Goal: Information Seeking & Learning: Learn about a topic

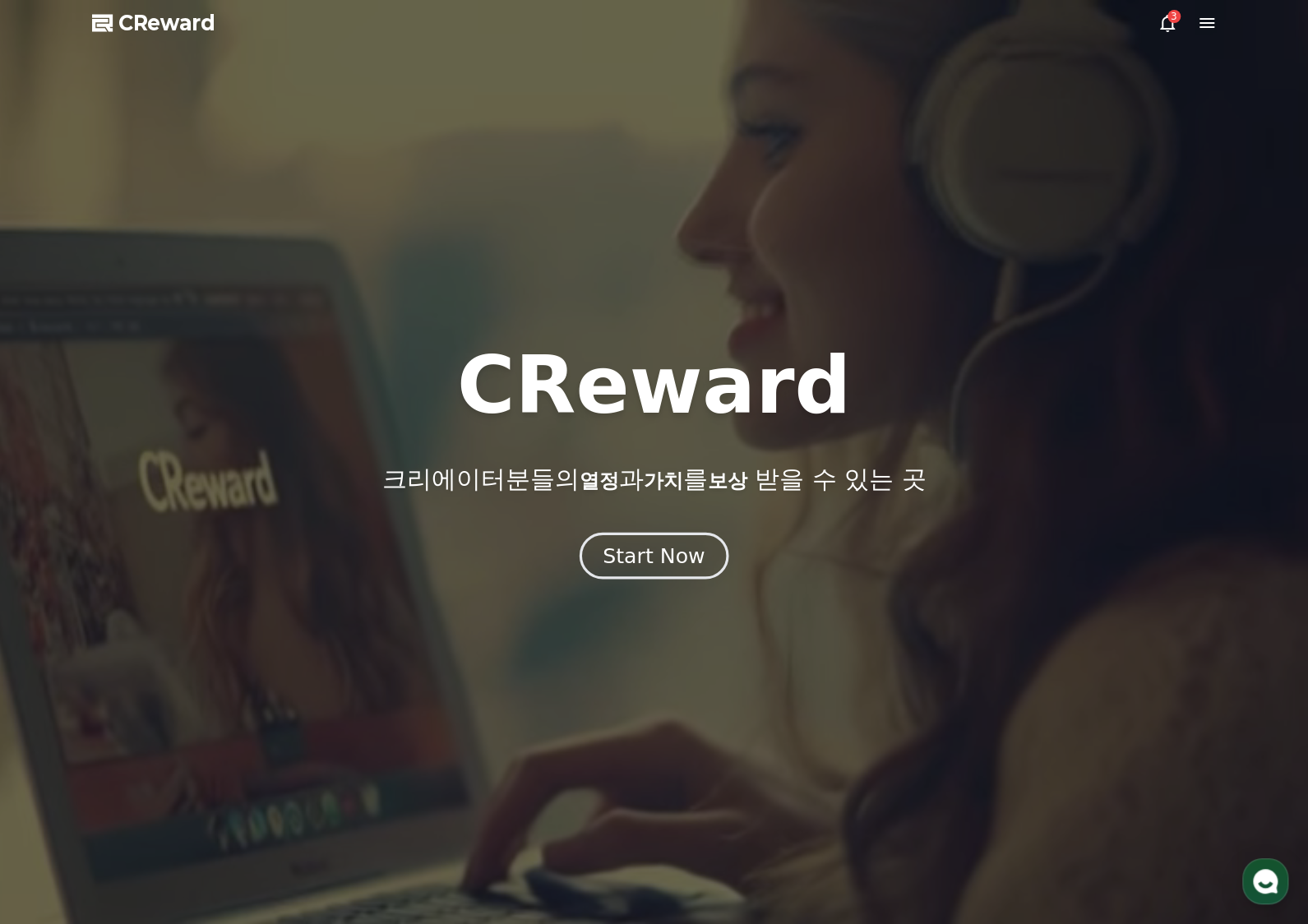
click at [680, 556] on div "Start Now" at bounding box center [654, 555] width 102 height 28
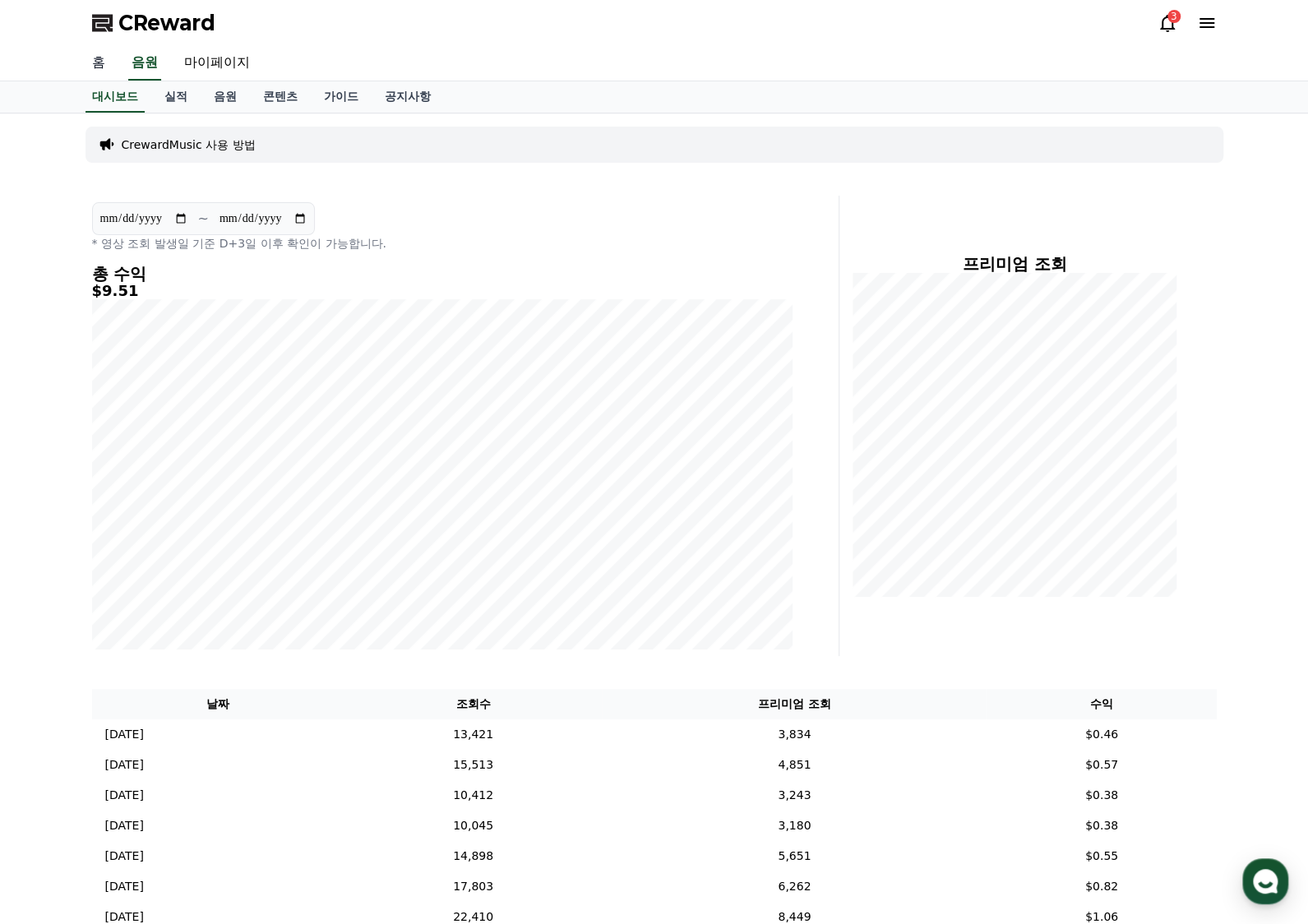
click at [98, 62] on link "홈" at bounding box center [98, 64] width 39 height 35
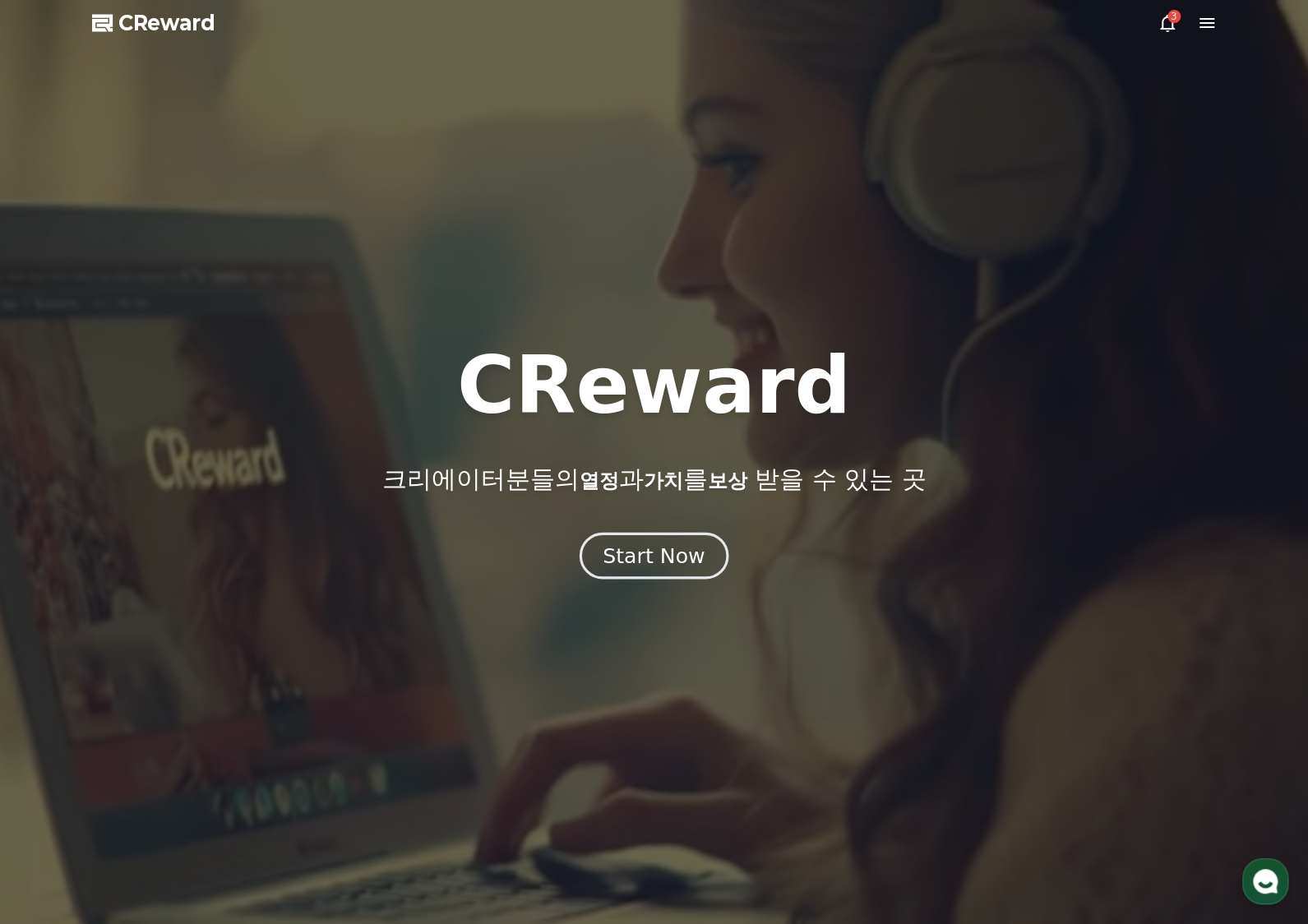
click at [634, 573] on button "Start Now" at bounding box center [654, 555] width 149 height 47
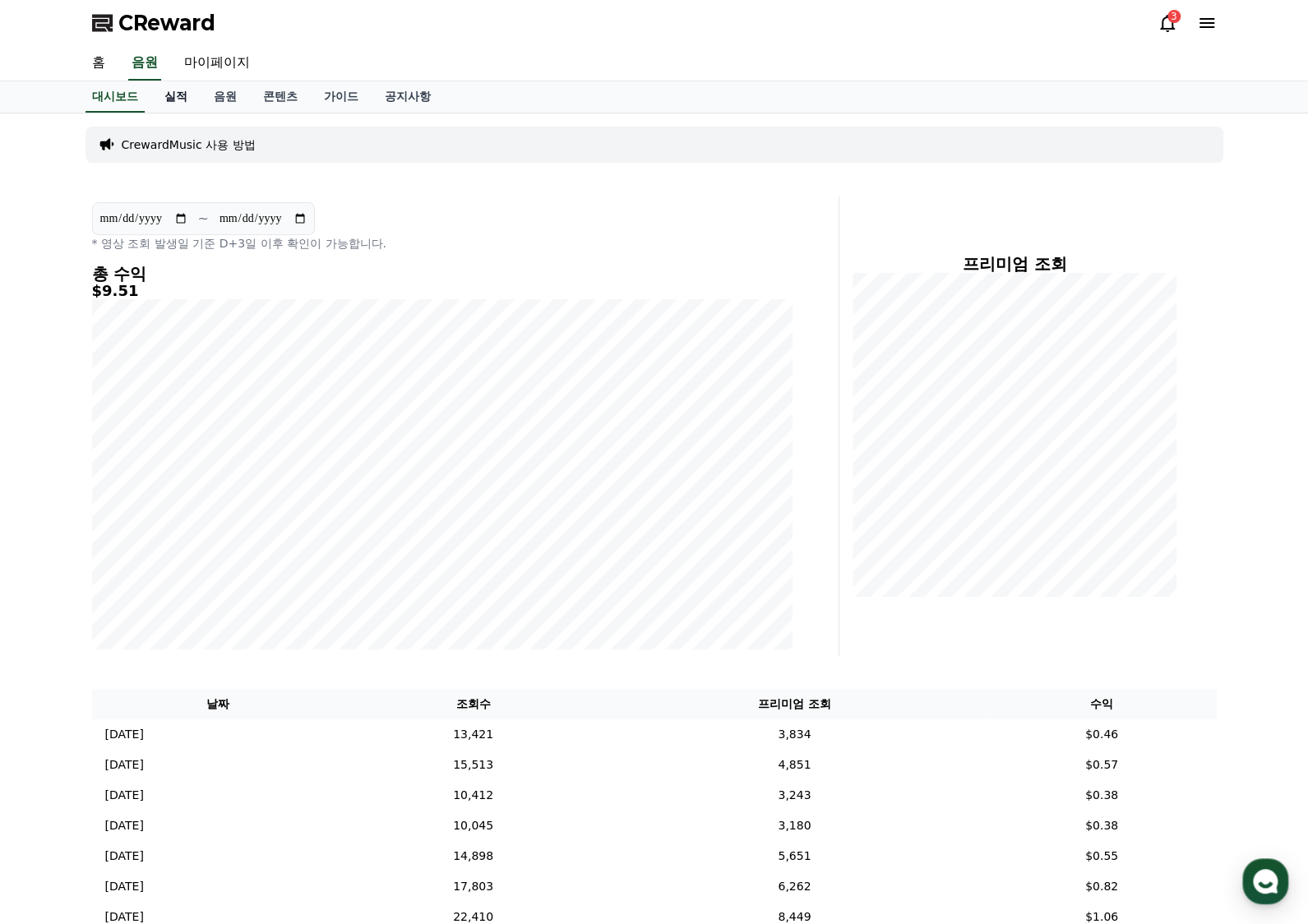
click at [177, 92] on link "실적" at bounding box center [175, 97] width 49 height 31
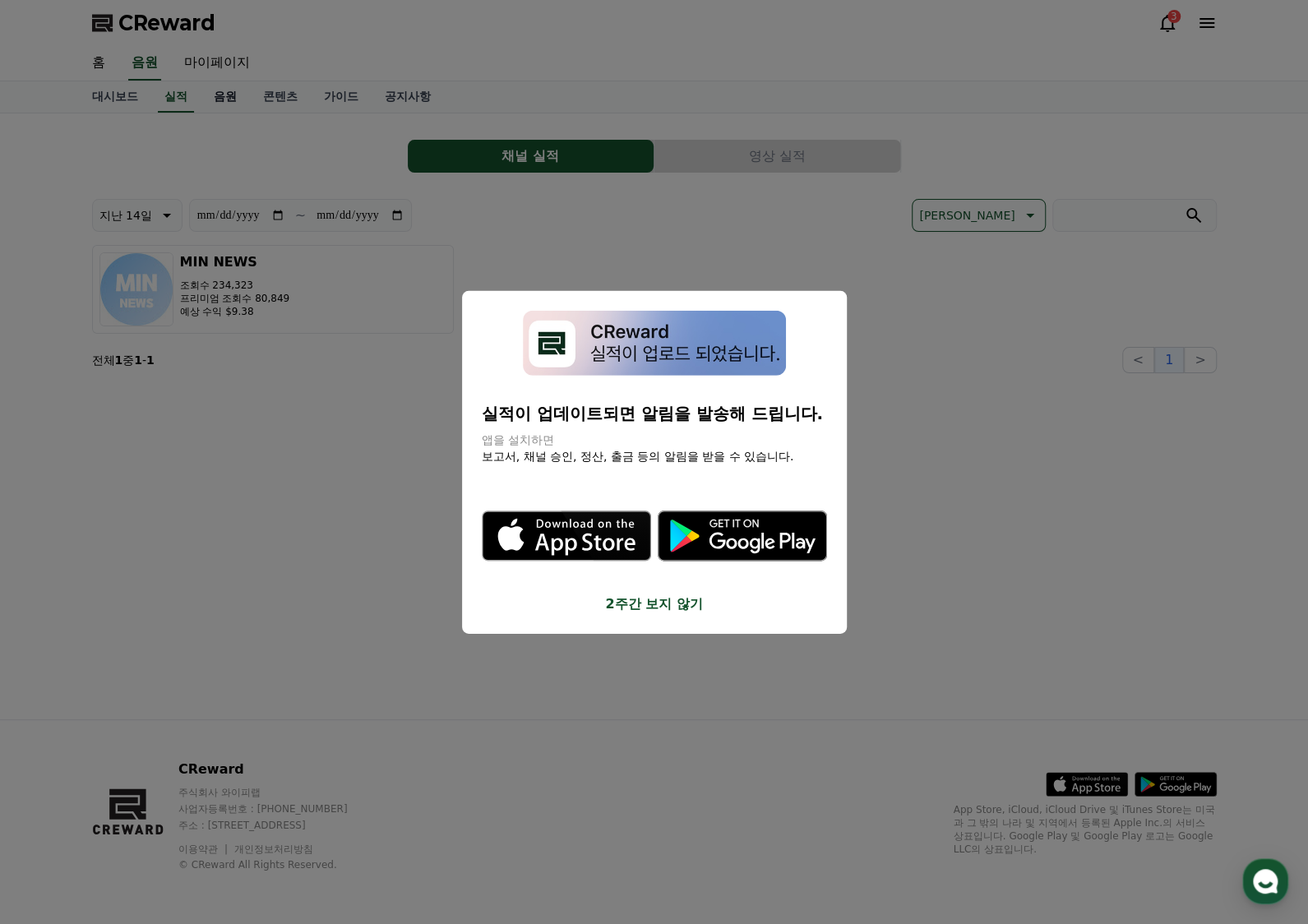
click at [234, 101] on button "close modal" at bounding box center [654, 462] width 1308 height 924
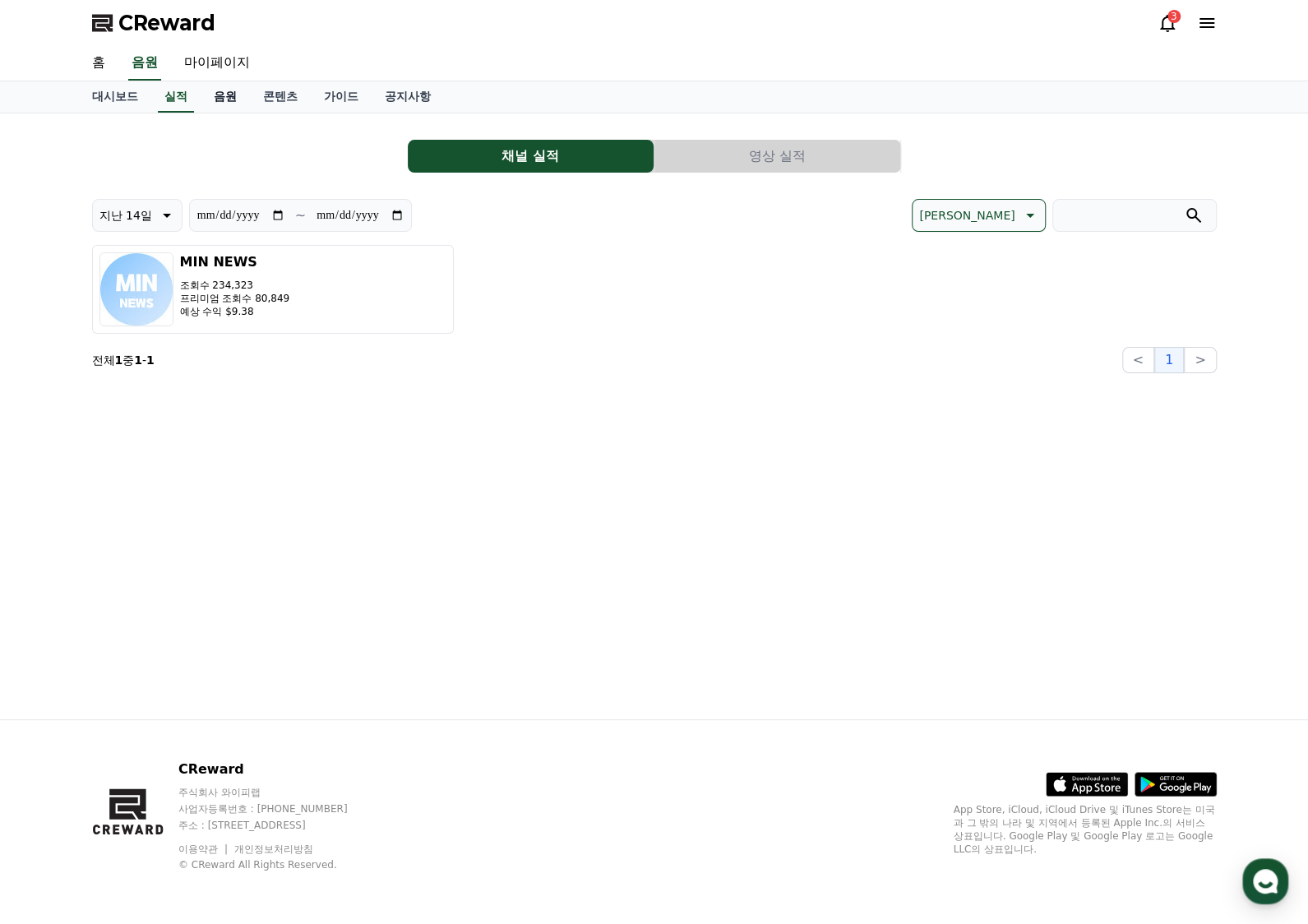
click at [217, 92] on link "음원" at bounding box center [224, 97] width 49 height 31
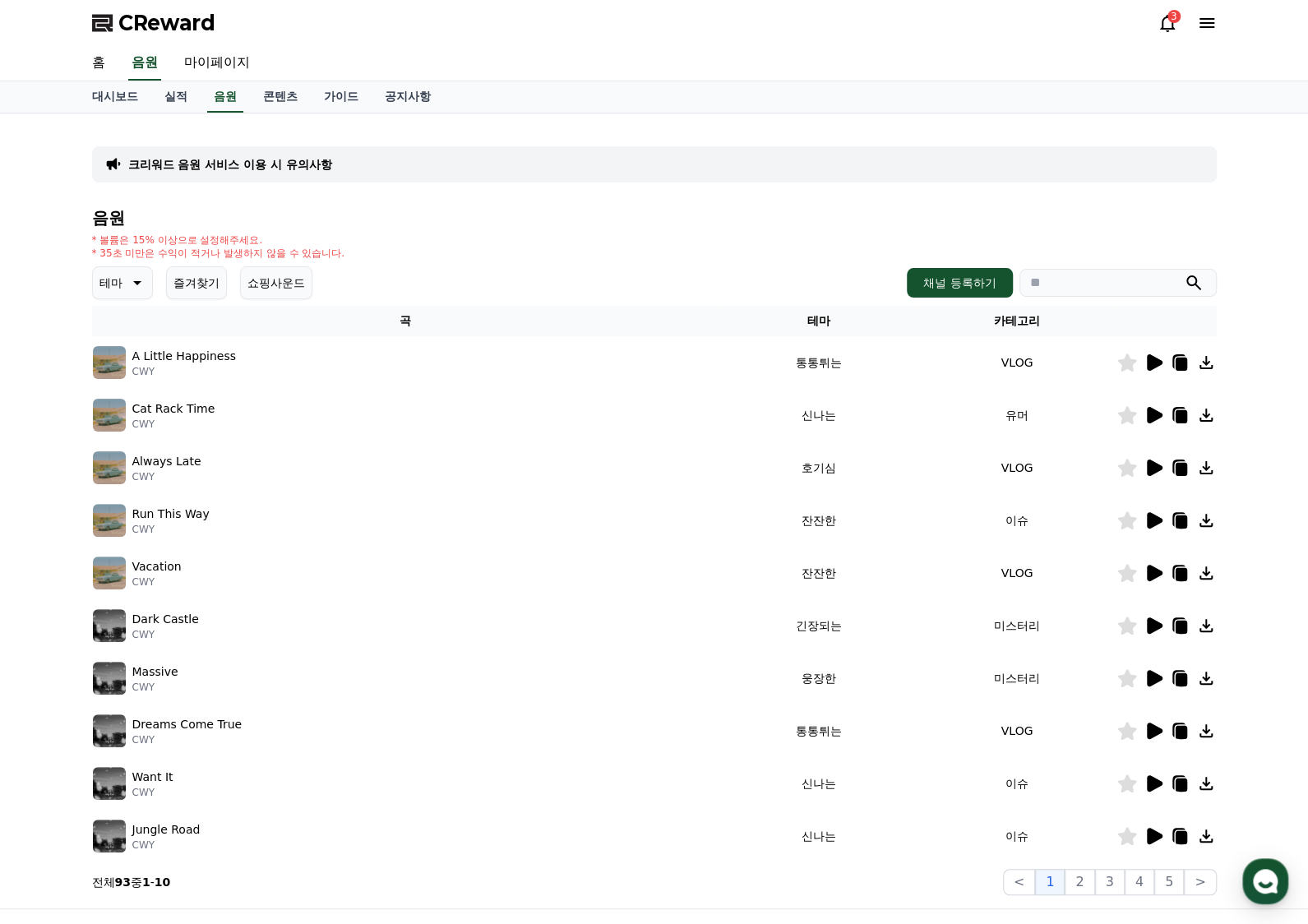
click at [137, 289] on icon at bounding box center [136, 283] width 19 height 19
click at [114, 366] on button "통통튀는" at bounding box center [123, 375] width 59 height 37
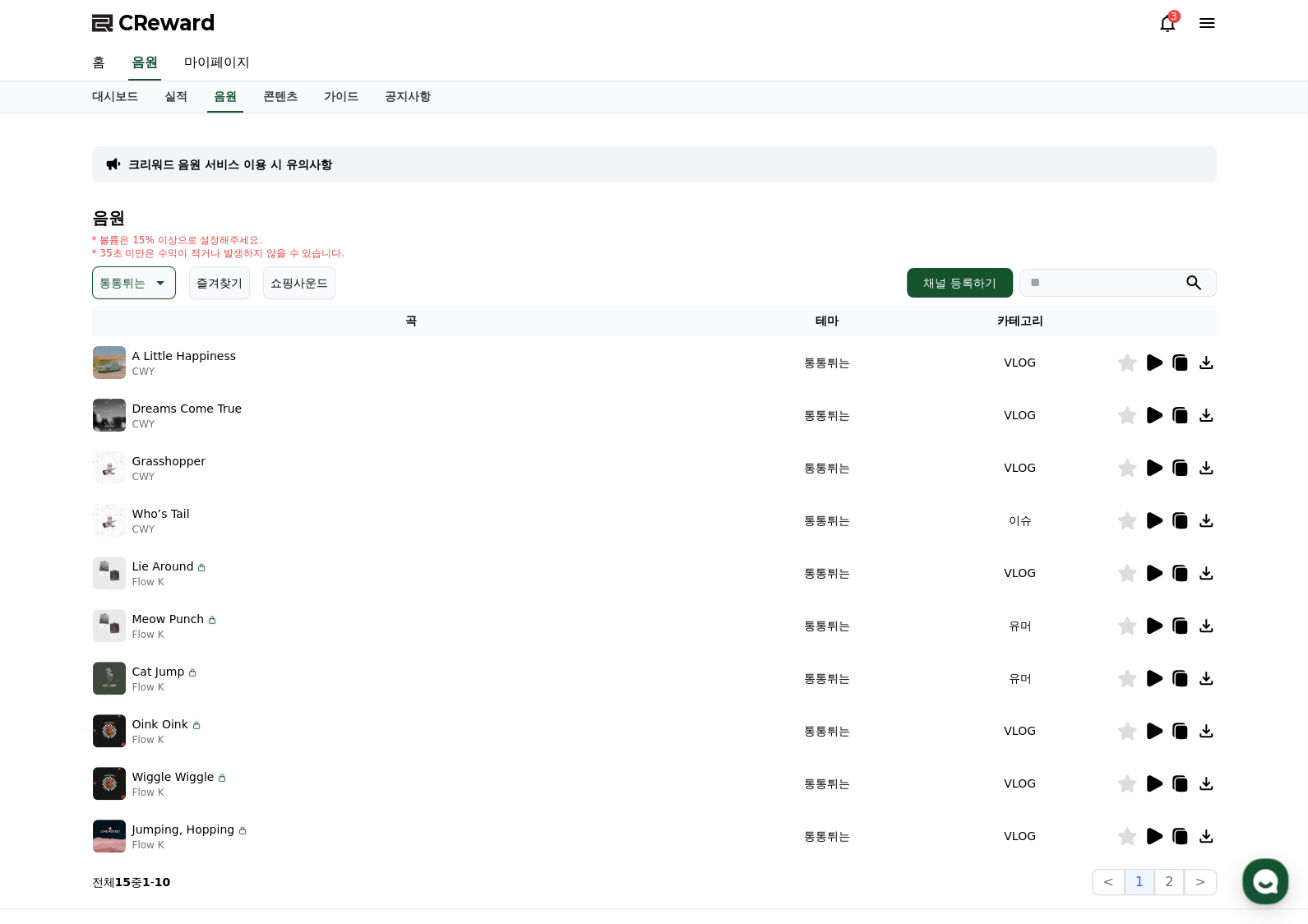
click at [1151, 359] on icon at bounding box center [1154, 362] width 15 height 16
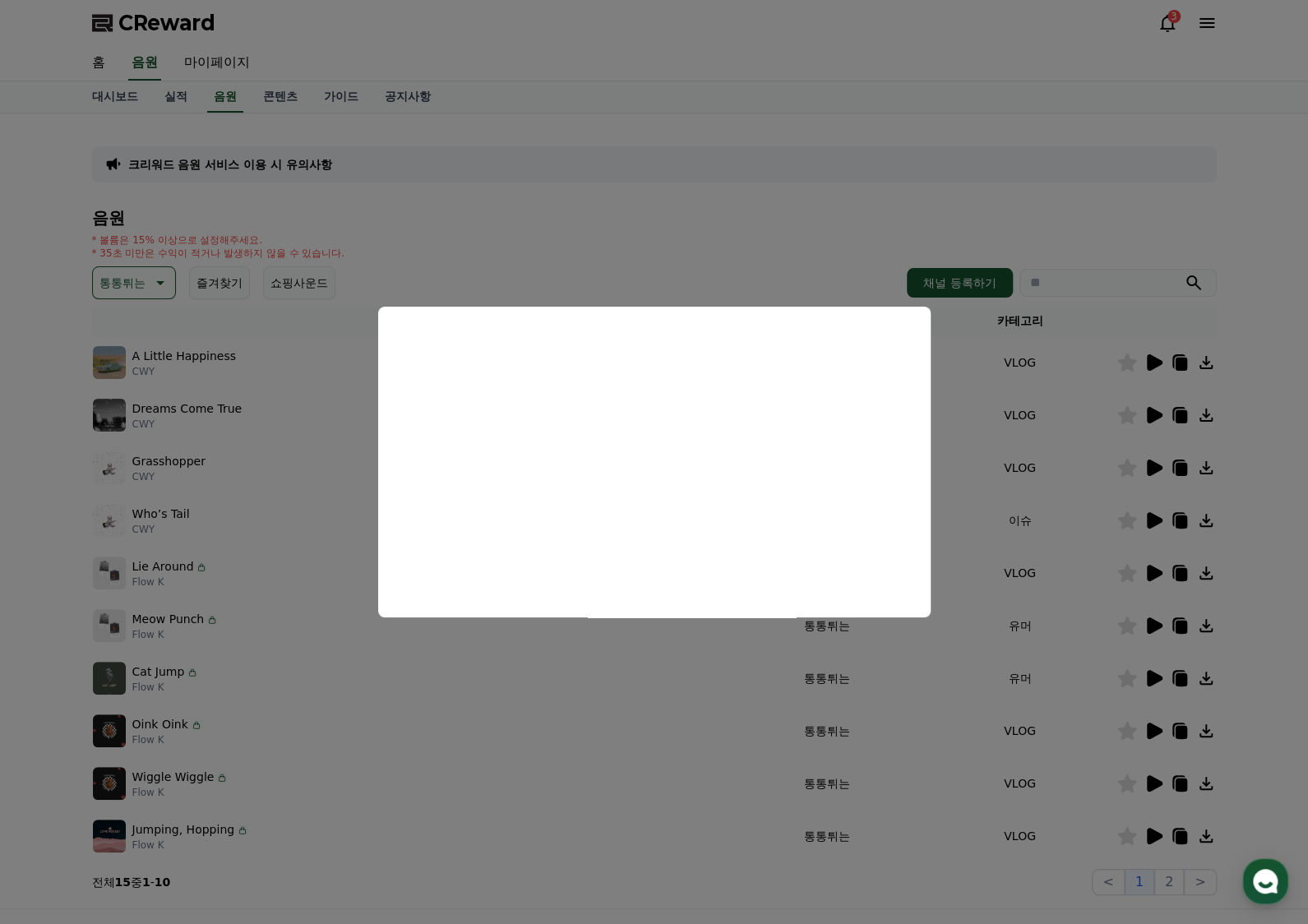
click at [675, 665] on button "close modal" at bounding box center [654, 462] width 1308 height 924
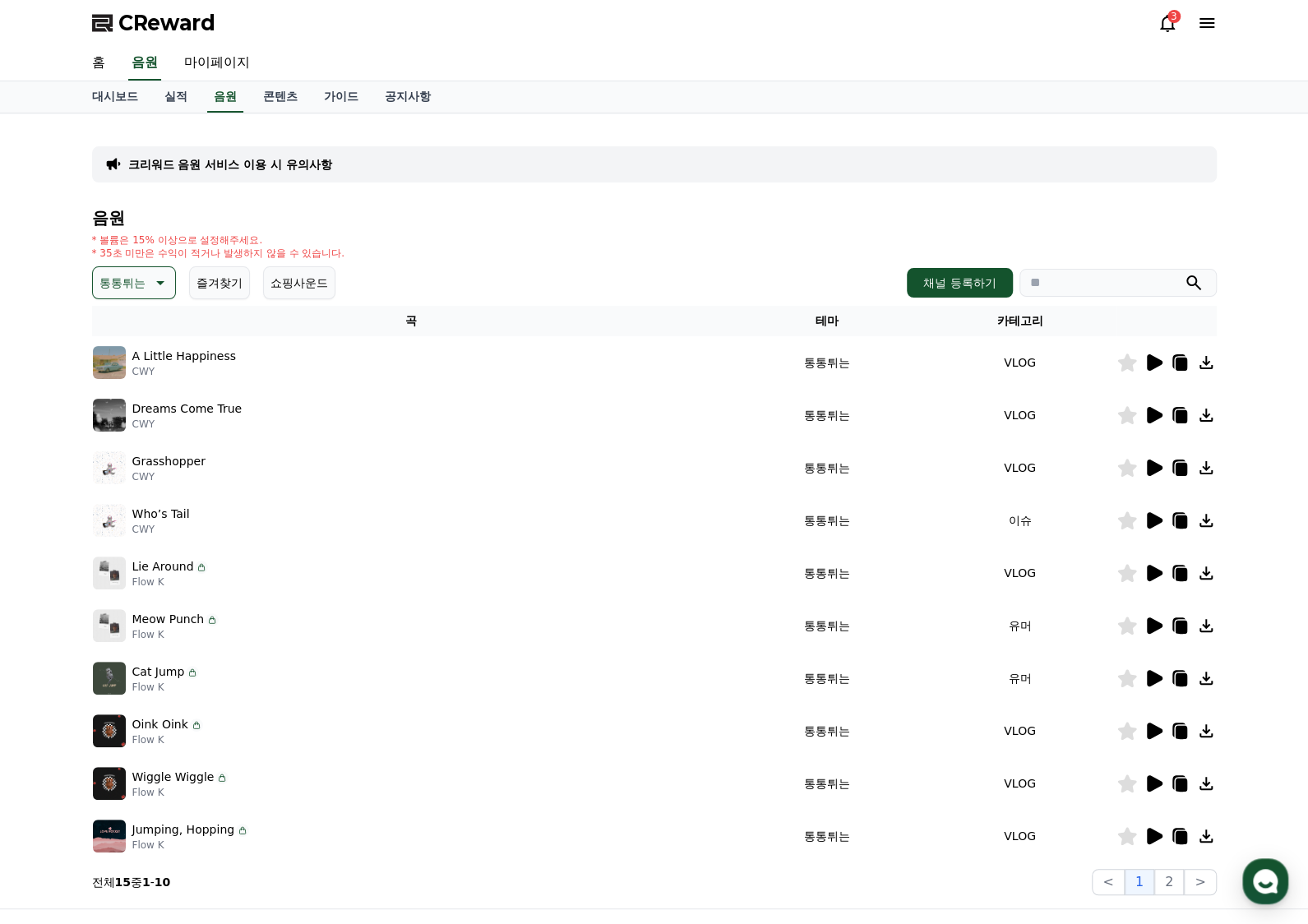
click at [1156, 417] on icon at bounding box center [1154, 415] width 15 height 16
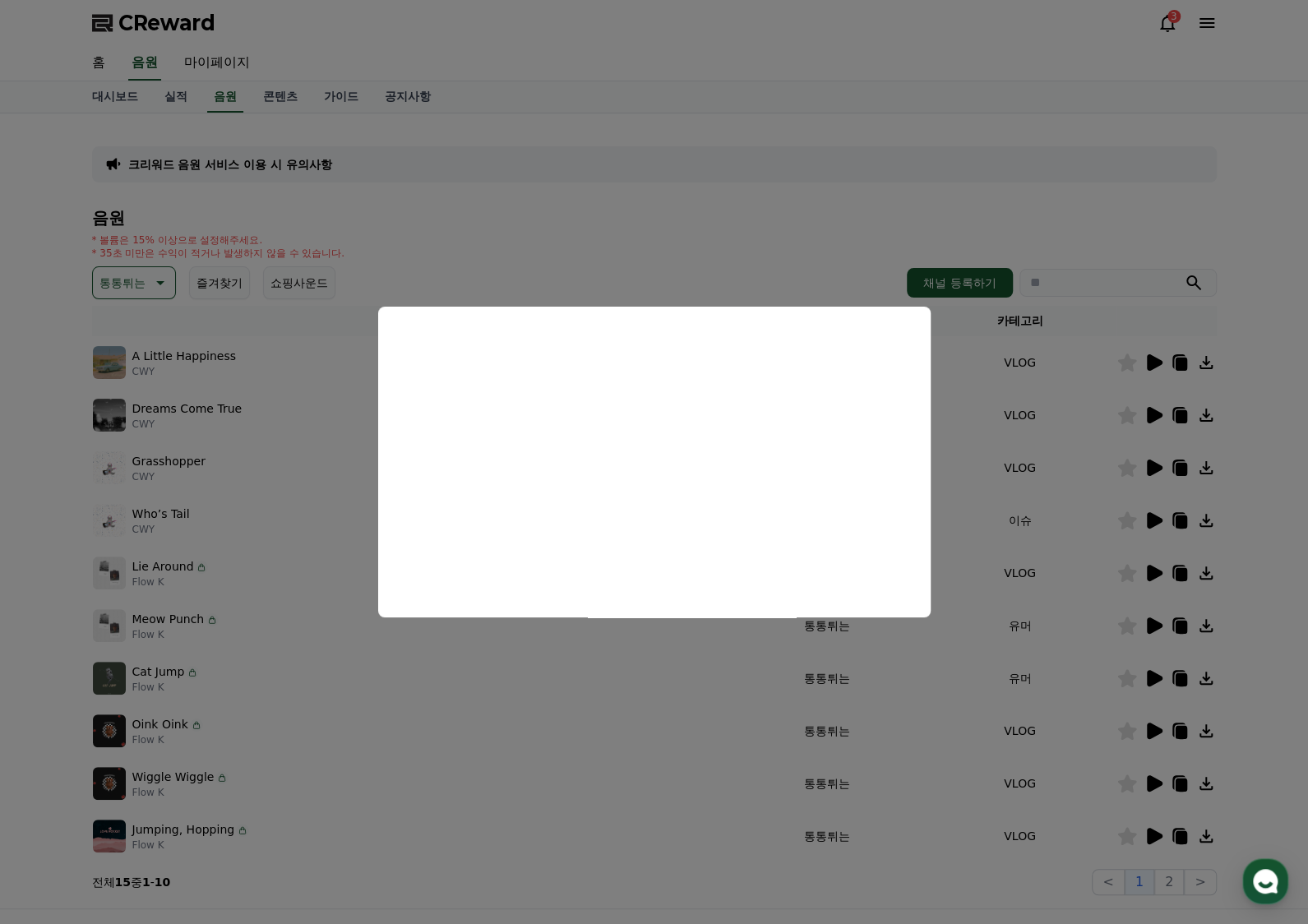
click at [1156, 471] on button "close modal" at bounding box center [654, 462] width 1308 height 924
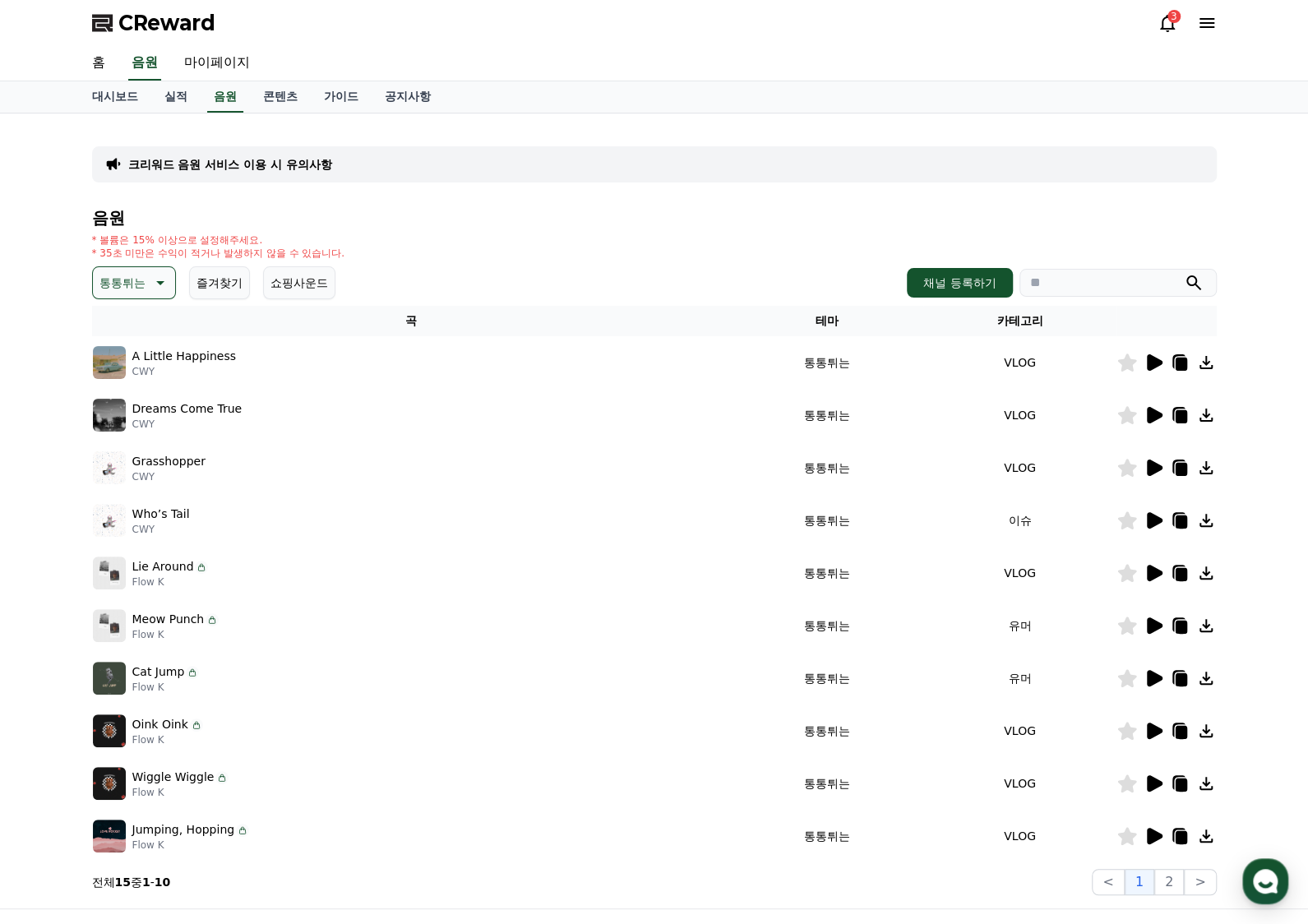
click at [1156, 471] on icon at bounding box center [1154, 467] width 15 height 16
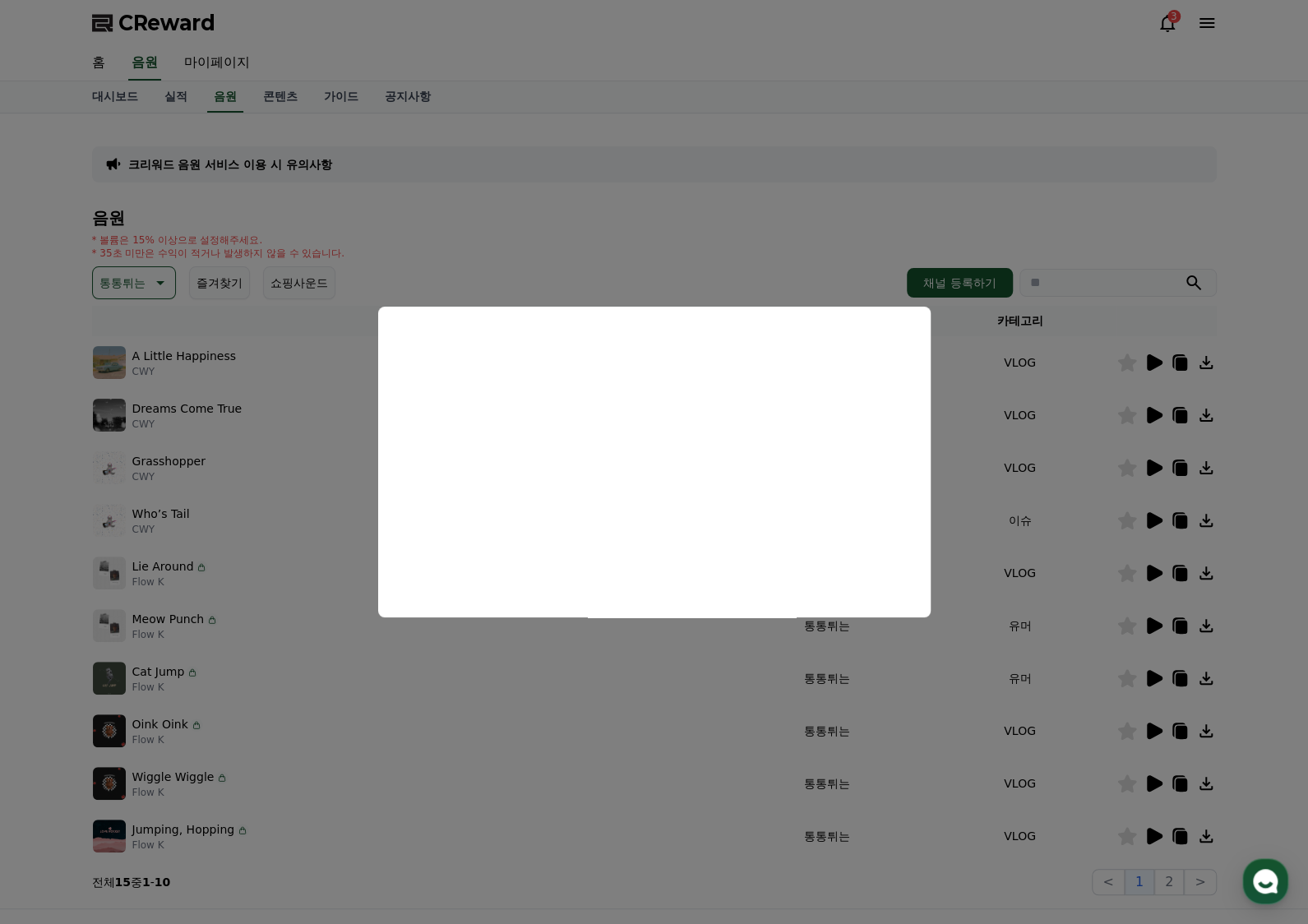
click at [1110, 547] on button "close modal" at bounding box center [654, 462] width 1308 height 924
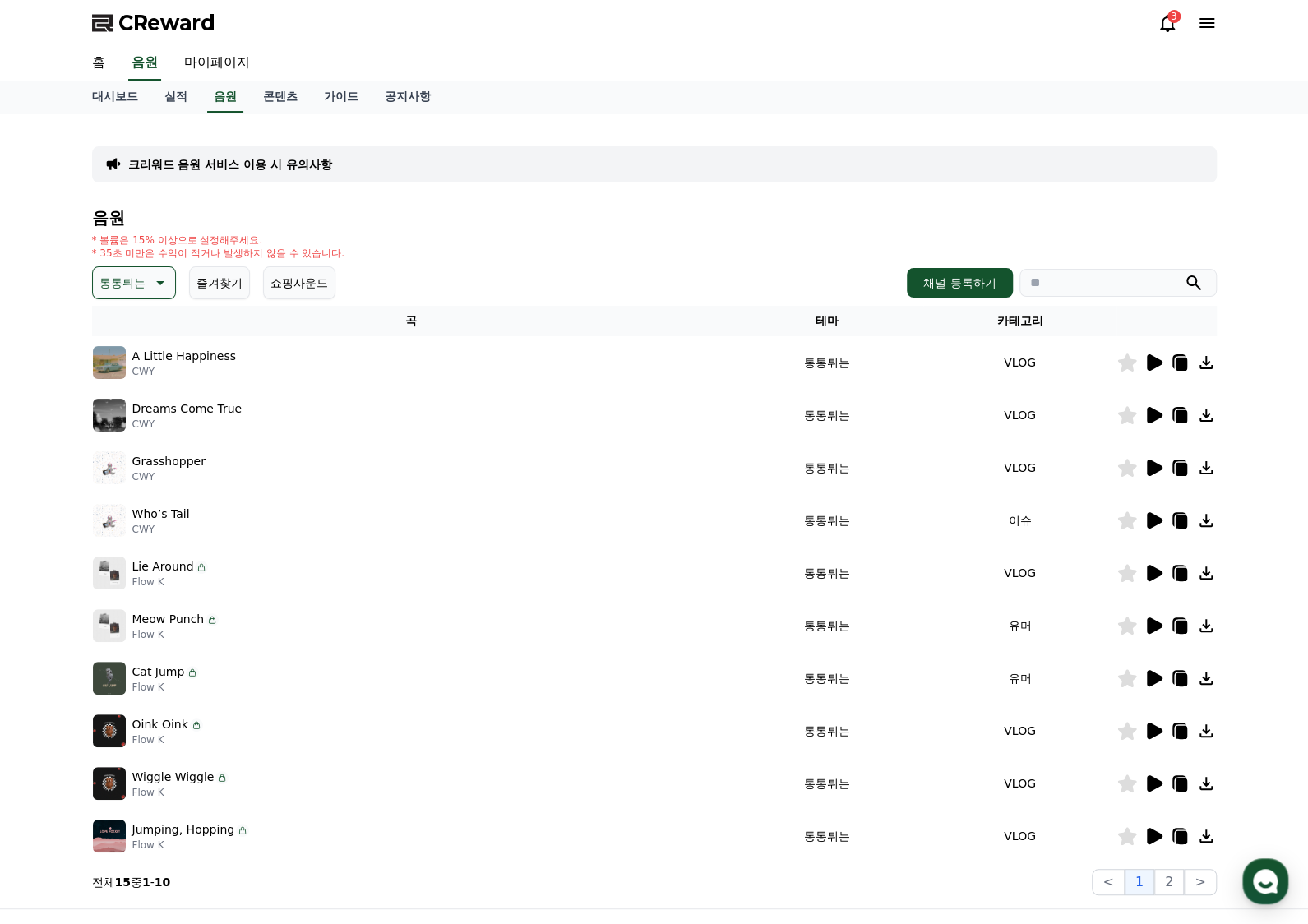
click at [1157, 517] on icon at bounding box center [1154, 520] width 15 height 16
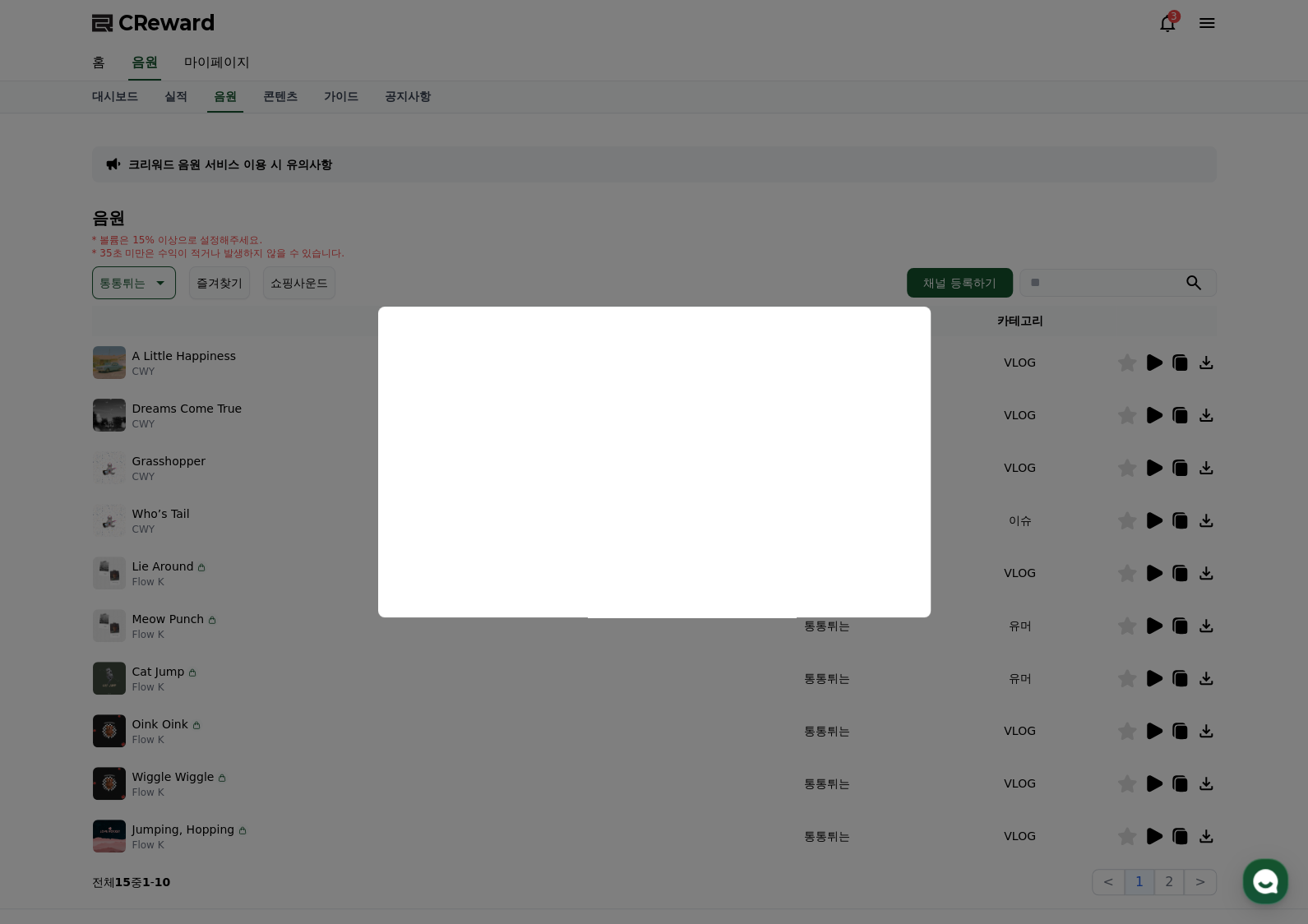
click at [954, 475] on button "close modal" at bounding box center [654, 462] width 1308 height 924
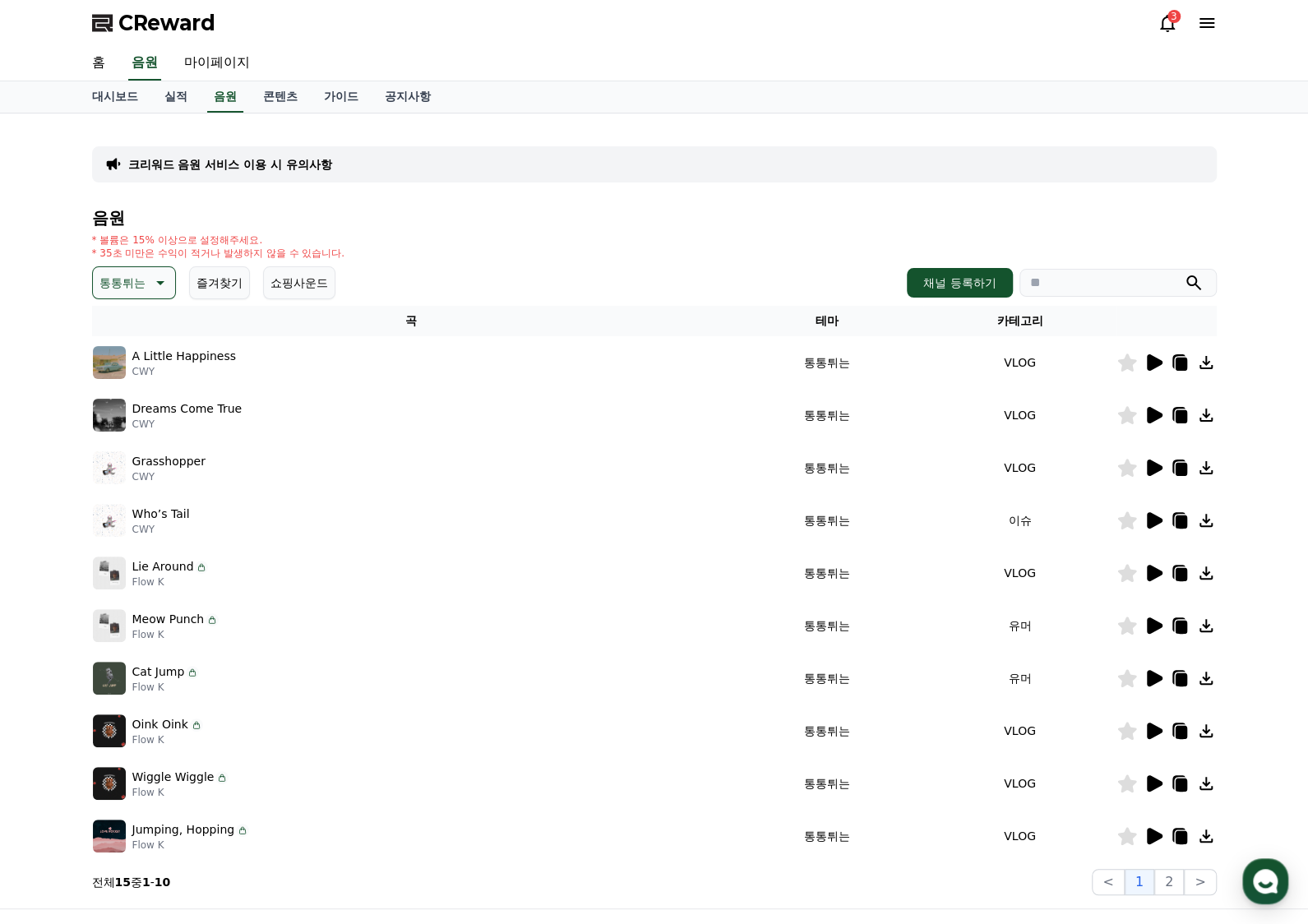
click at [1153, 577] on icon at bounding box center [1154, 573] width 15 height 16
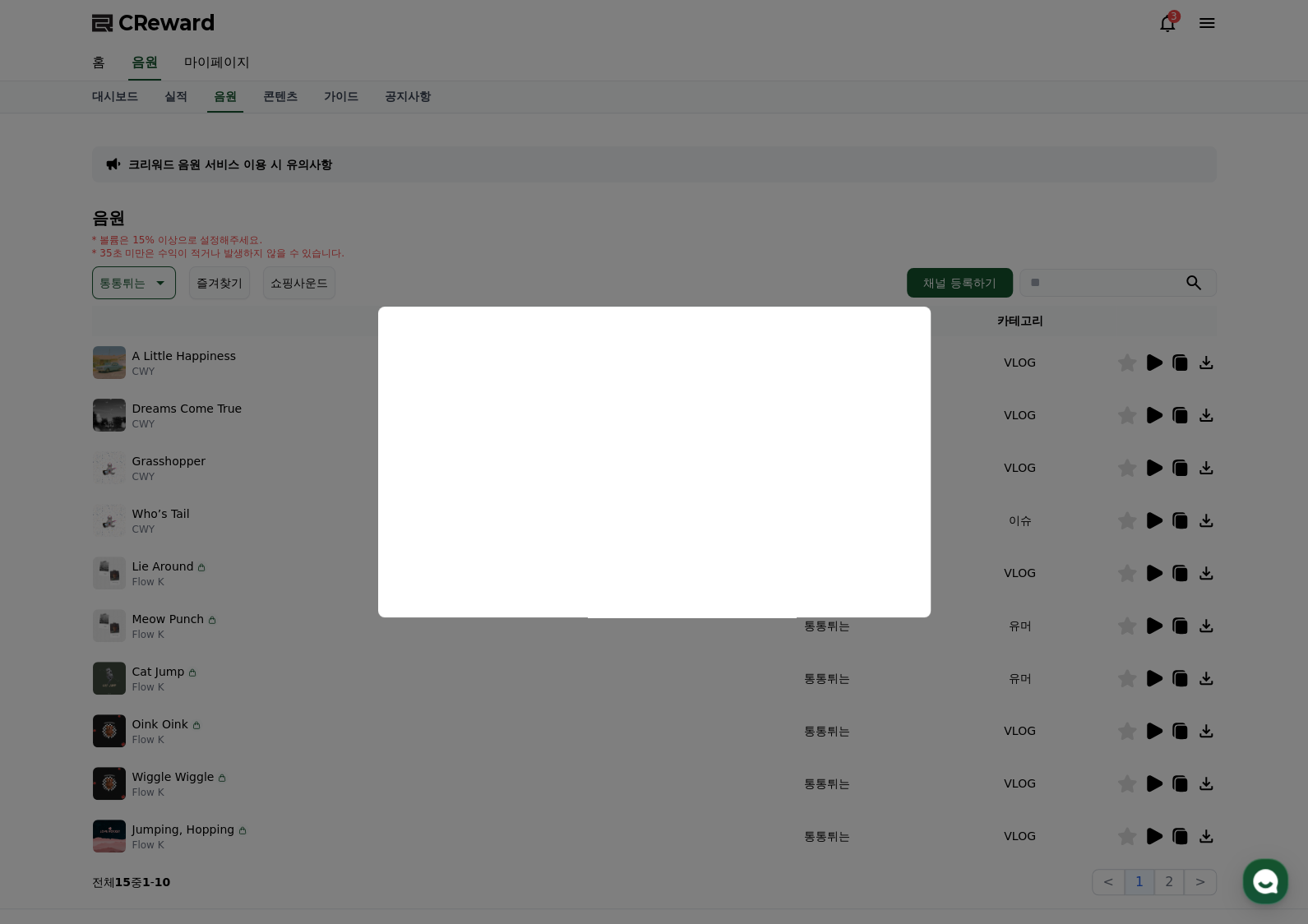
click at [1103, 578] on button "close modal" at bounding box center [654, 462] width 1308 height 924
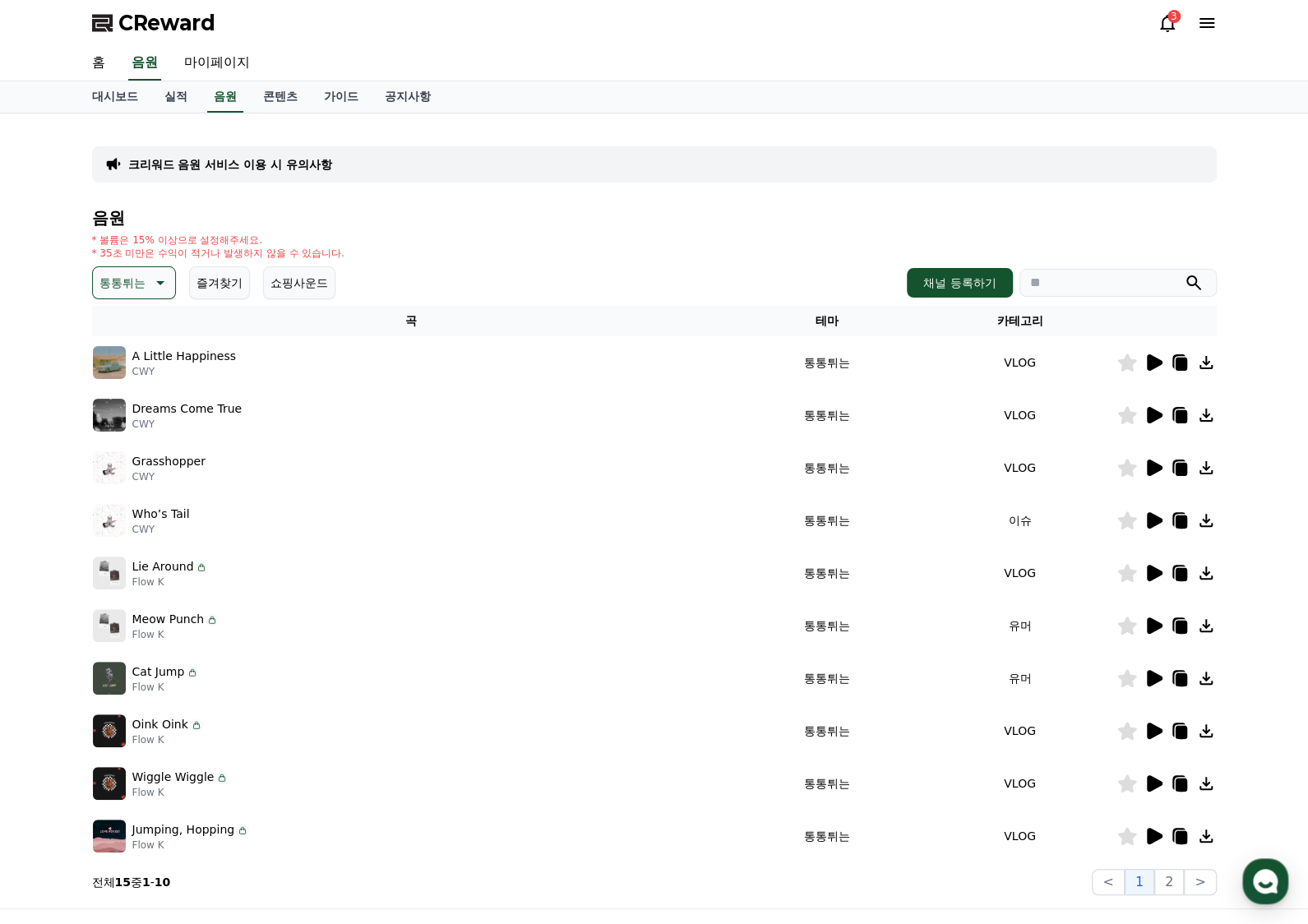
click at [1161, 625] on icon at bounding box center [1154, 625] width 15 height 16
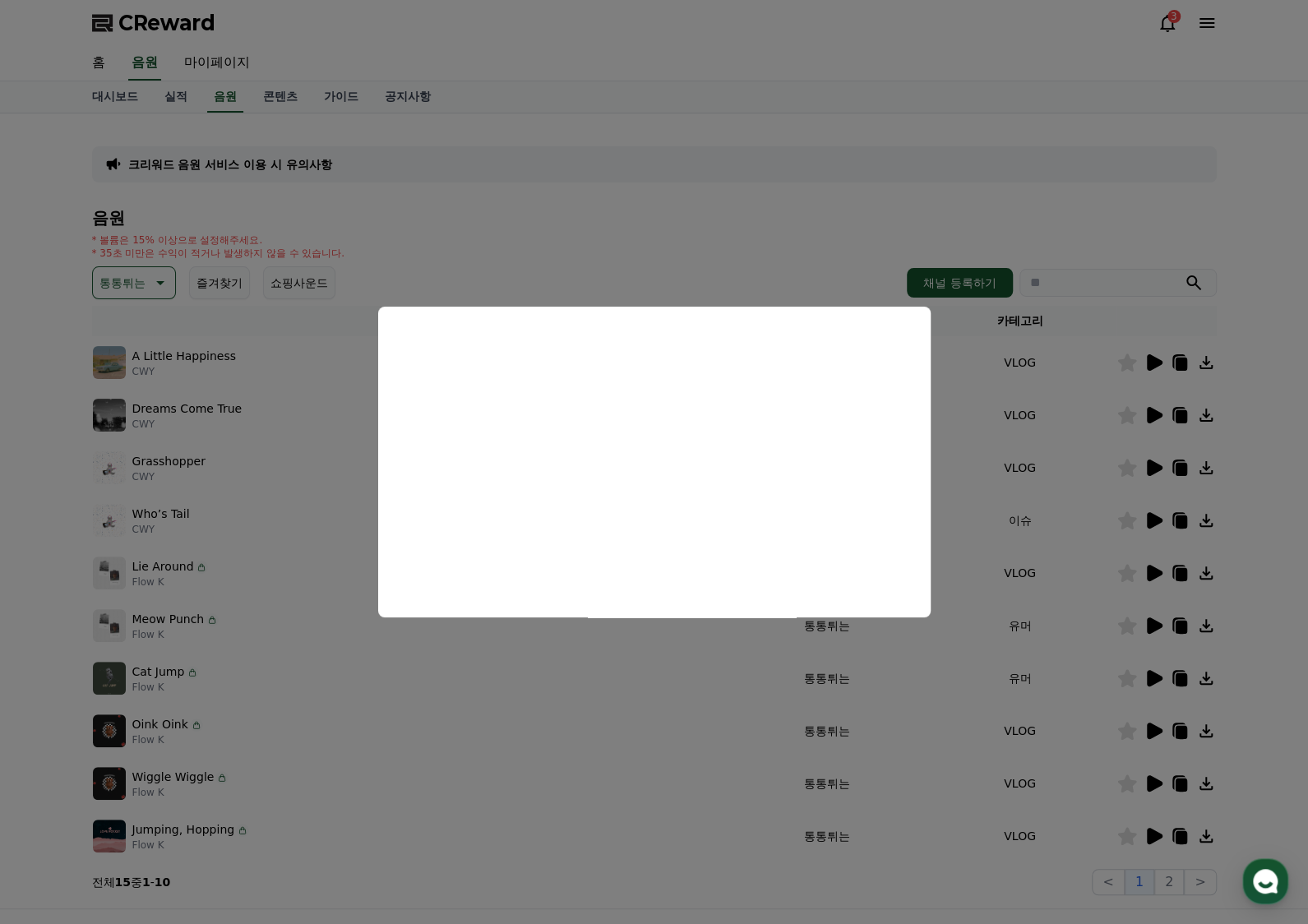
click at [1155, 678] on button "close modal" at bounding box center [654, 462] width 1308 height 924
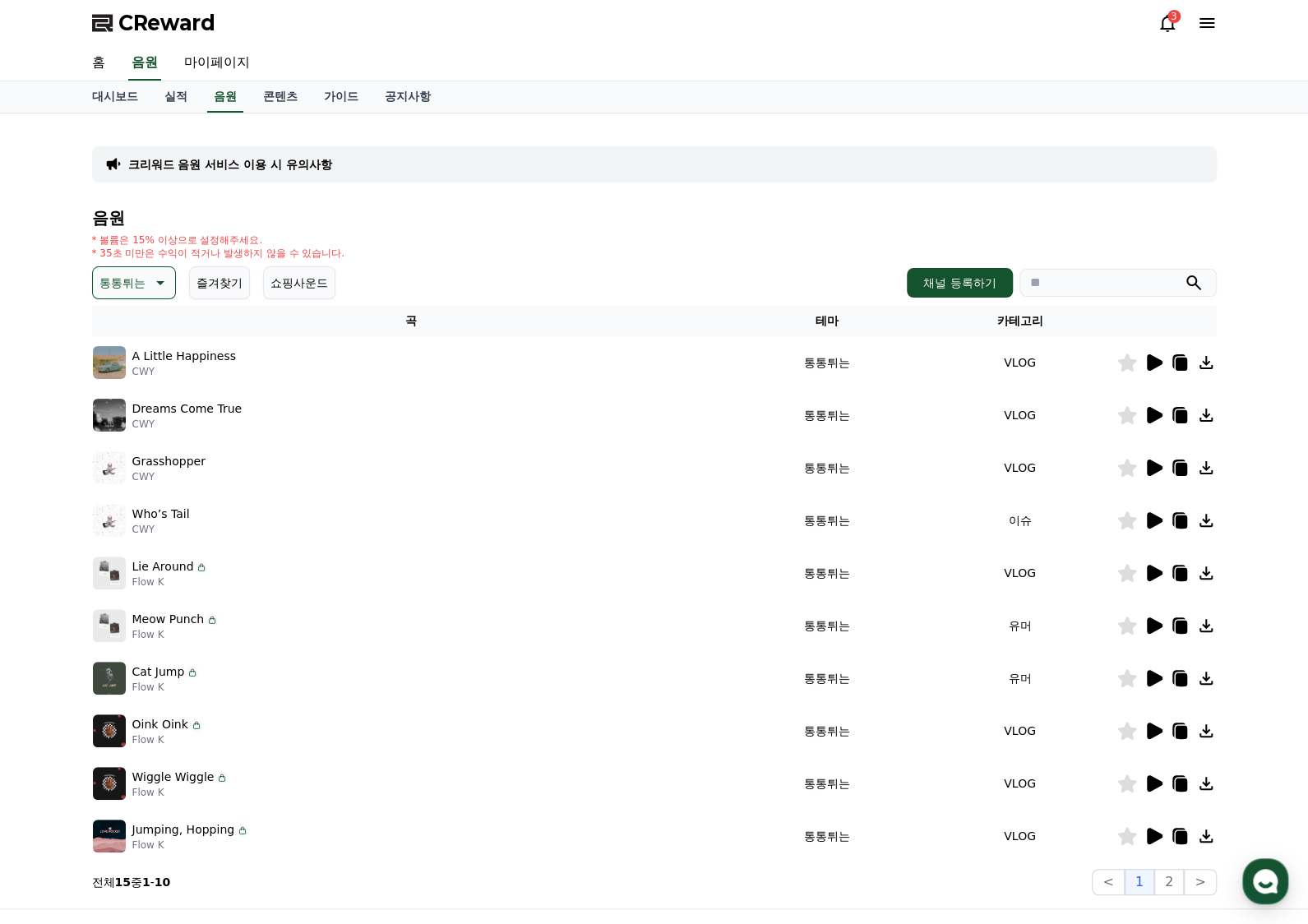
click at [1141, 682] on div at bounding box center [1167, 678] width 98 height 19
click at [1154, 678] on icon at bounding box center [1154, 678] width 15 height 16
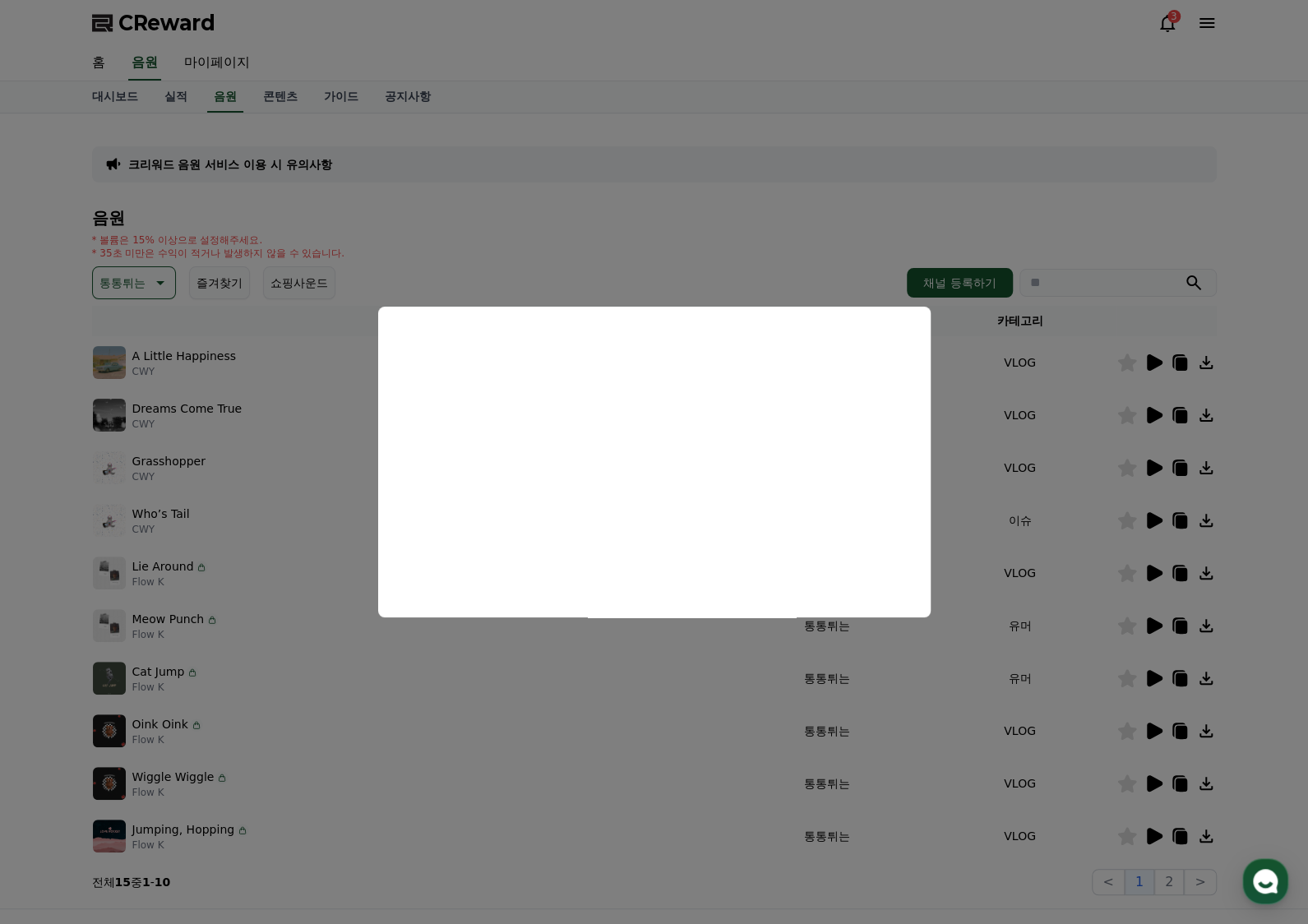
drag, startPoint x: 1145, startPoint y: 709, endPoint x: 1157, endPoint y: 727, distance: 21.6
click at [1145, 710] on button "close modal" at bounding box center [654, 462] width 1308 height 924
click at [1158, 728] on icon at bounding box center [1154, 731] width 15 height 16
click at [1153, 731] on button "close modal" at bounding box center [654, 462] width 1308 height 924
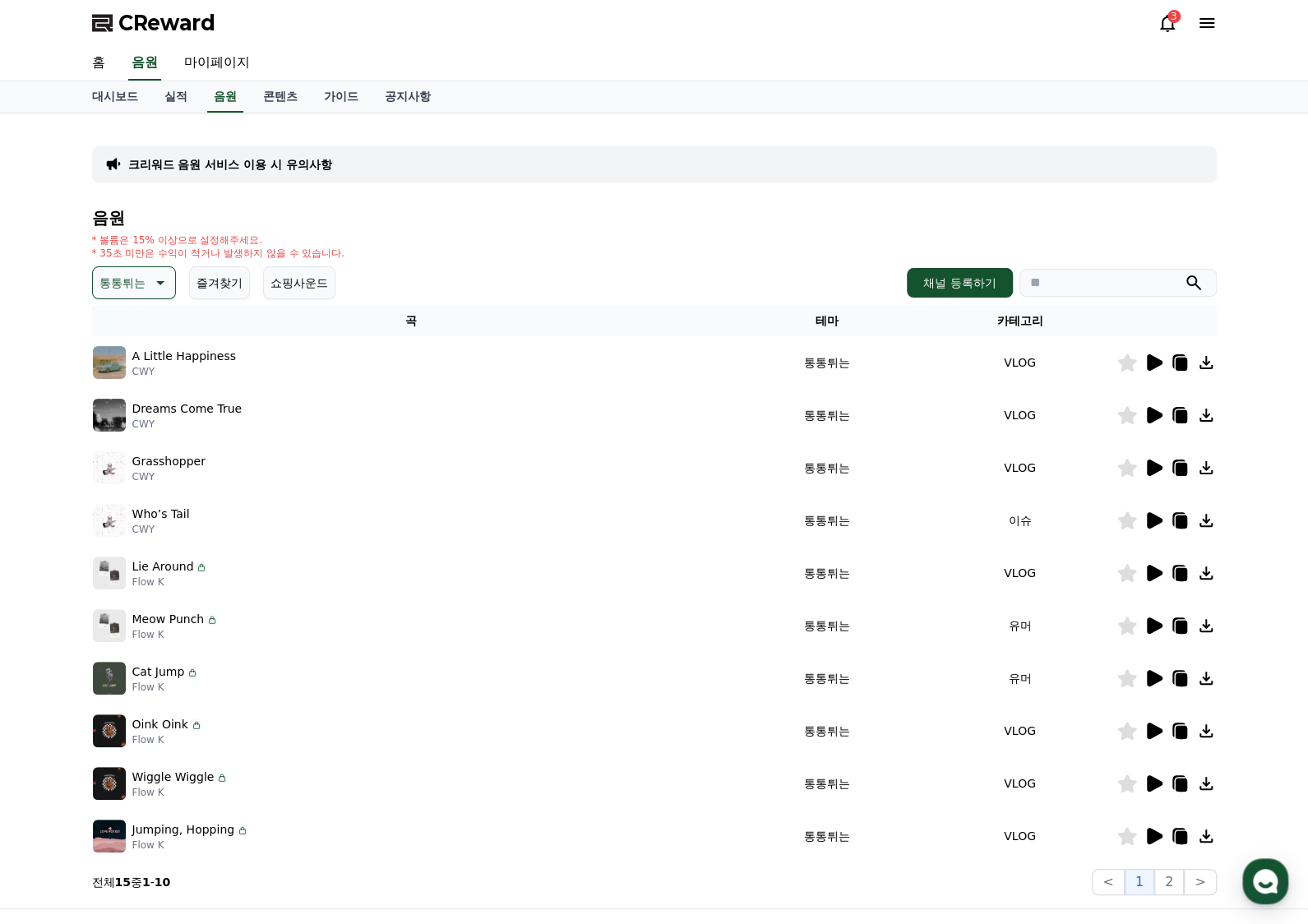
click at [1153, 731] on icon at bounding box center [1154, 731] width 15 height 16
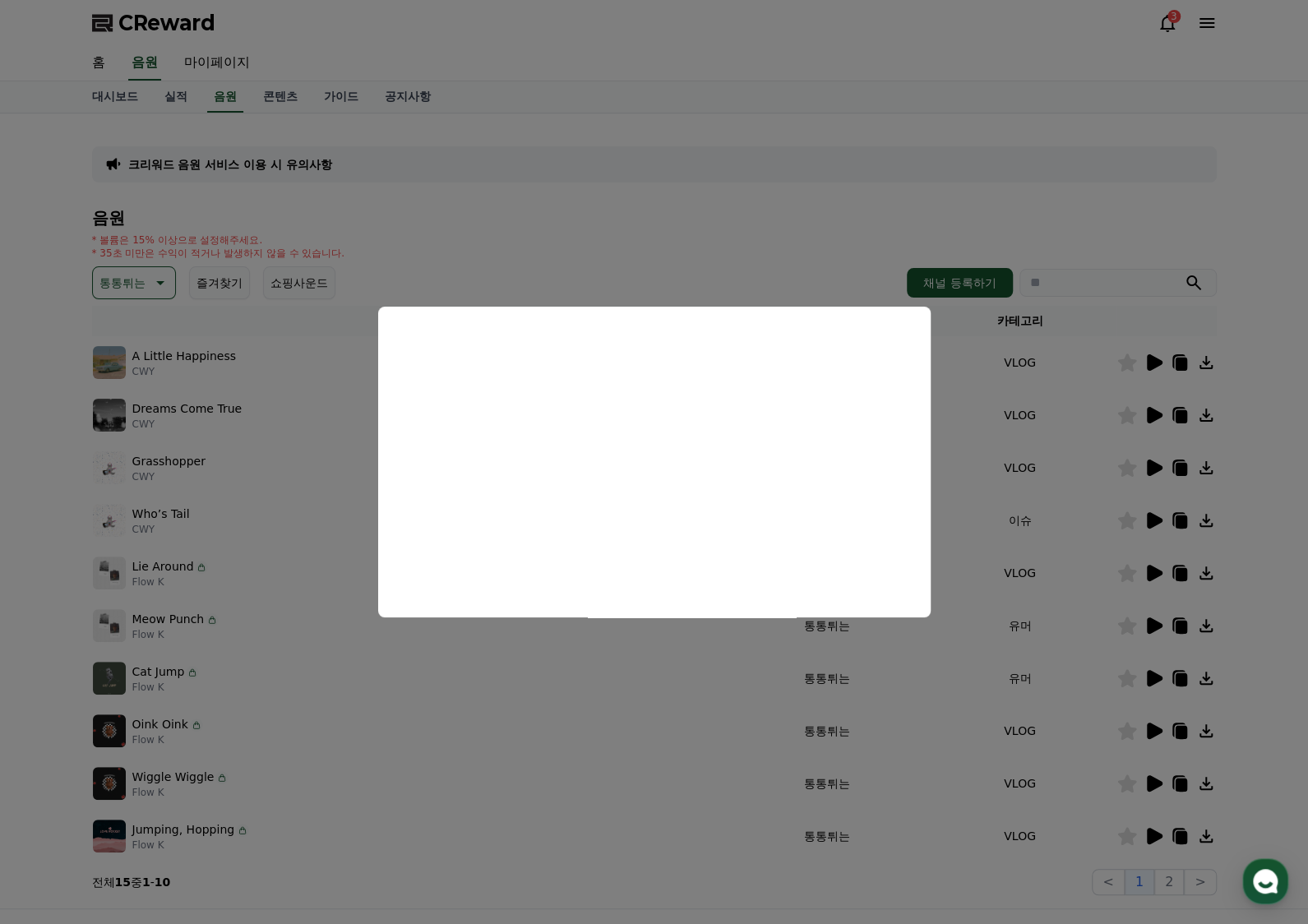
click at [1145, 691] on button "close modal" at bounding box center [654, 462] width 1308 height 924
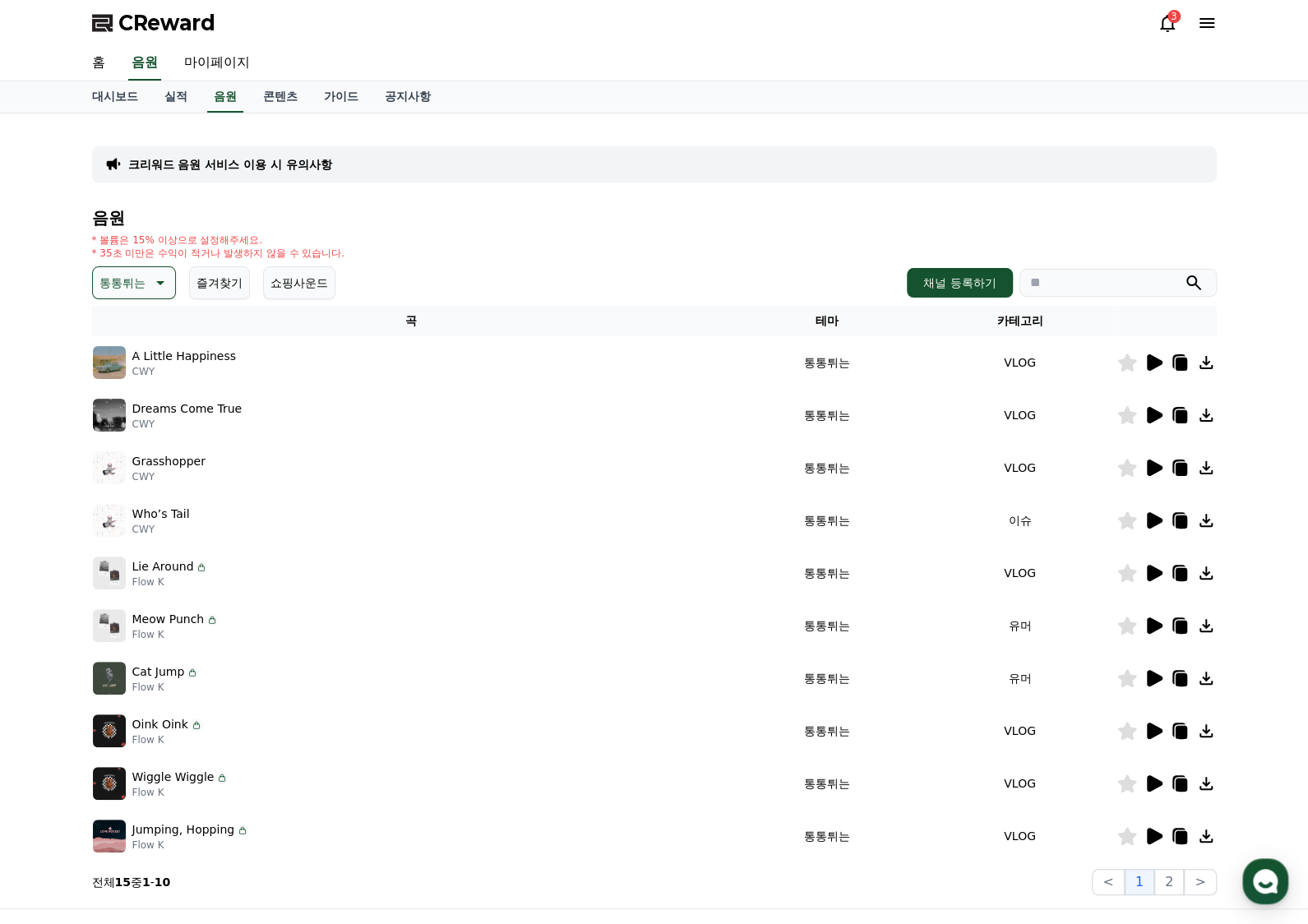
click at [1155, 786] on icon at bounding box center [1154, 783] width 15 height 16
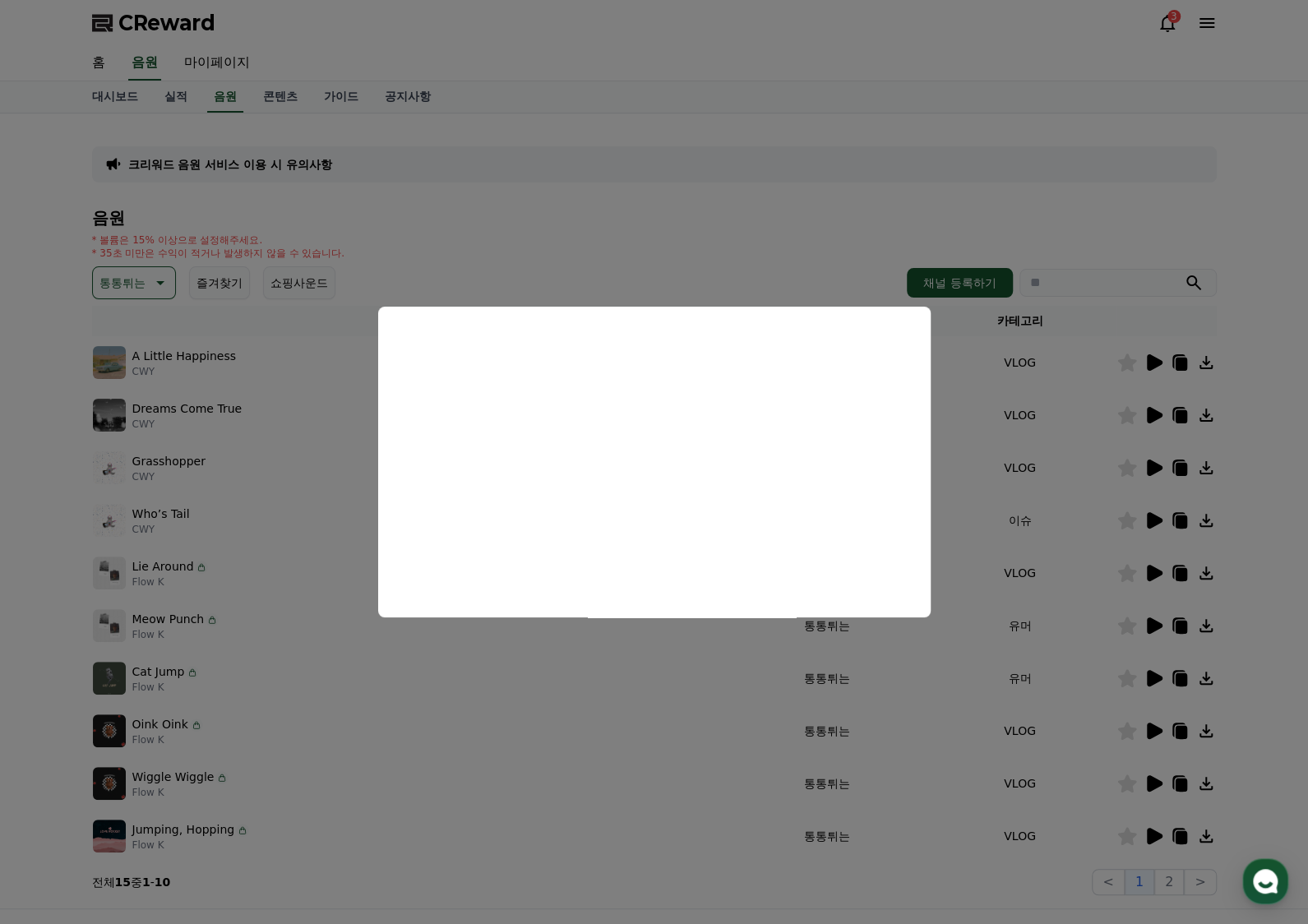
click at [908, 768] on button "close modal" at bounding box center [654, 462] width 1308 height 924
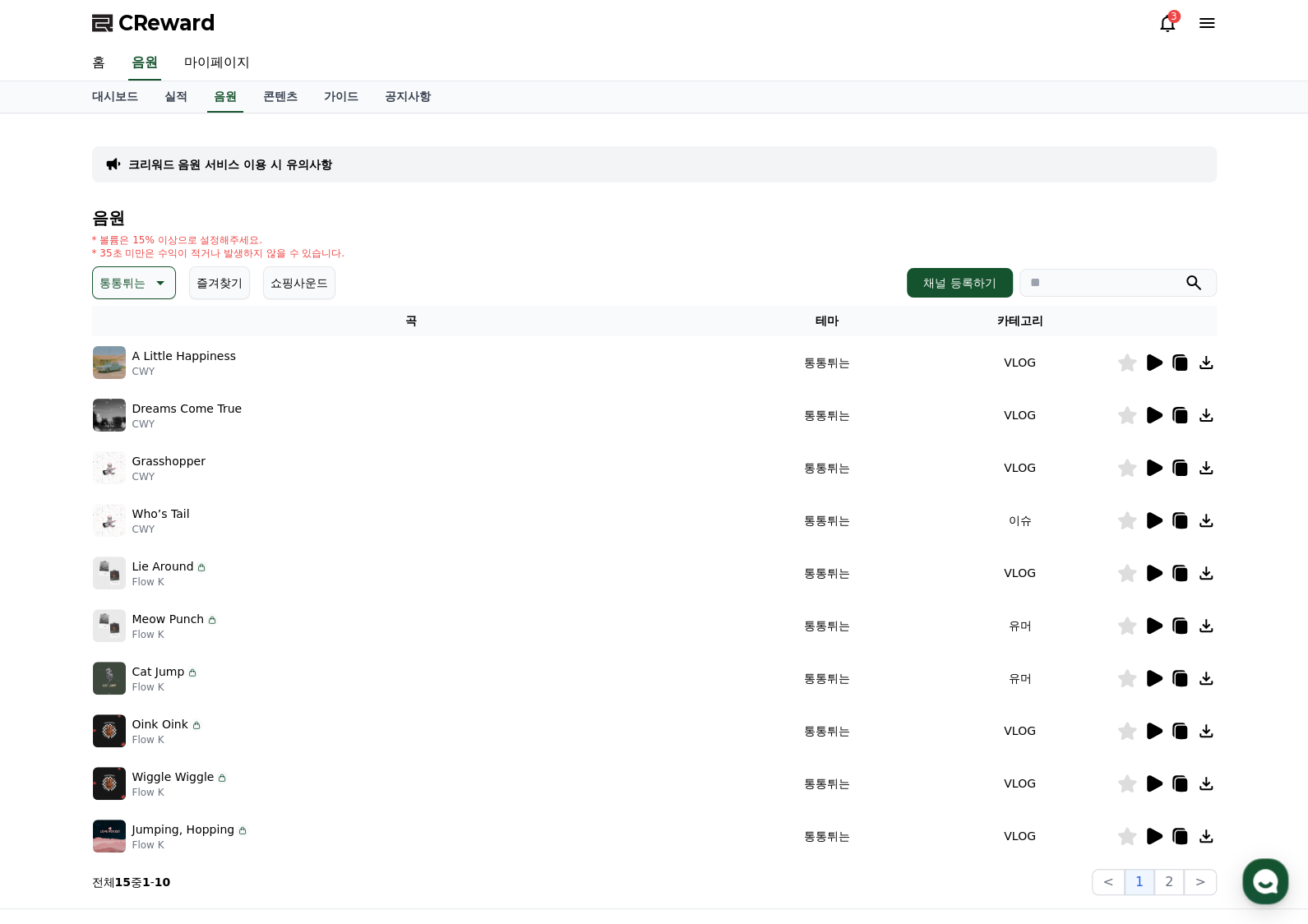
click at [1160, 839] on icon at bounding box center [1153, 835] width 19 height 19
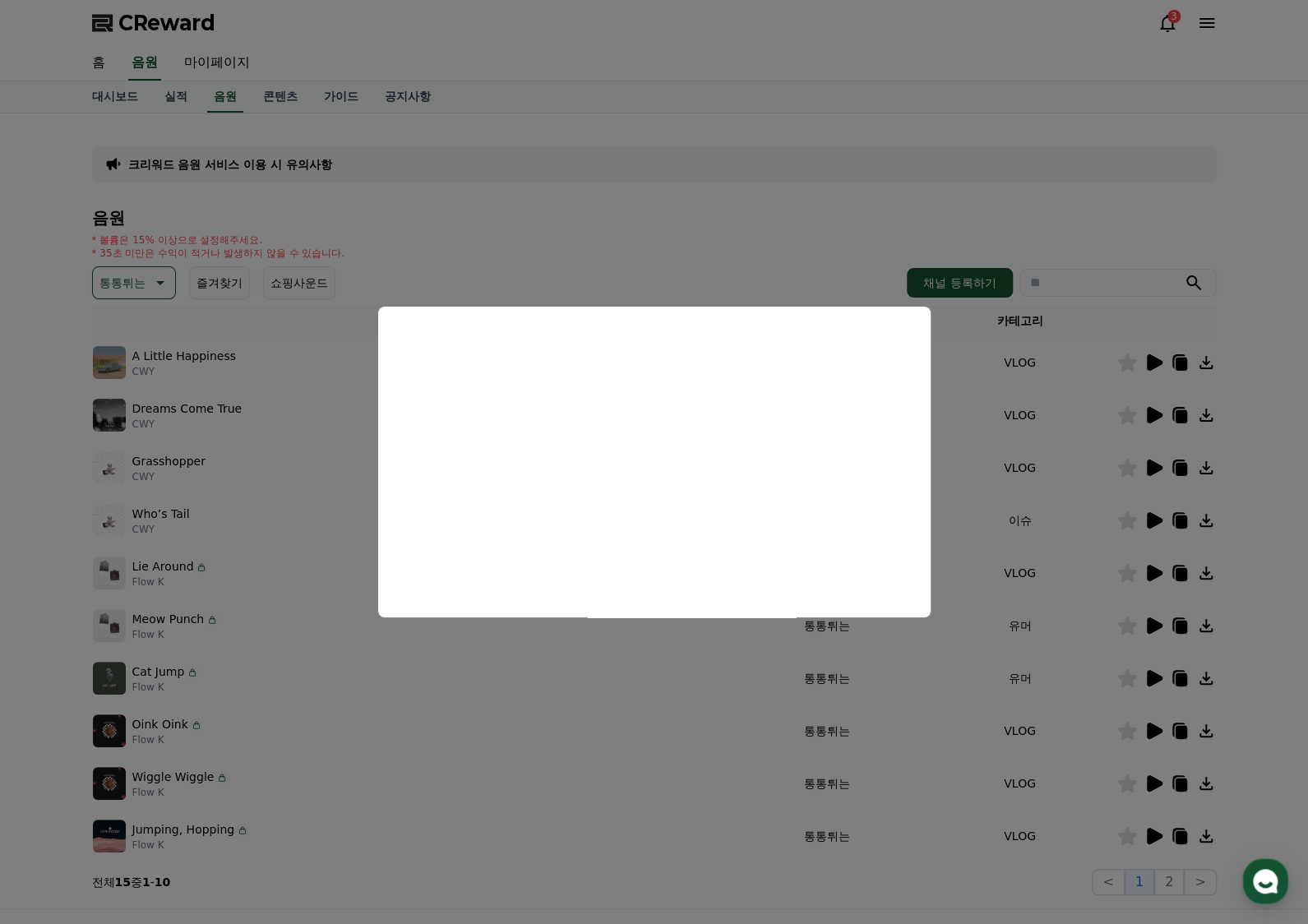
click at [912, 763] on button "close modal" at bounding box center [654, 462] width 1308 height 924
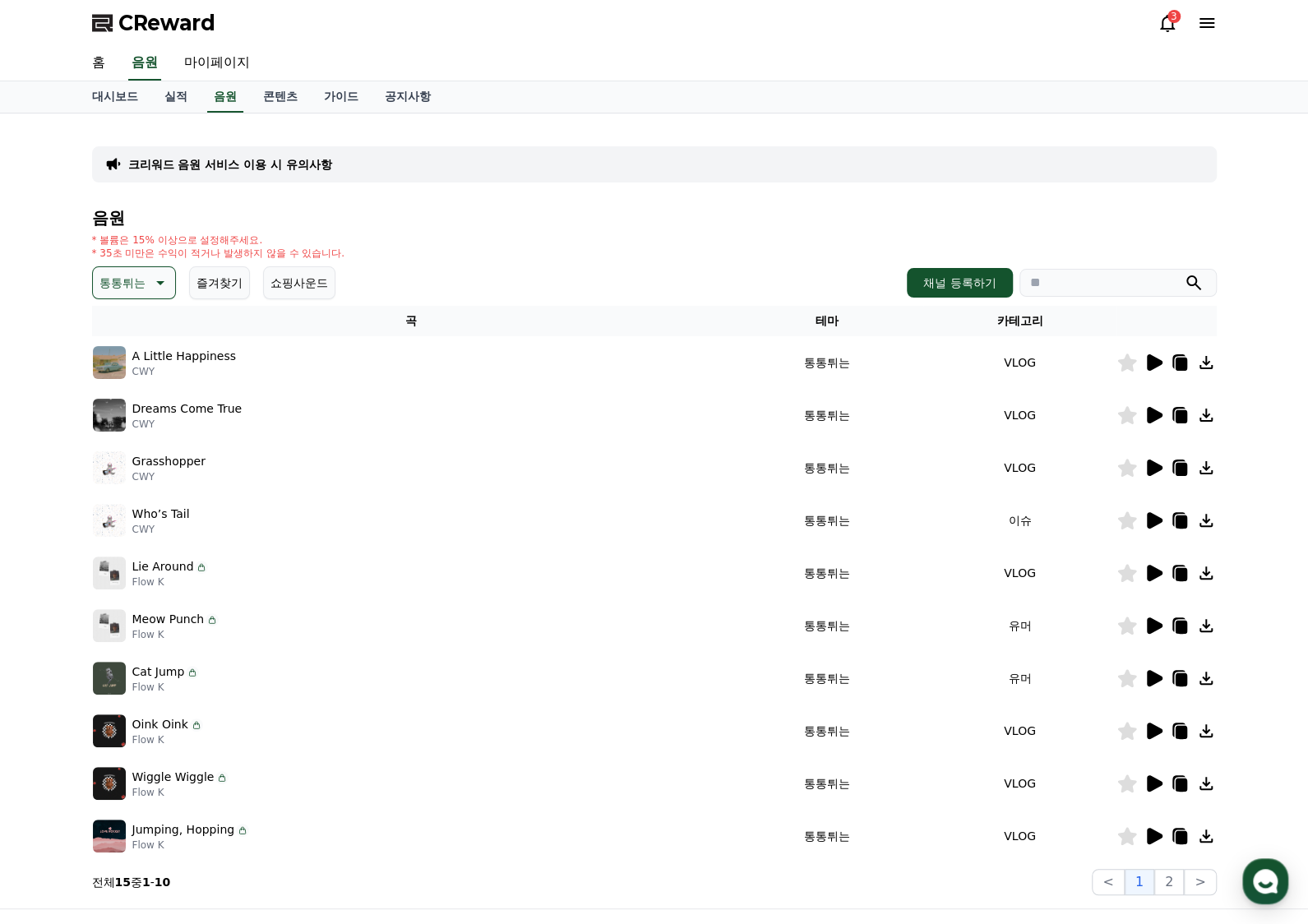
click at [1184, 783] on icon at bounding box center [1180, 785] width 12 height 13
click at [129, 283] on p "통통튀는" at bounding box center [122, 283] width 46 height 23
click at [114, 342] on button "신나는" at bounding box center [118, 336] width 48 height 37
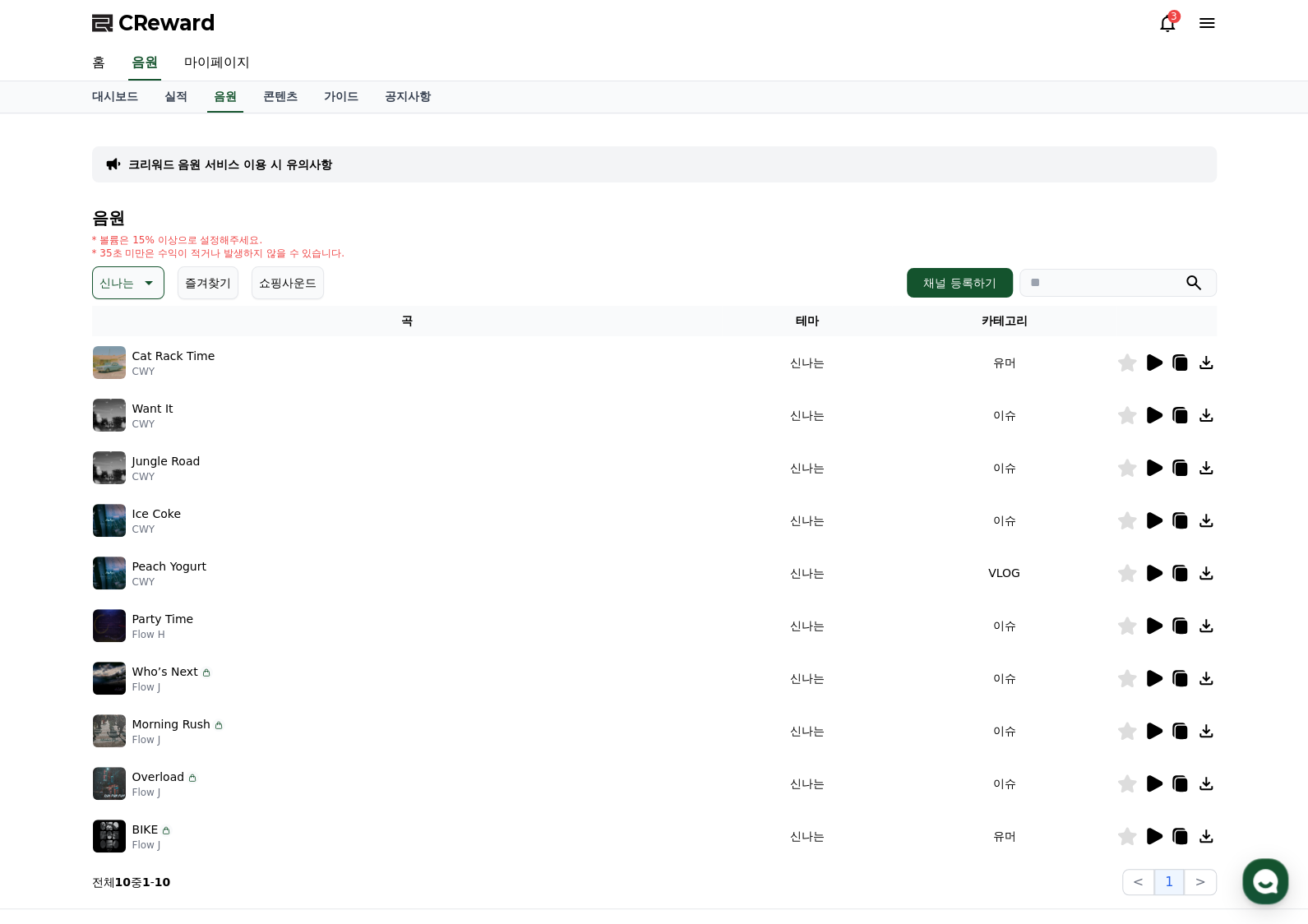
click at [1155, 361] on icon at bounding box center [1154, 362] width 15 height 16
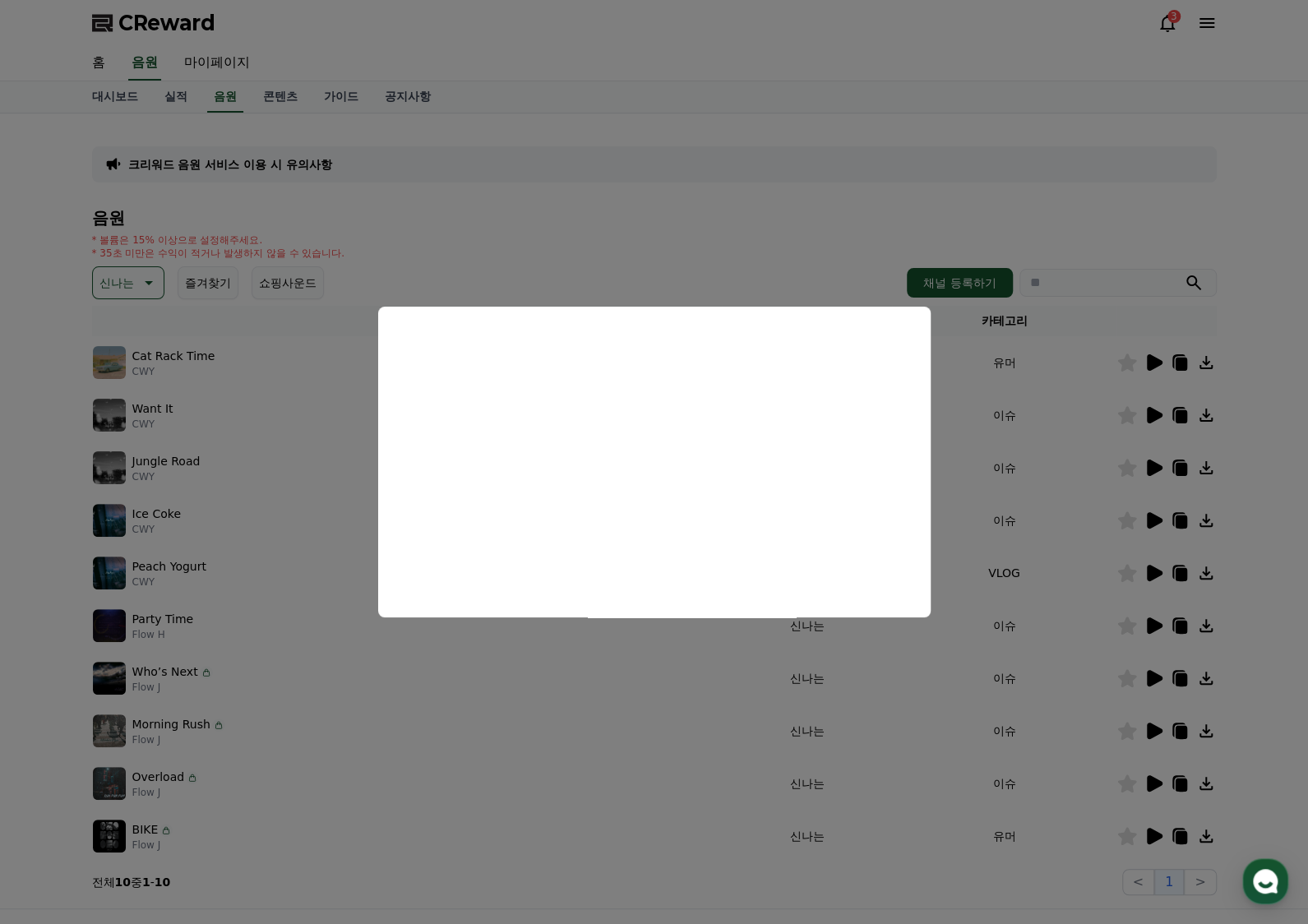
click at [1047, 366] on button "close modal" at bounding box center [654, 462] width 1308 height 924
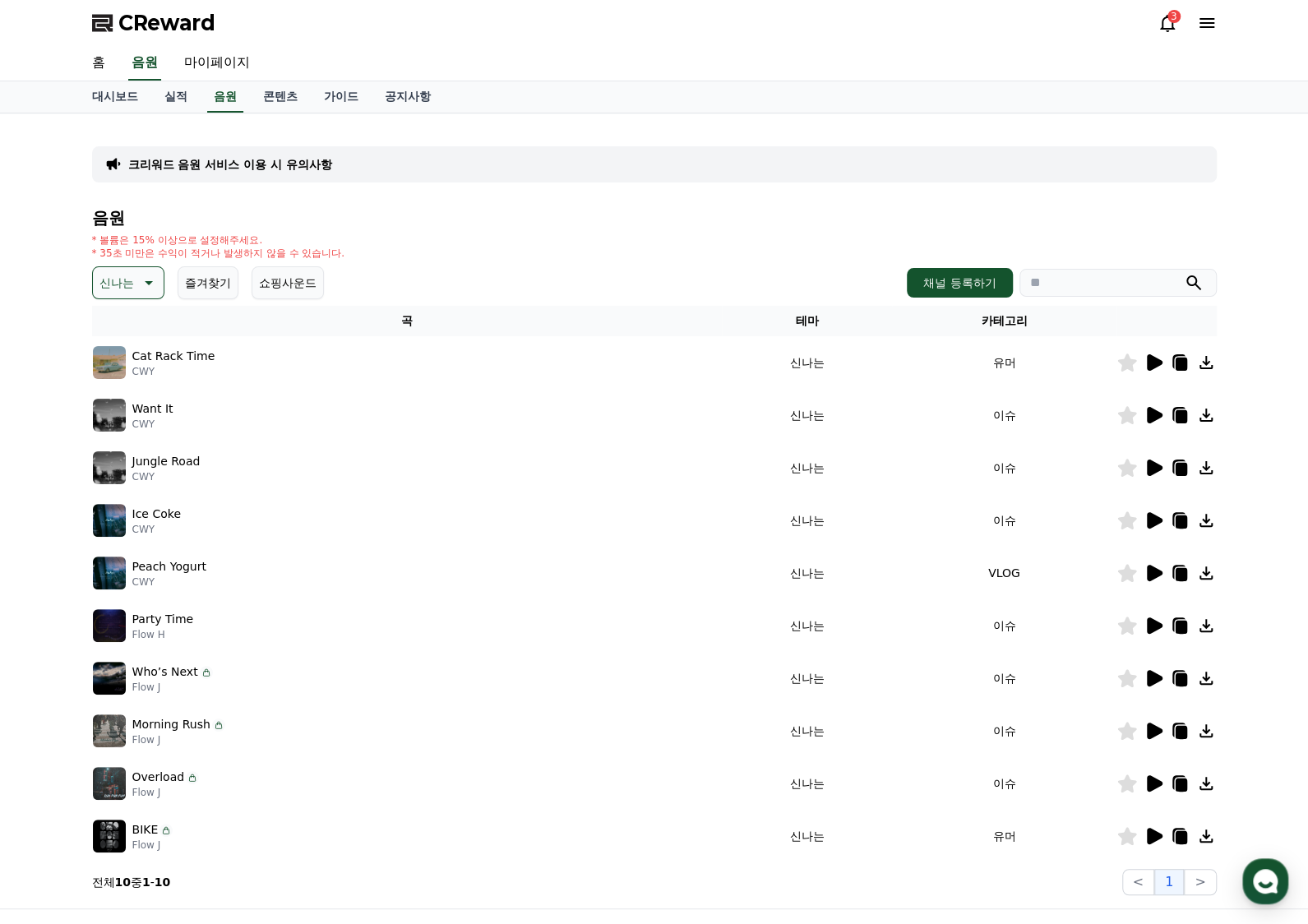
click at [1149, 415] on icon at bounding box center [1154, 415] width 15 height 16
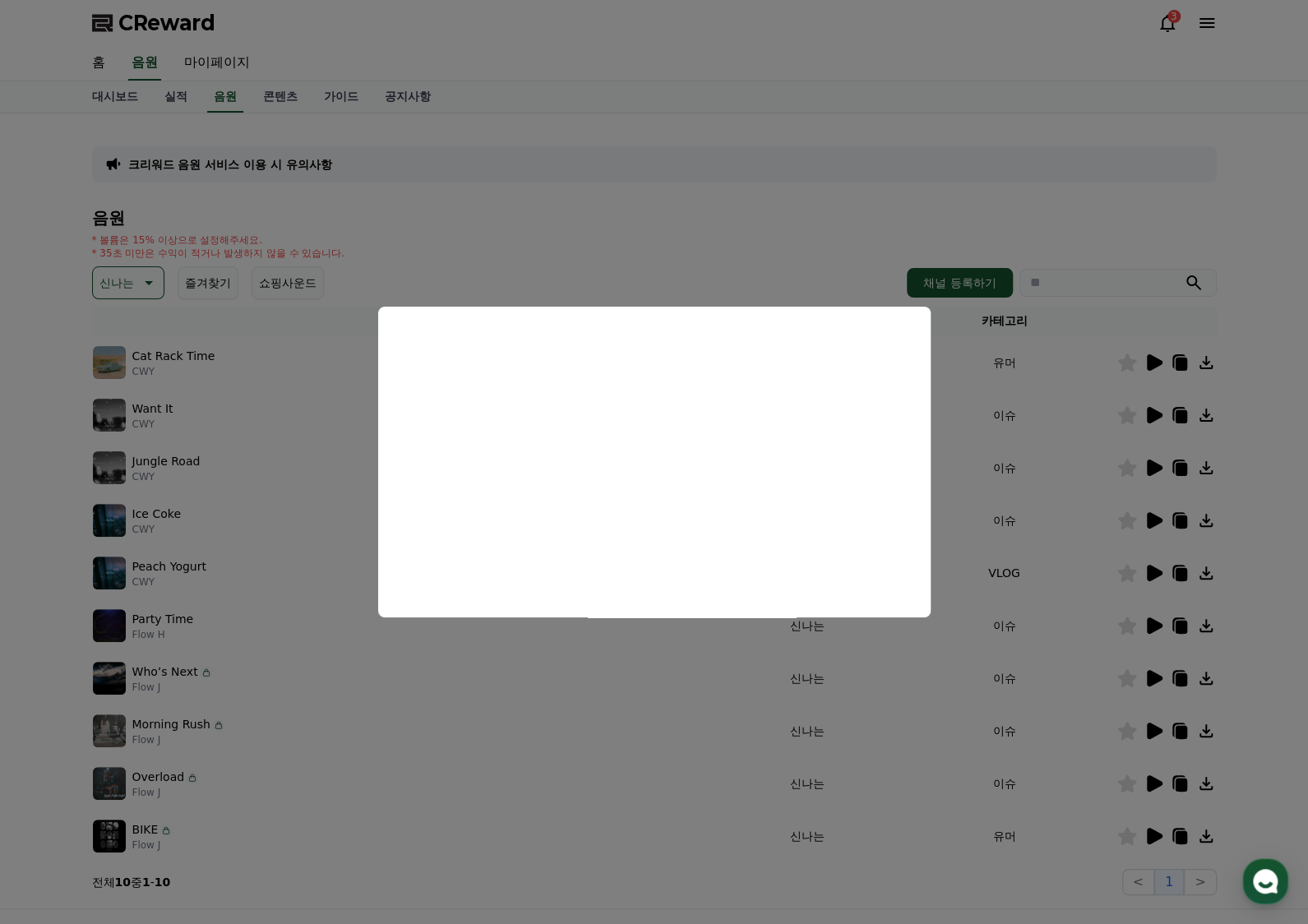
click at [1157, 464] on button "close modal" at bounding box center [654, 462] width 1308 height 924
click at [1158, 467] on icon at bounding box center [1154, 467] width 15 height 16
click at [1044, 467] on button "close modal" at bounding box center [654, 462] width 1308 height 924
click at [1149, 521] on icon at bounding box center [1154, 520] width 15 height 16
click at [896, 626] on button "close modal" at bounding box center [654, 462] width 1308 height 924
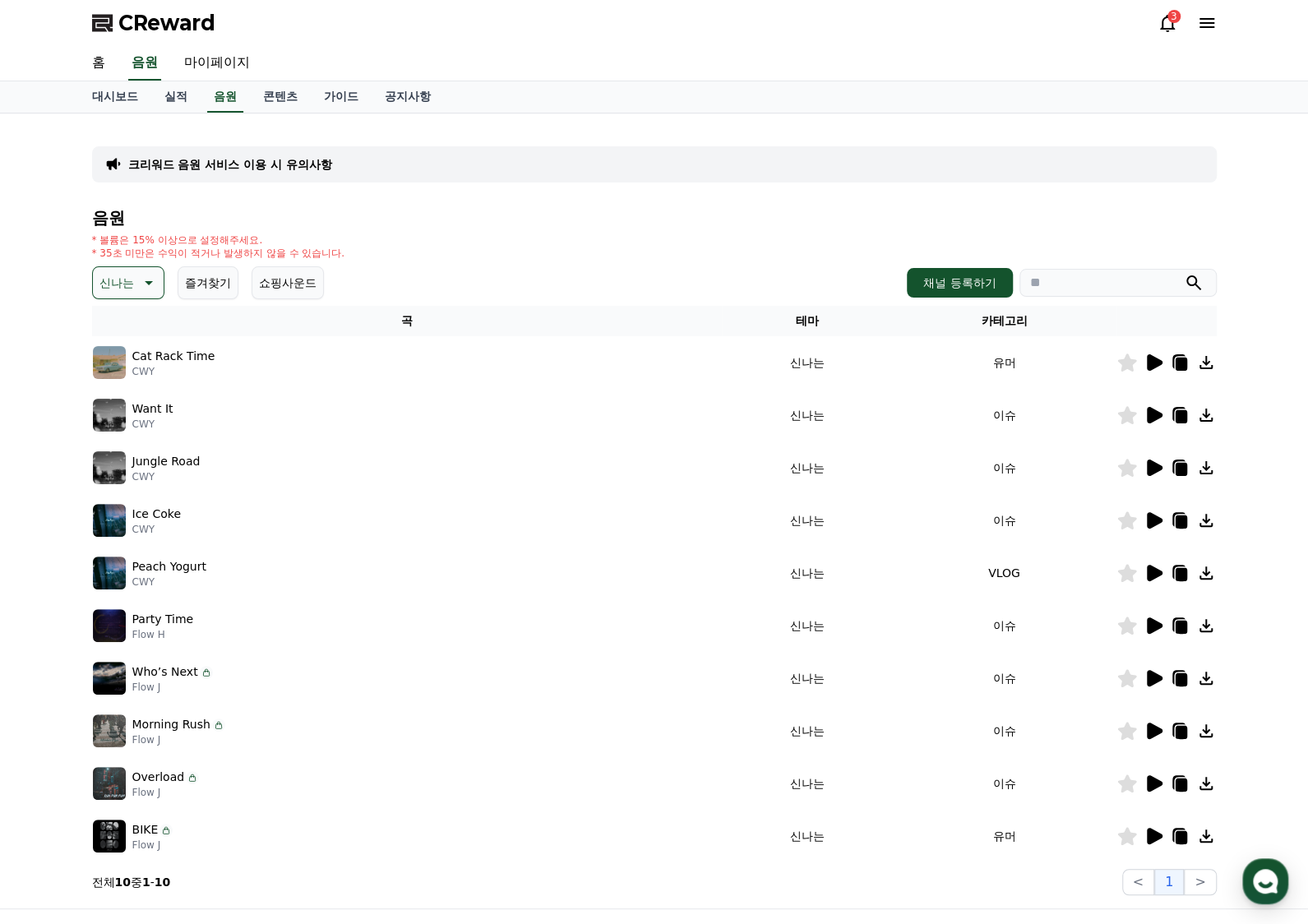
click at [1140, 836] on div at bounding box center [1167, 835] width 98 height 19
click at [1145, 834] on icon at bounding box center [1153, 835] width 19 height 19
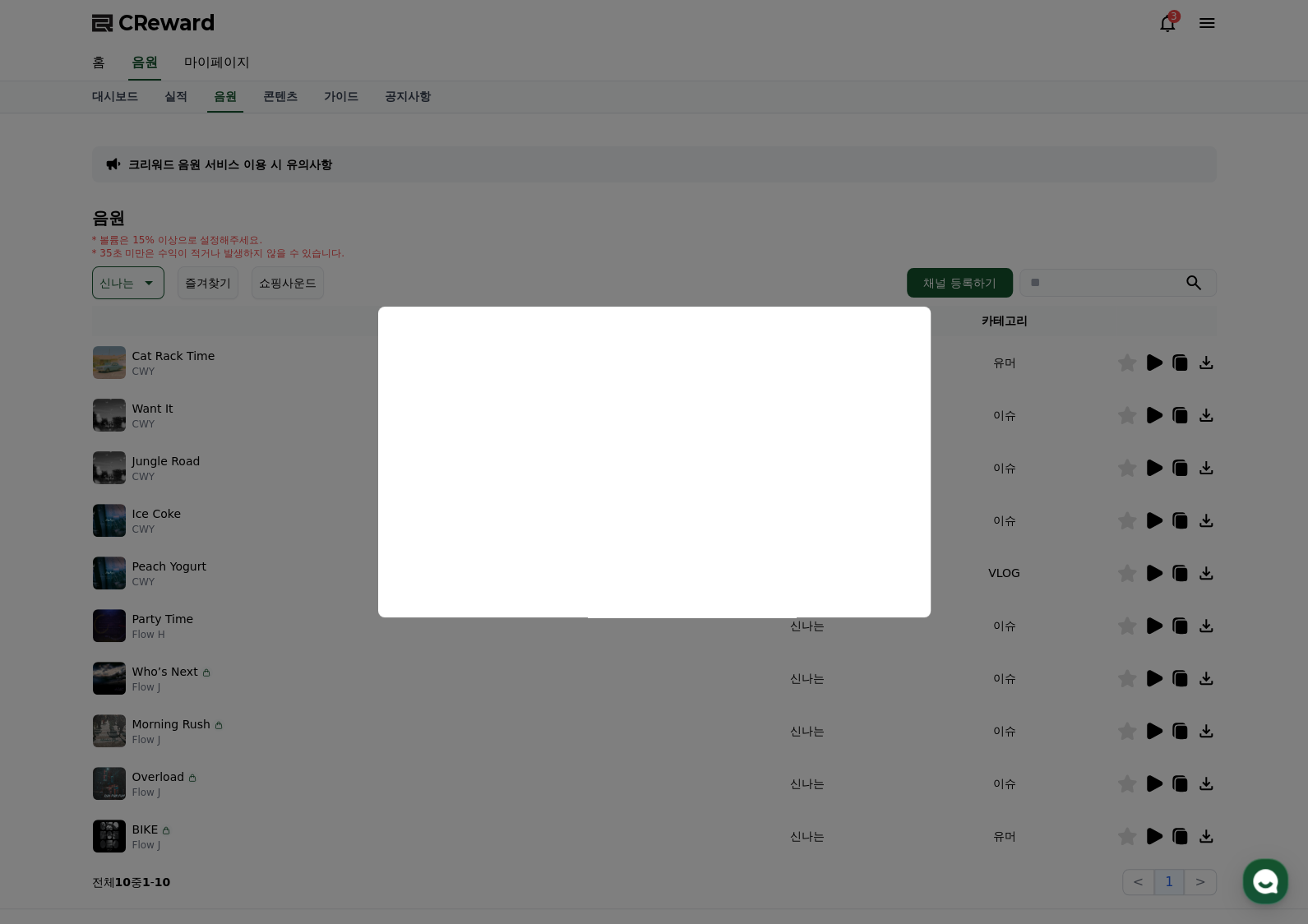
click at [1064, 403] on button "close modal" at bounding box center [654, 462] width 1308 height 924
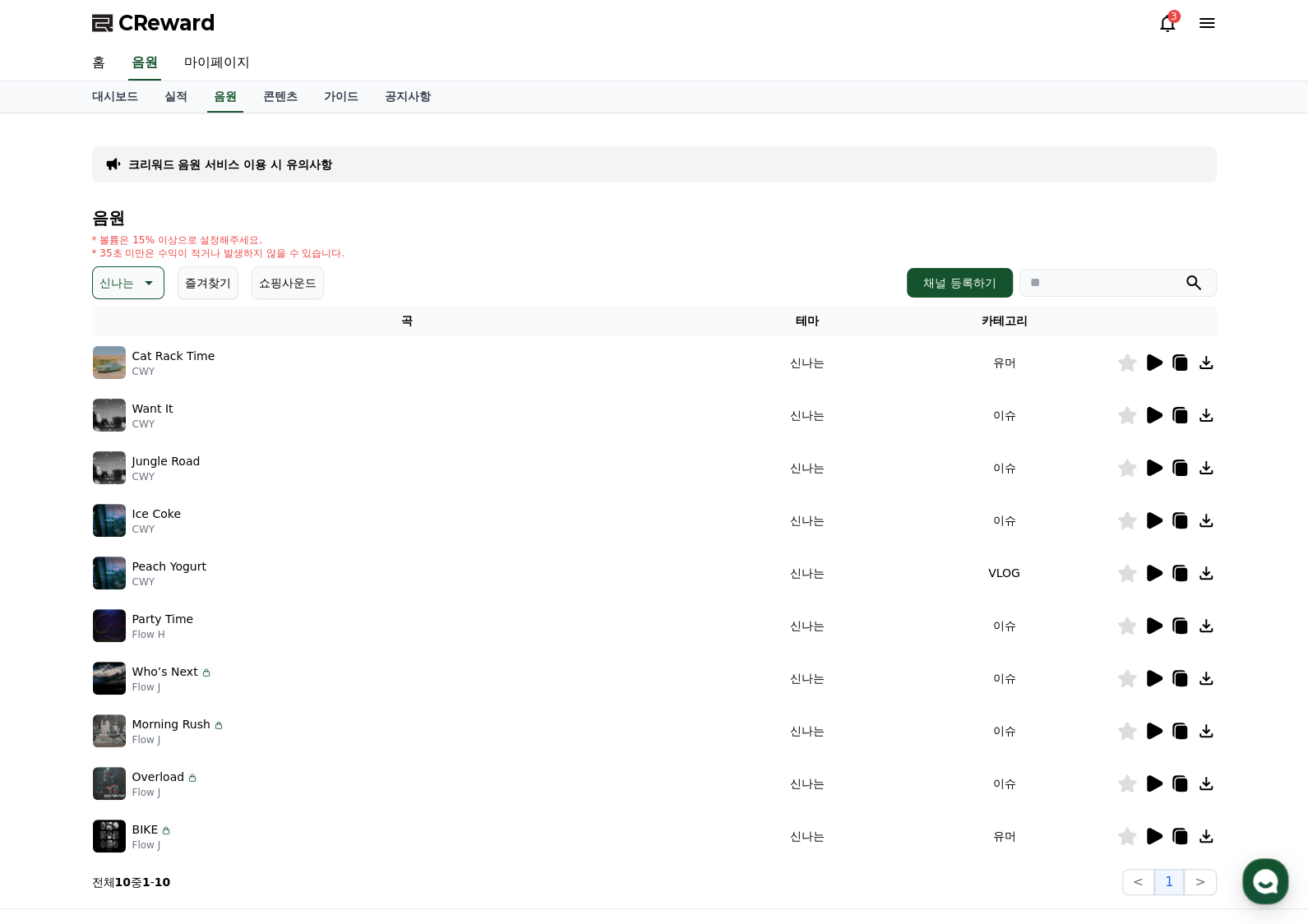
click at [1210, 366] on icon at bounding box center [1206, 363] width 13 height 13
click at [1179, 363] on icon at bounding box center [1180, 364] width 12 height 13
click at [1172, 369] on icon at bounding box center [1179, 362] width 19 height 19
click at [107, 285] on p "신나는" at bounding box center [116, 283] width 35 height 23
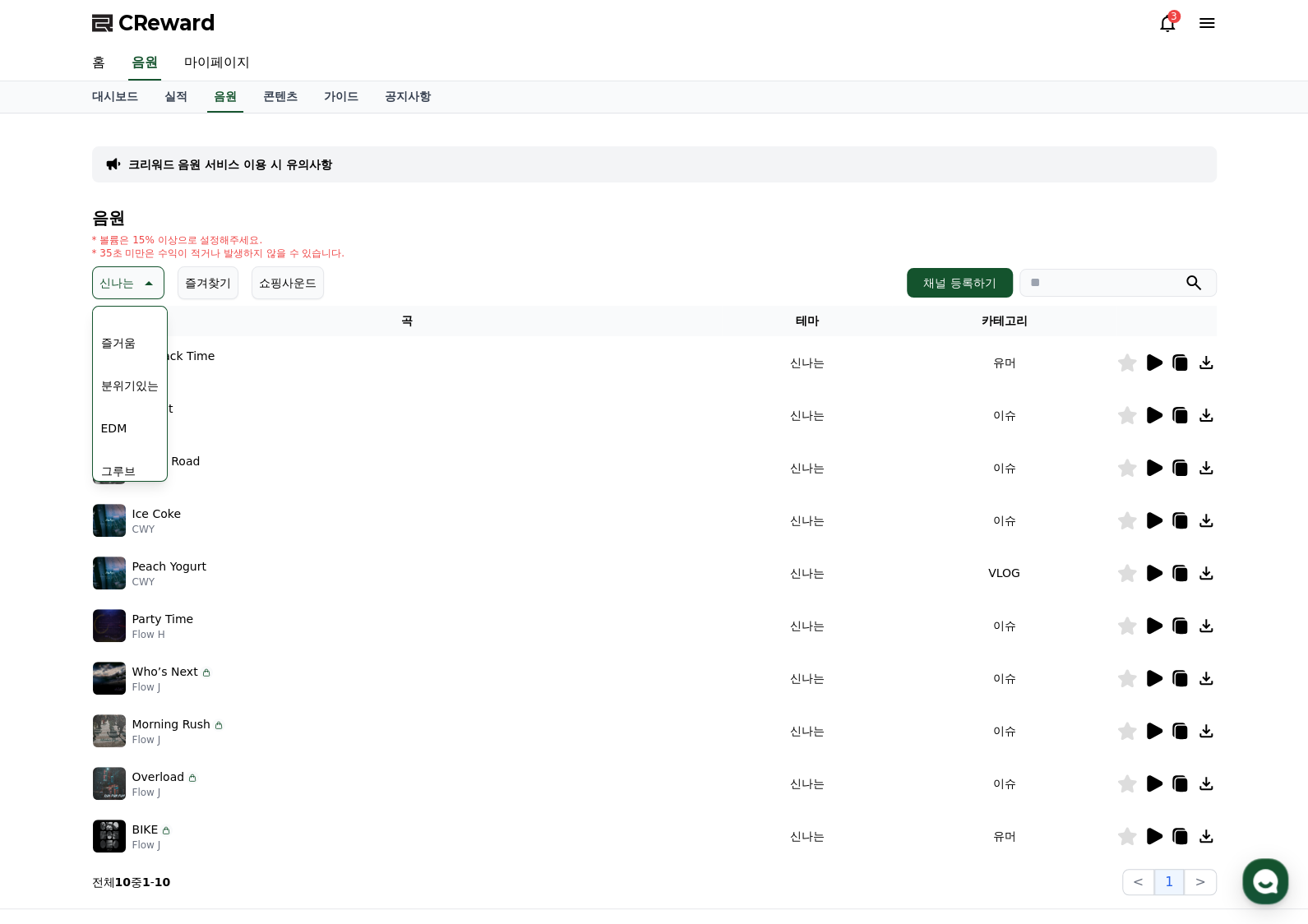
click at [131, 338] on button "즐거움" at bounding box center [118, 343] width 48 height 37
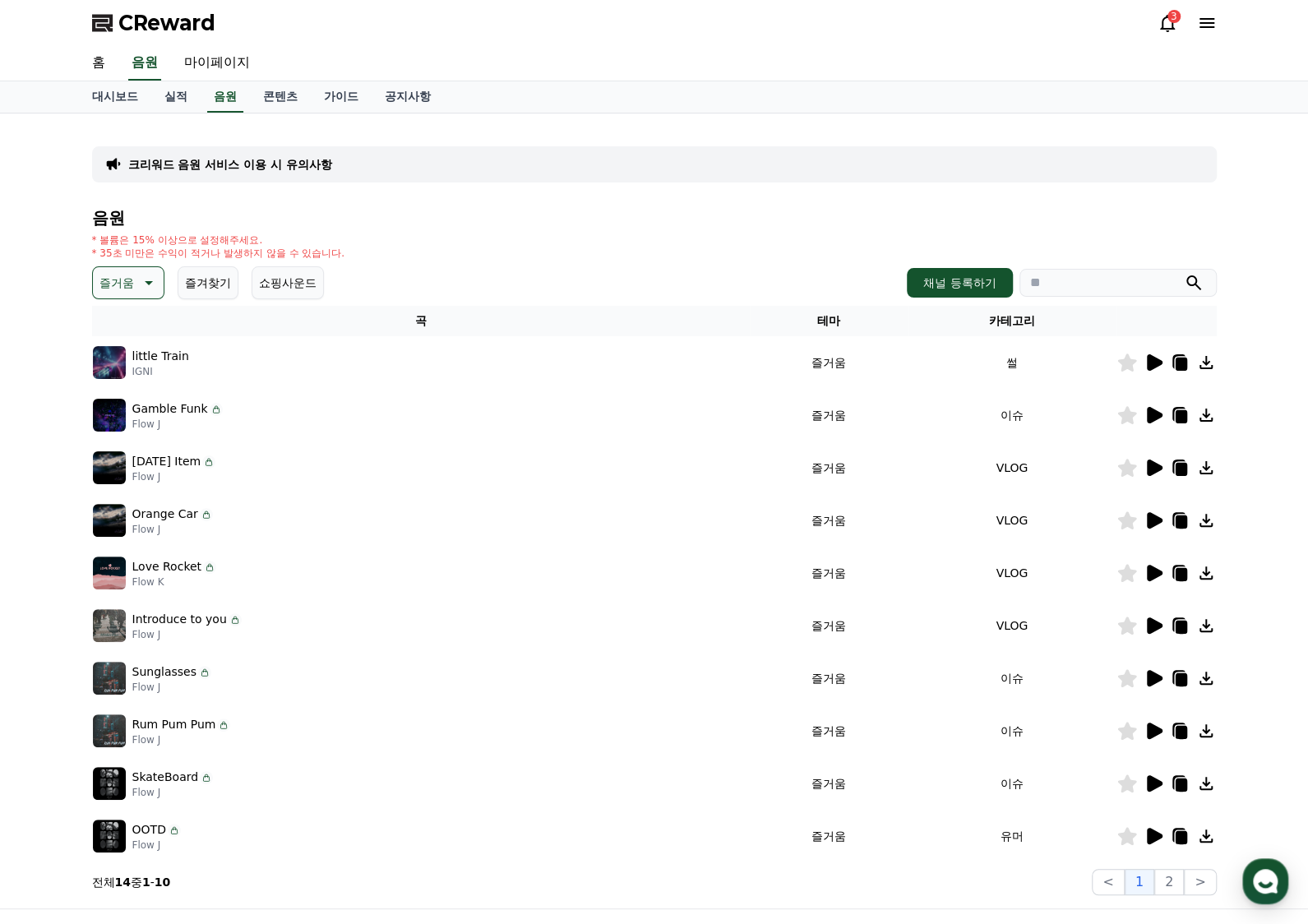
click at [1151, 357] on icon at bounding box center [1154, 362] width 15 height 16
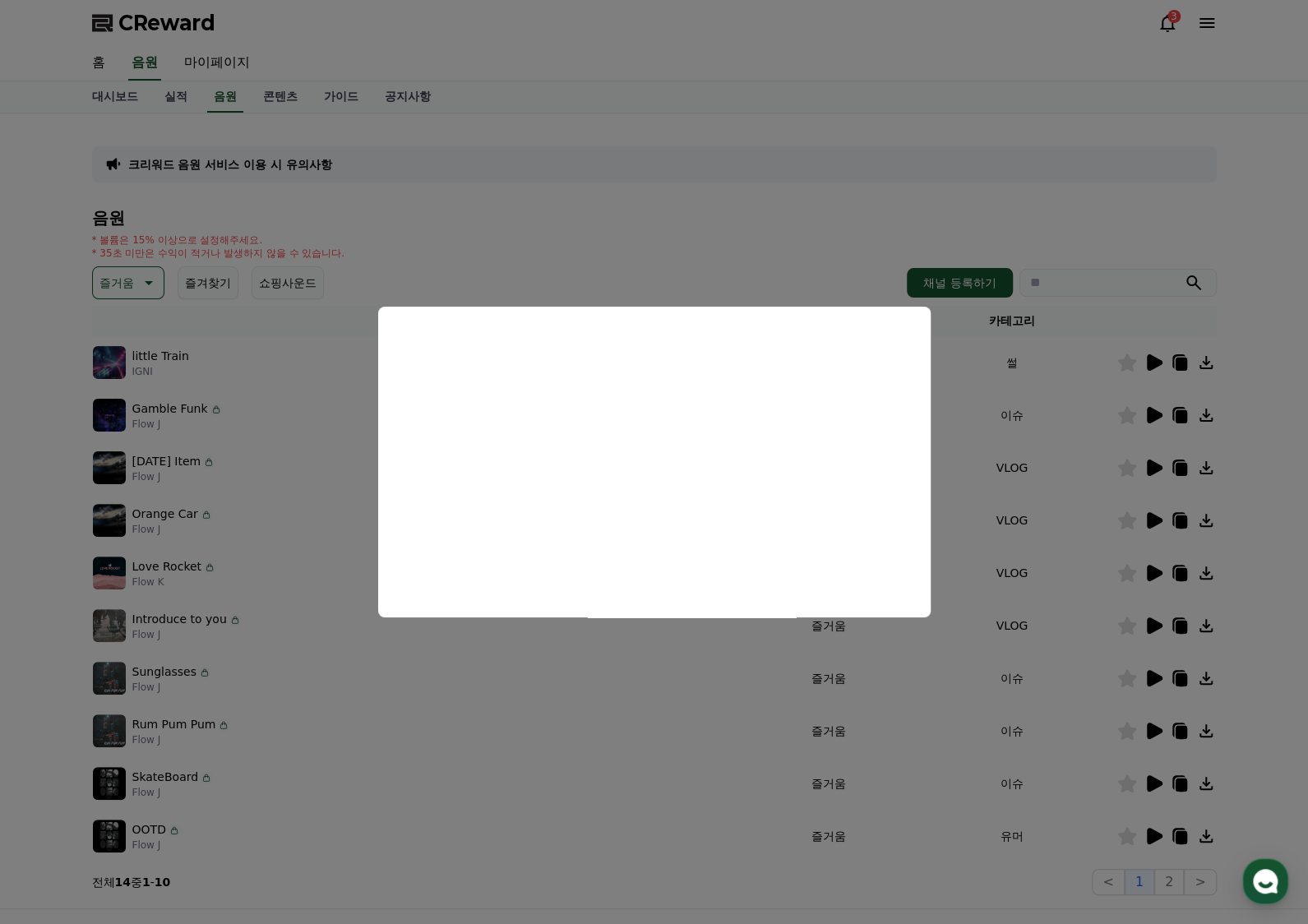
click at [1162, 414] on button "close modal" at bounding box center [654, 462] width 1308 height 924
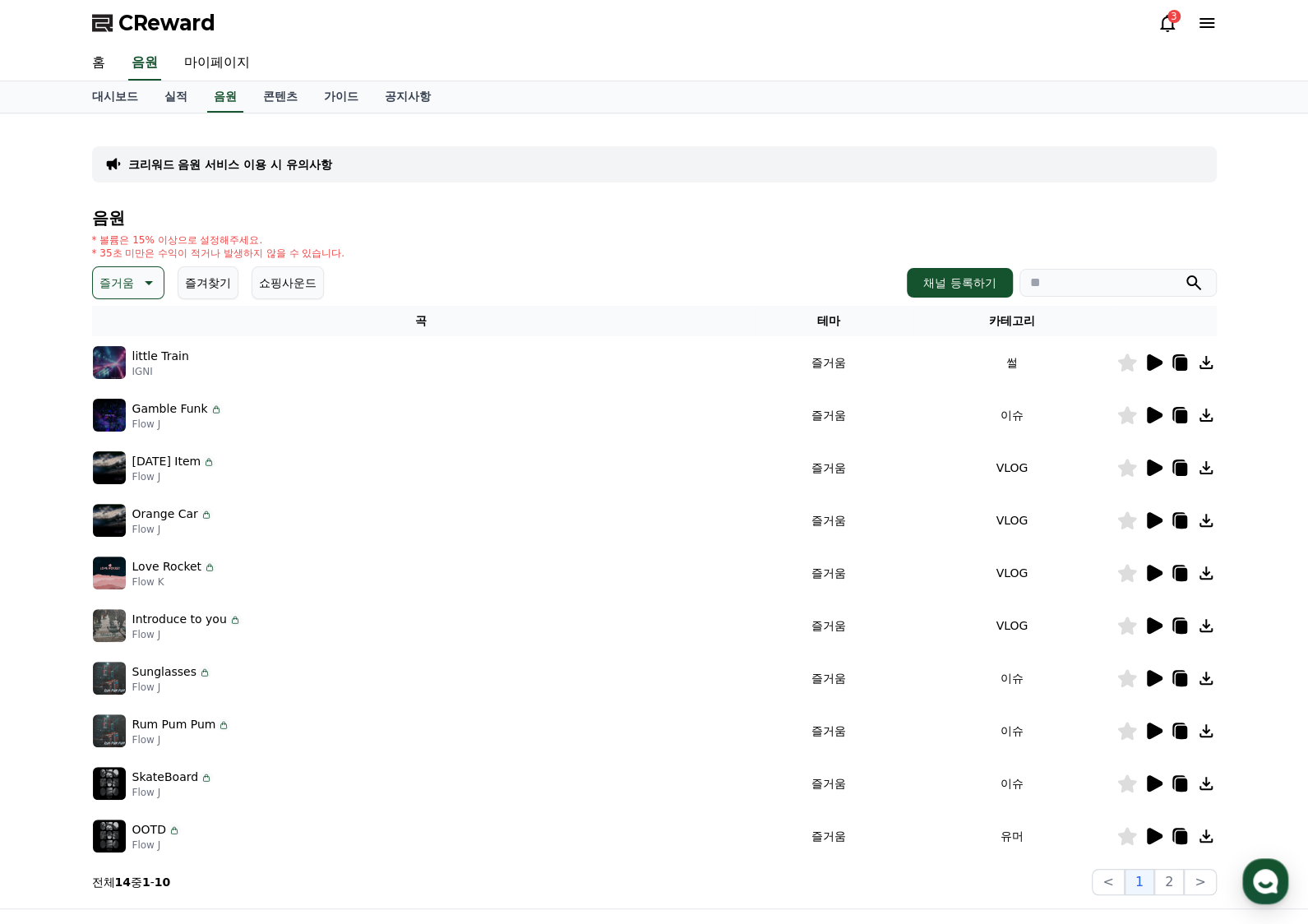
click at [1156, 418] on icon at bounding box center [1154, 415] width 15 height 16
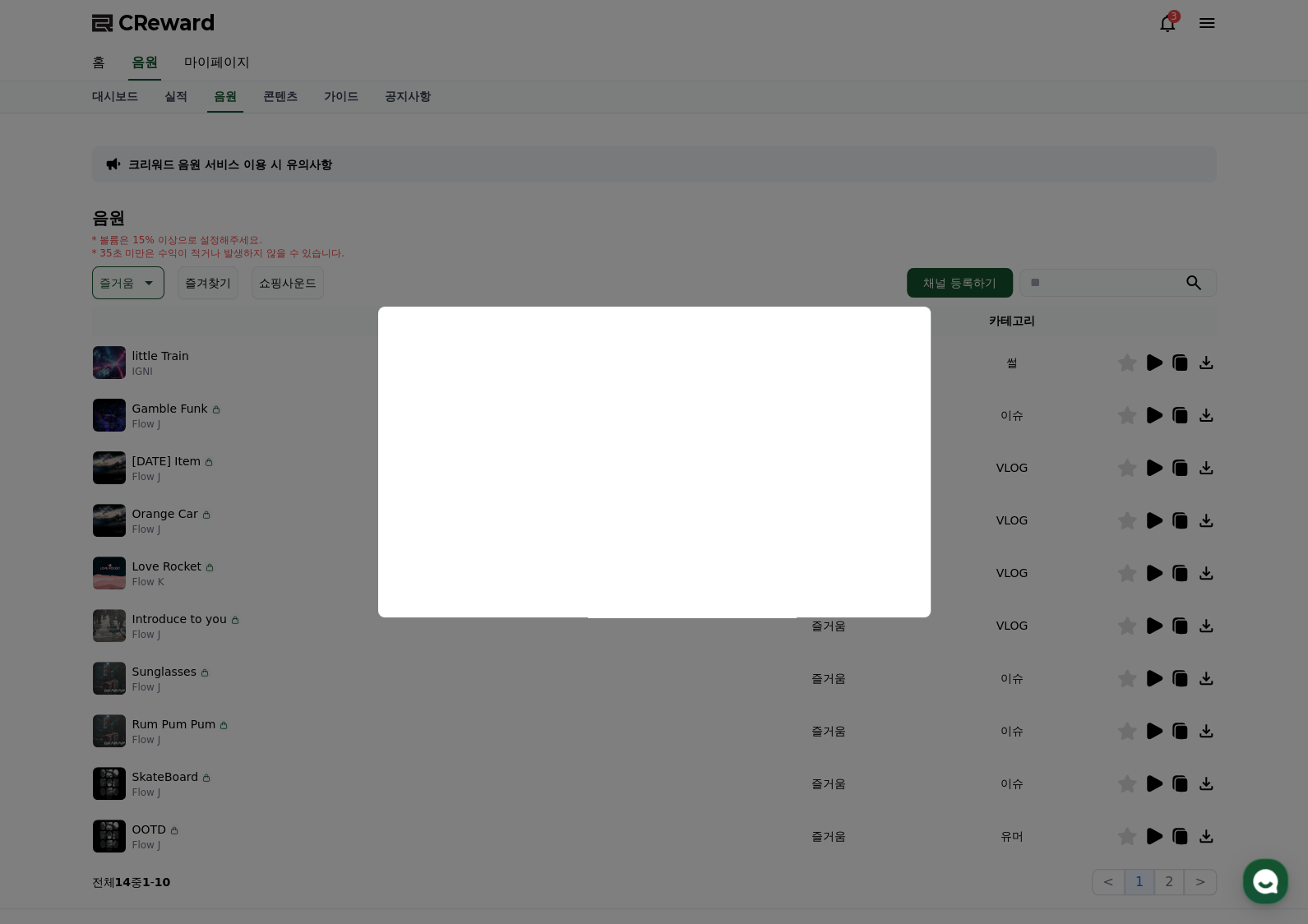
click at [1152, 470] on button "close modal" at bounding box center [654, 462] width 1308 height 924
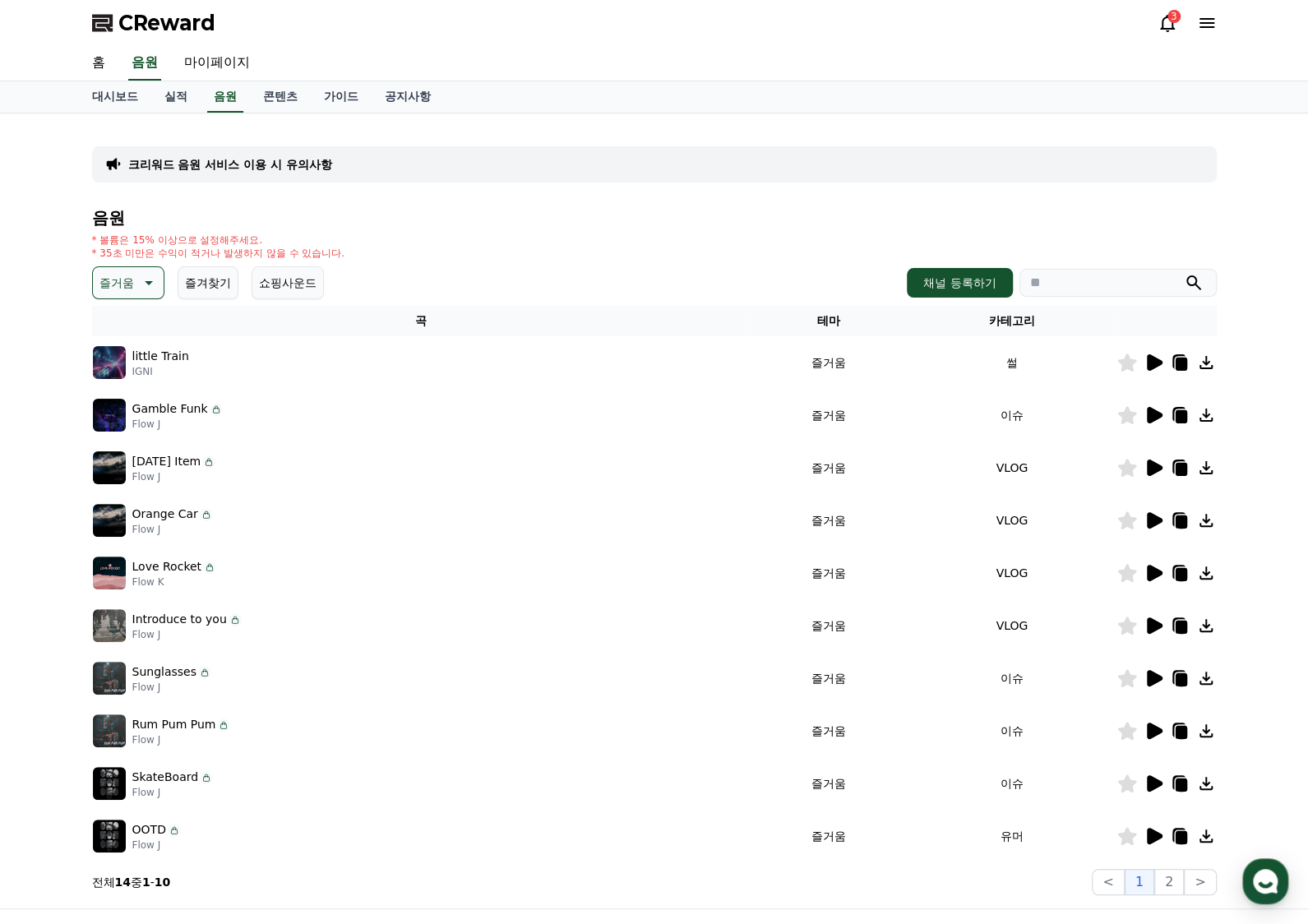
click at [1146, 466] on icon at bounding box center [1154, 467] width 15 height 16
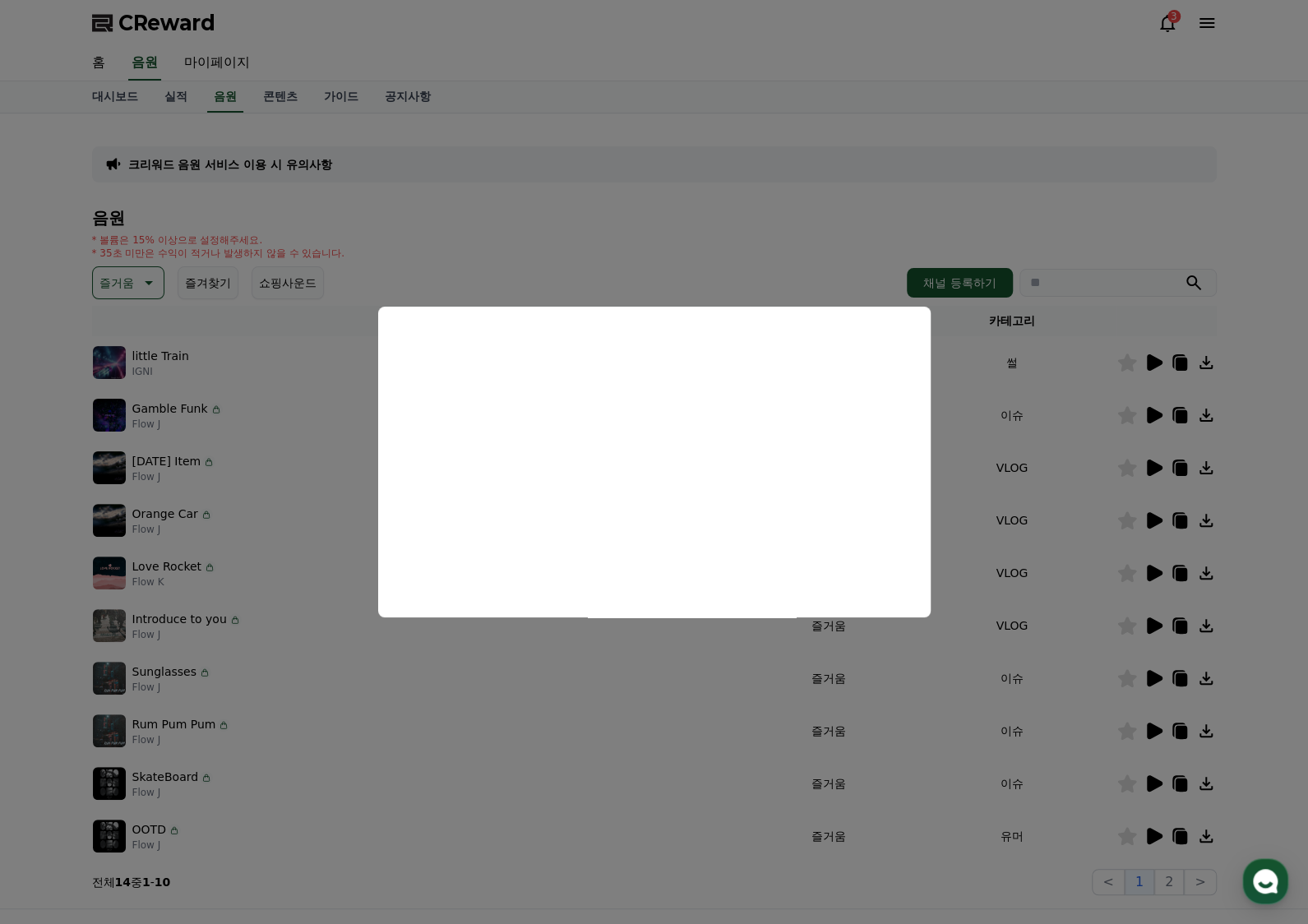
click at [1147, 526] on button "close modal" at bounding box center [654, 462] width 1308 height 924
click at [1156, 521] on icon at bounding box center [1154, 520] width 15 height 16
click at [1155, 517] on button "close modal" at bounding box center [654, 462] width 1308 height 924
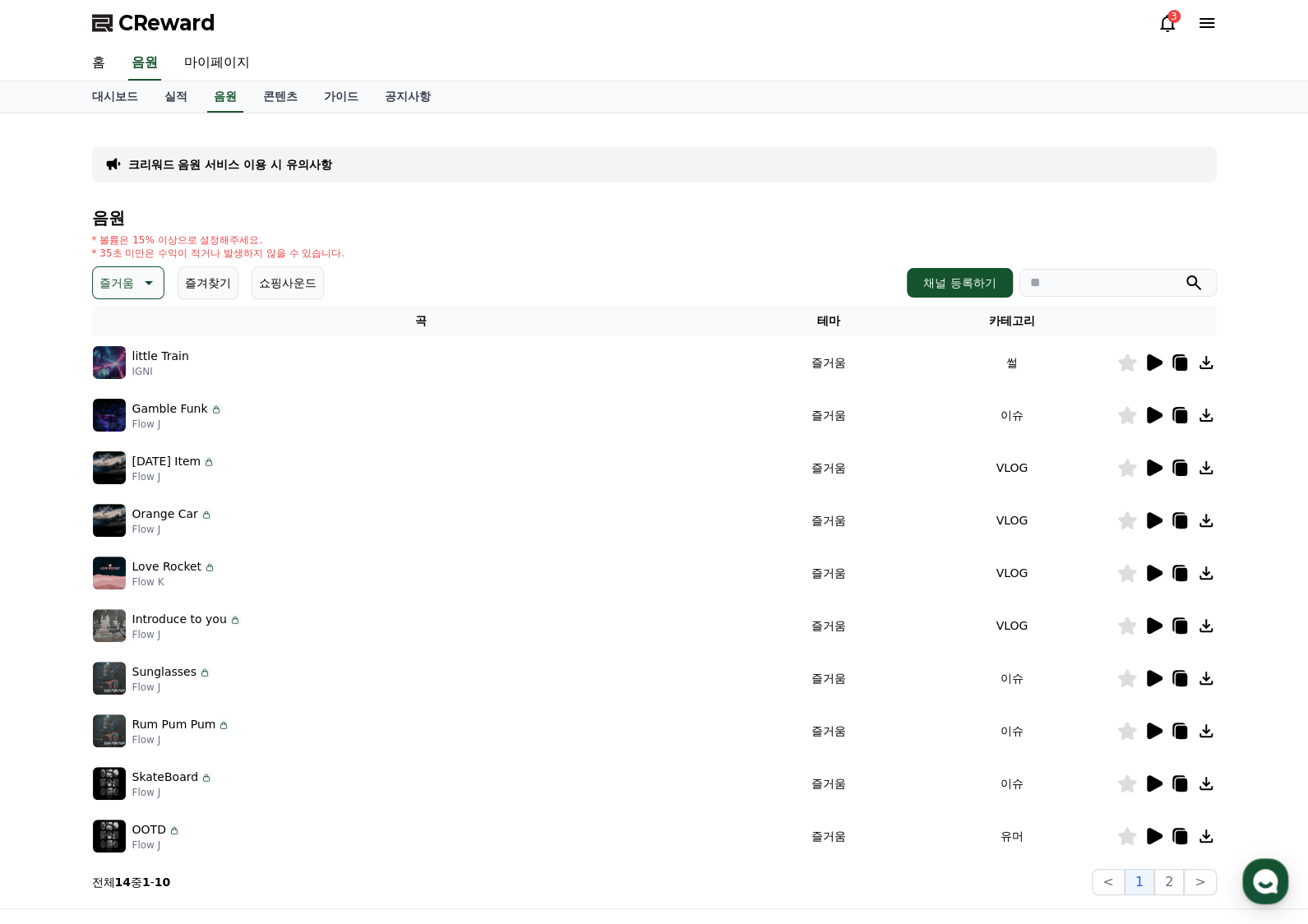
click at [1154, 566] on icon at bounding box center [1153, 573] width 19 height 19
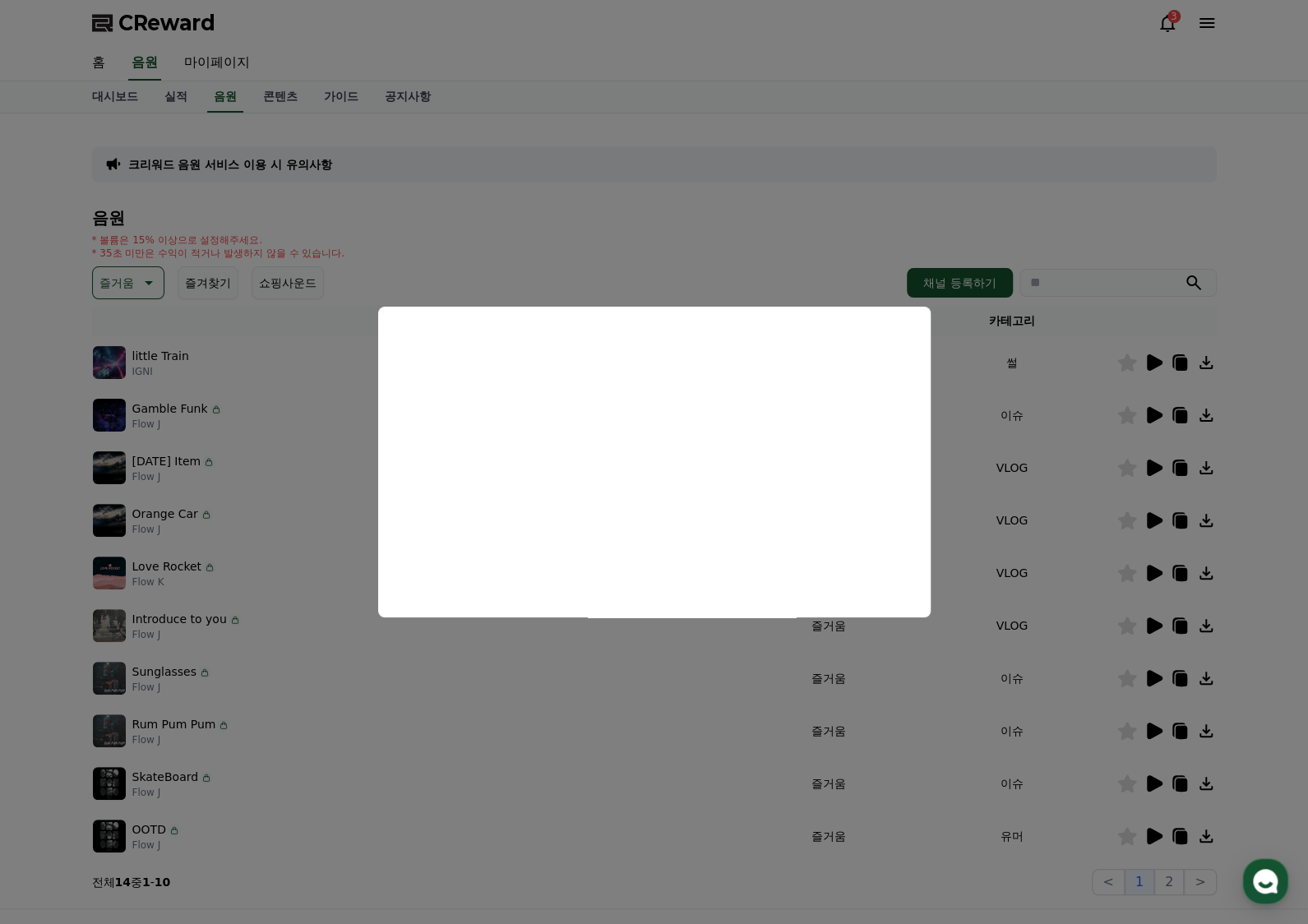
click at [1152, 632] on button "close modal" at bounding box center [654, 462] width 1308 height 924
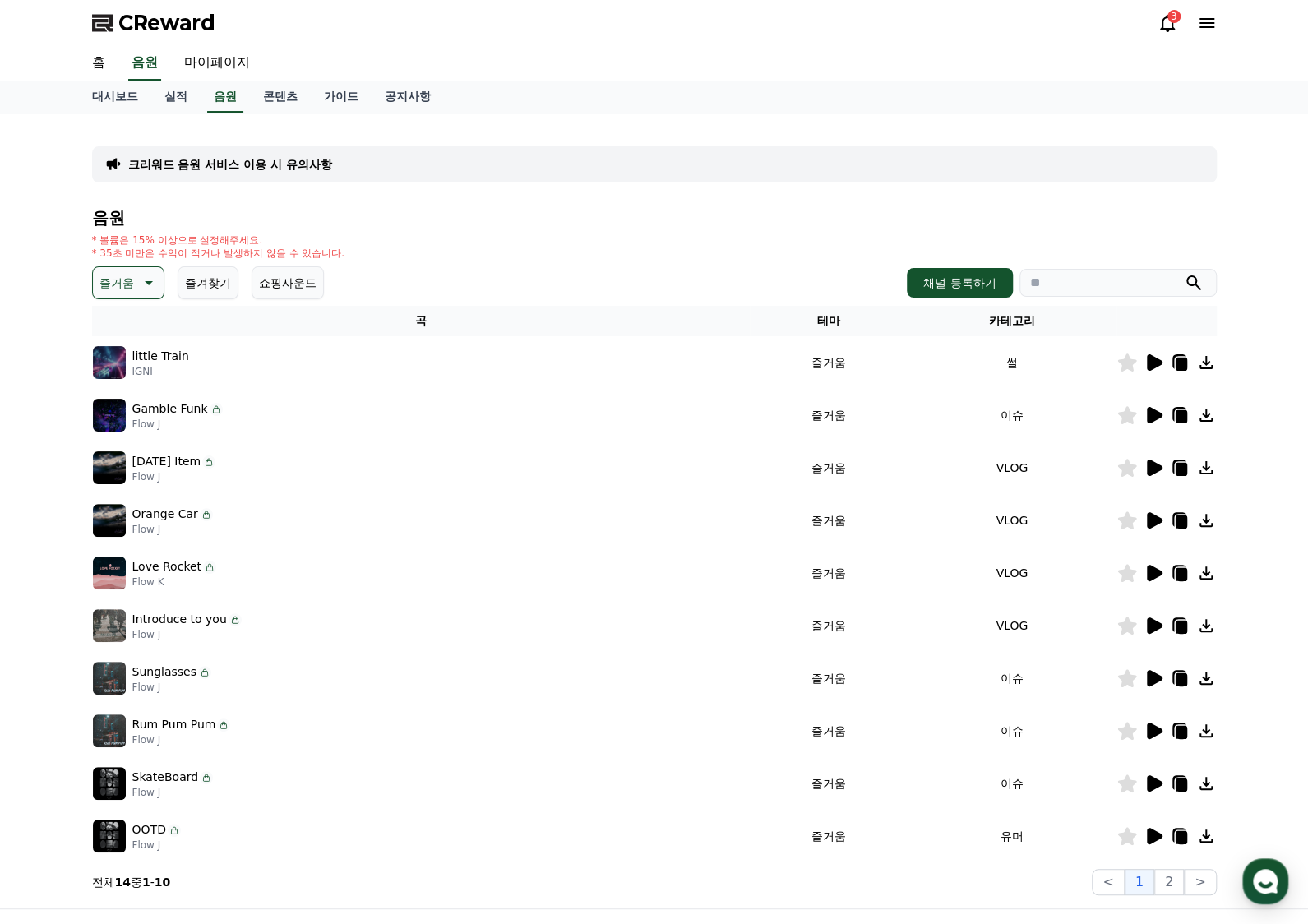
click at [1154, 624] on icon at bounding box center [1154, 625] width 15 height 16
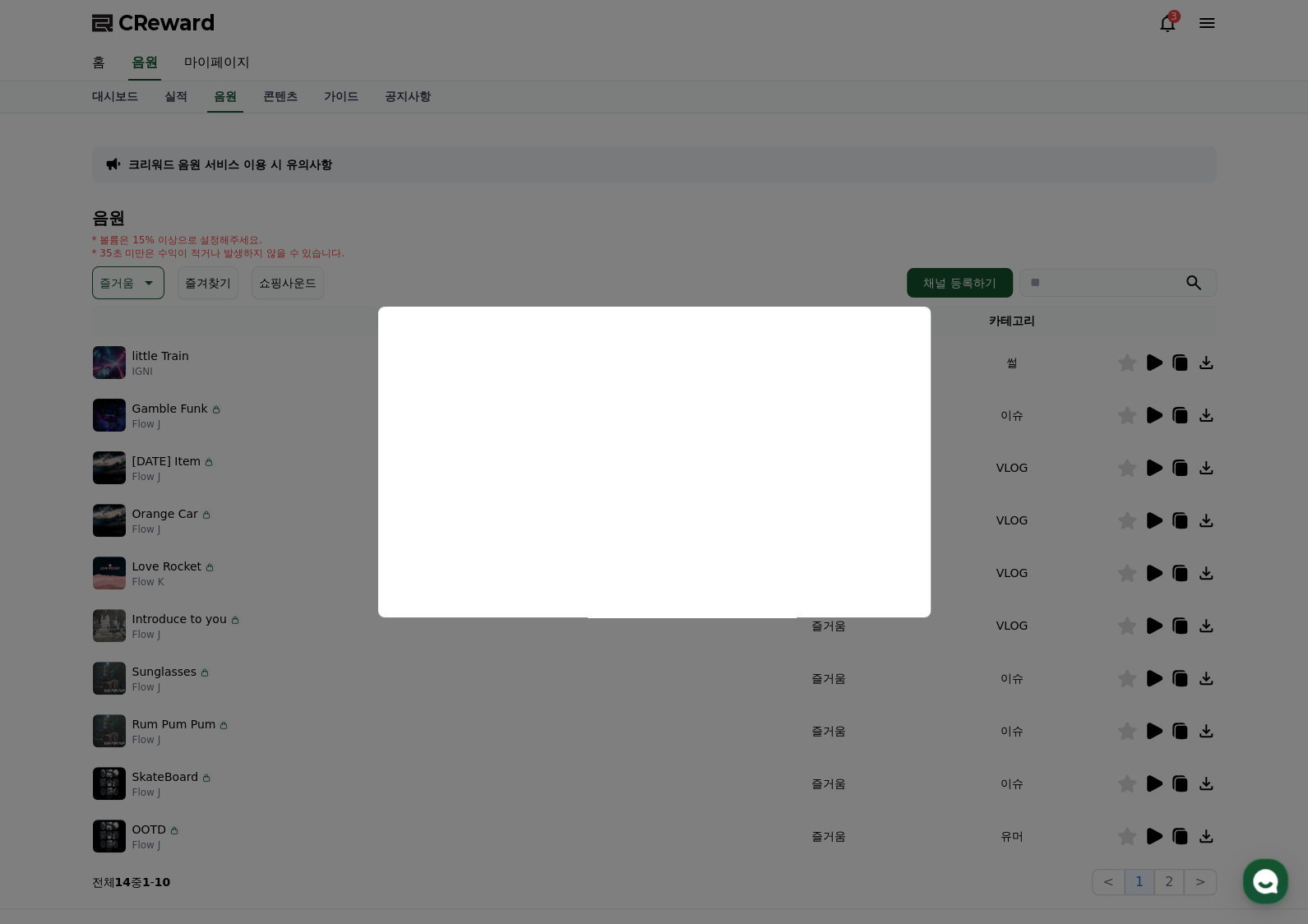
click at [1156, 680] on button "close modal" at bounding box center [654, 462] width 1308 height 924
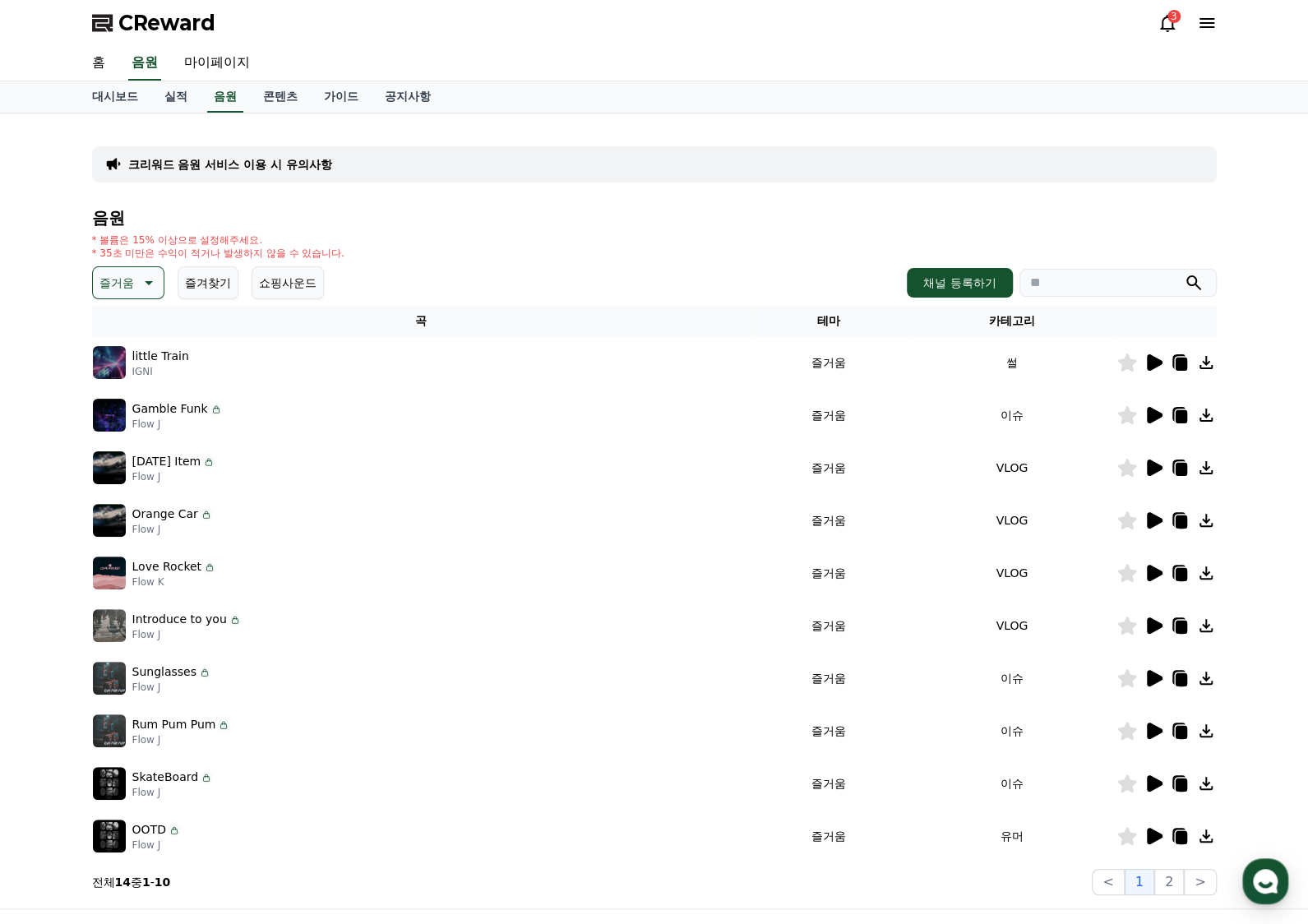
click at [1134, 675] on icon at bounding box center [1127, 678] width 19 height 18
click at [1114, 667] on td "이슈" at bounding box center [1012, 678] width 208 height 53
click at [1117, 673] on icon at bounding box center [1127, 678] width 19 height 18
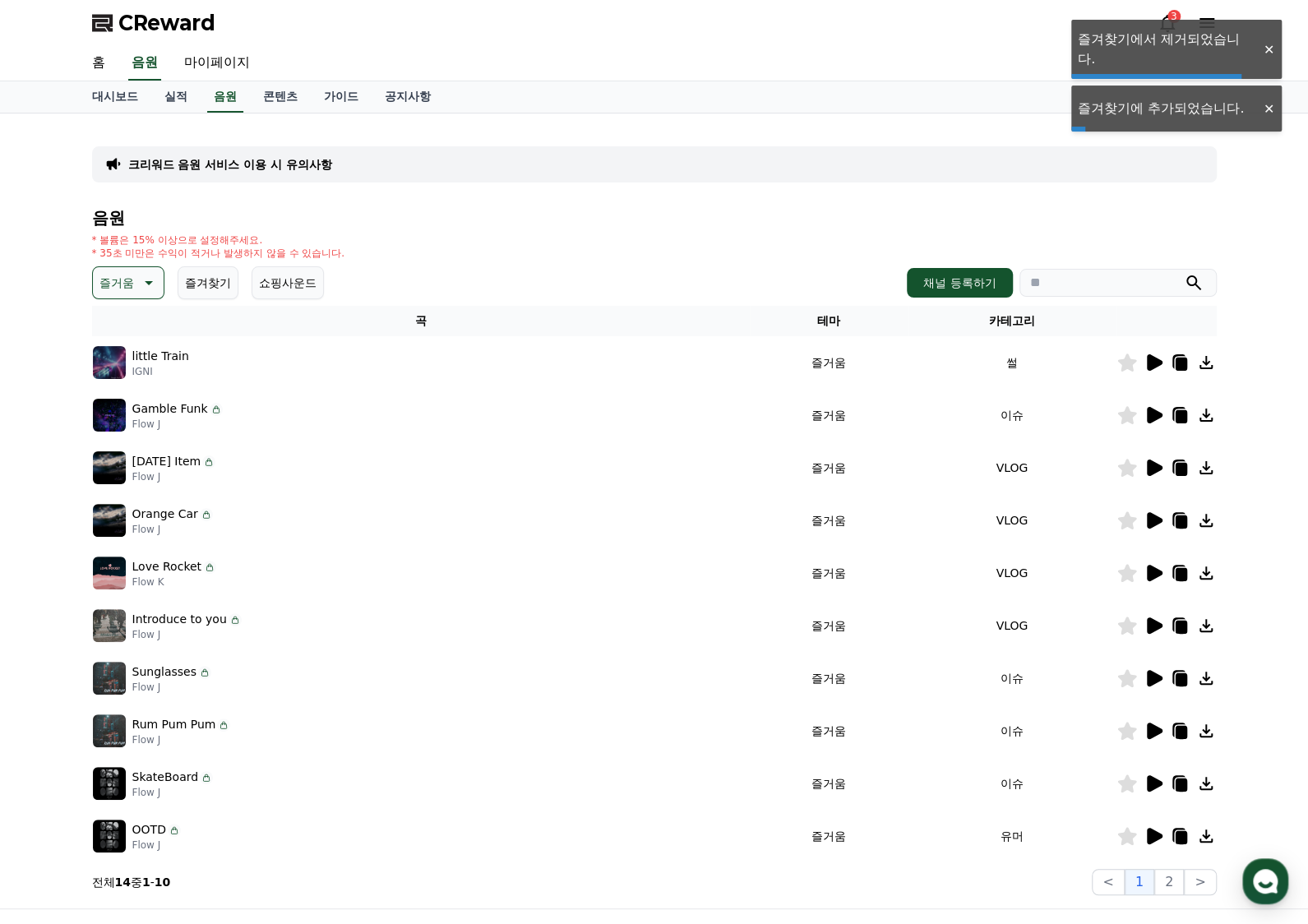
click at [1149, 684] on icon at bounding box center [1154, 678] width 15 height 16
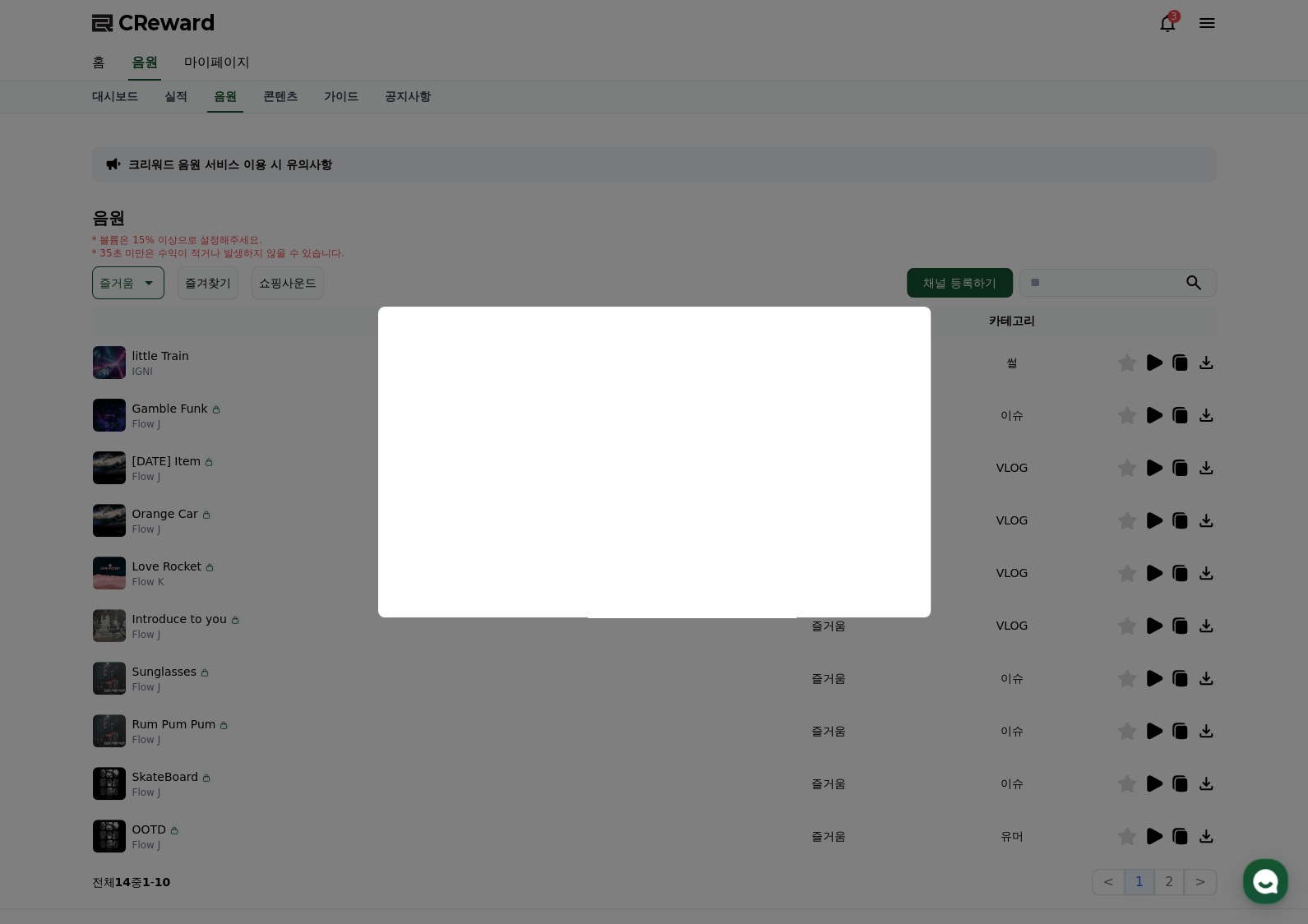
click at [1154, 731] on button "close modal" at bounding box center [654, 462] width 1308 height 924
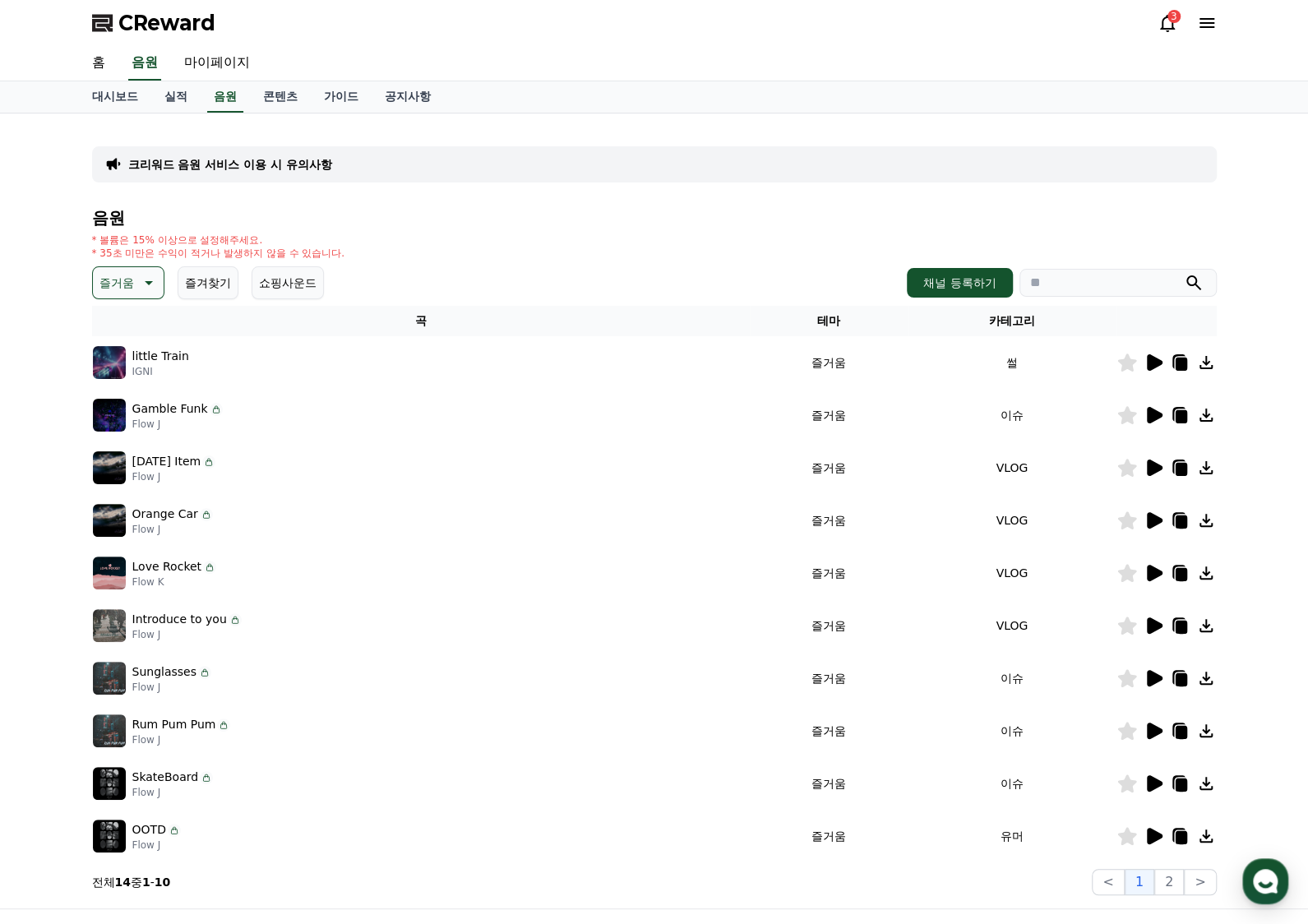
click at [1154, 734] on icon at bounding box center [1154, 731] width 15 height 16
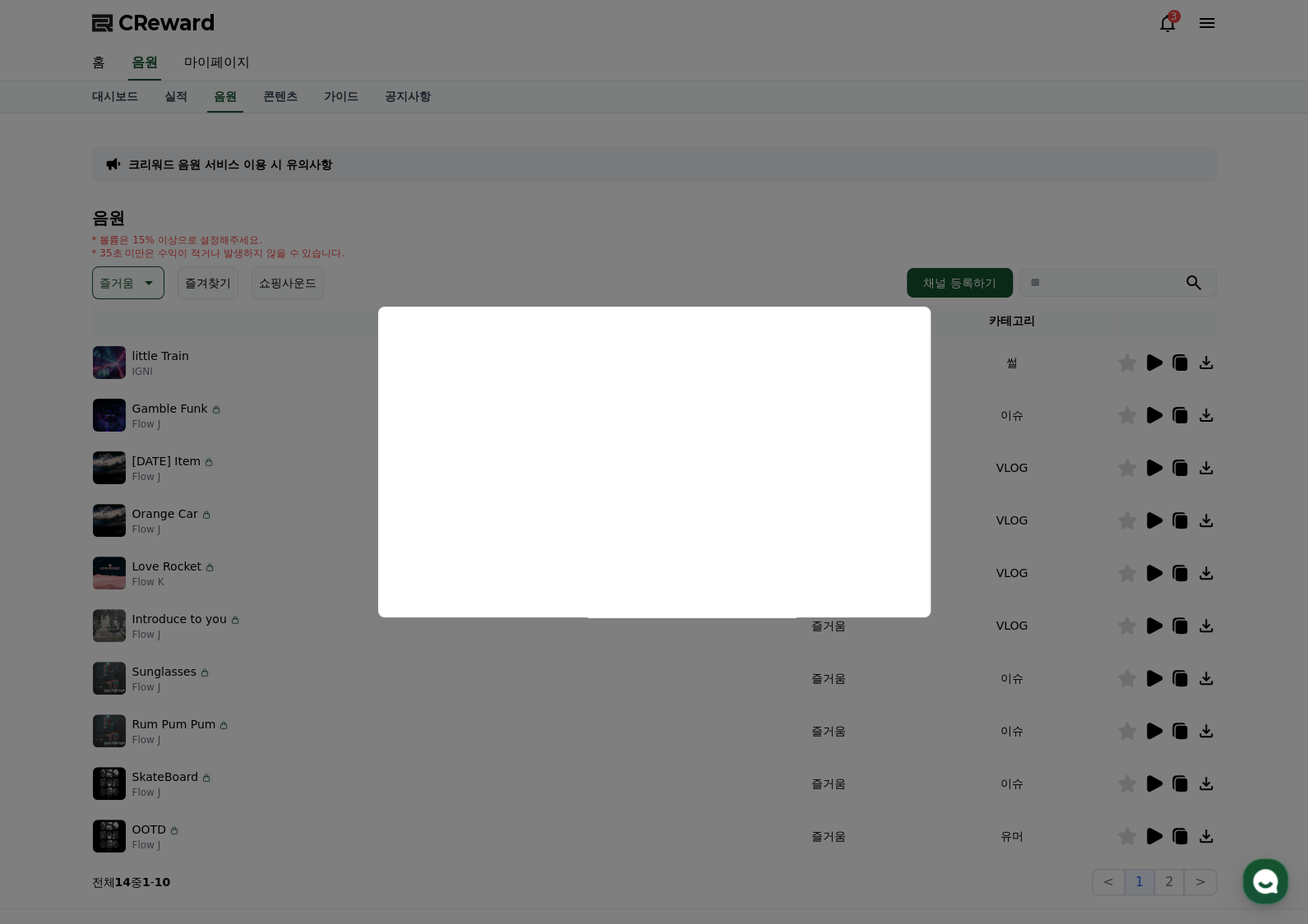
click at [1150, 779] on button "close modal" at bounding box center [654, 462] width 1308 height 924
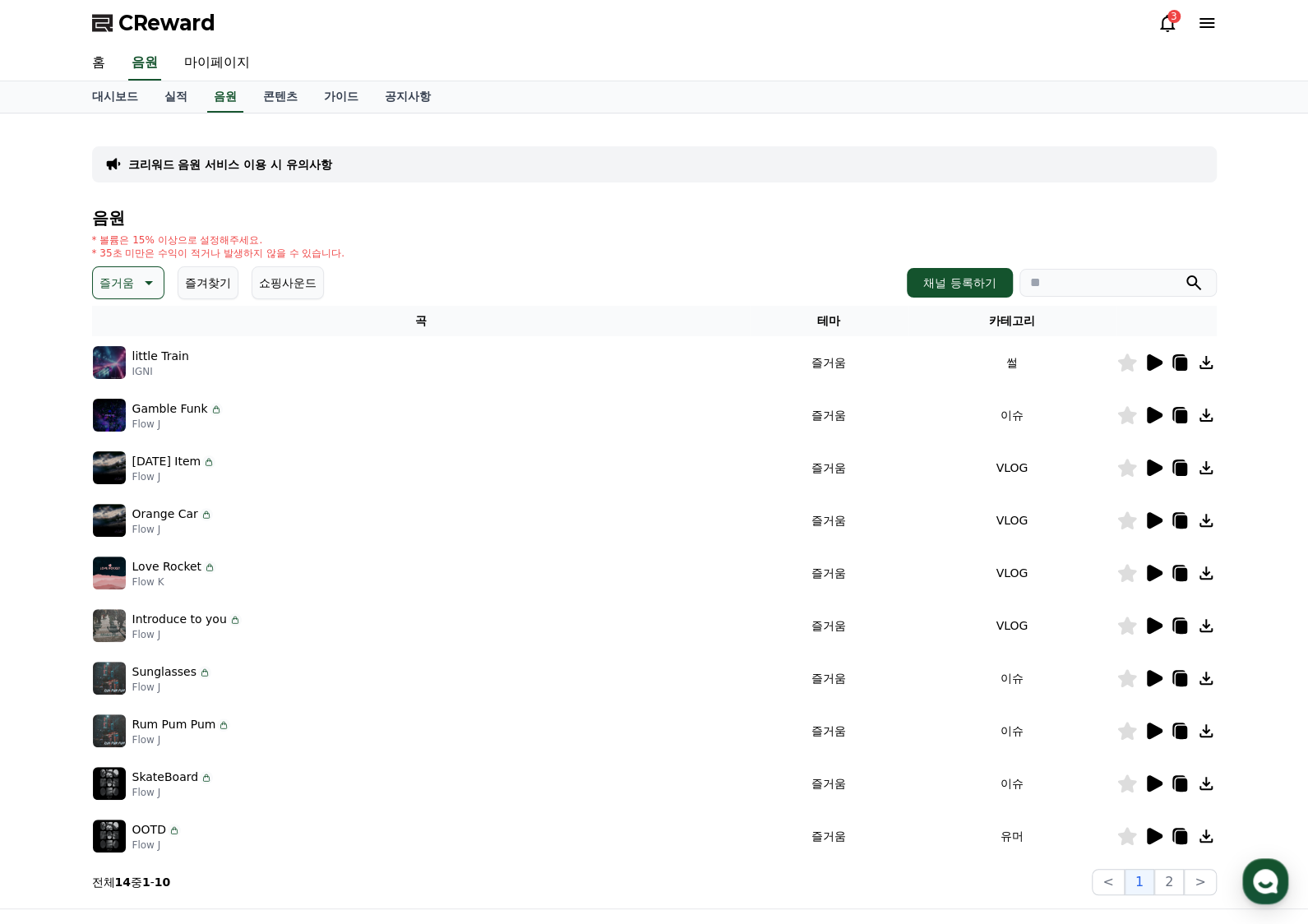
click at [1156, 788] on icon at bounding box center [1153, 783] width 19 height 19
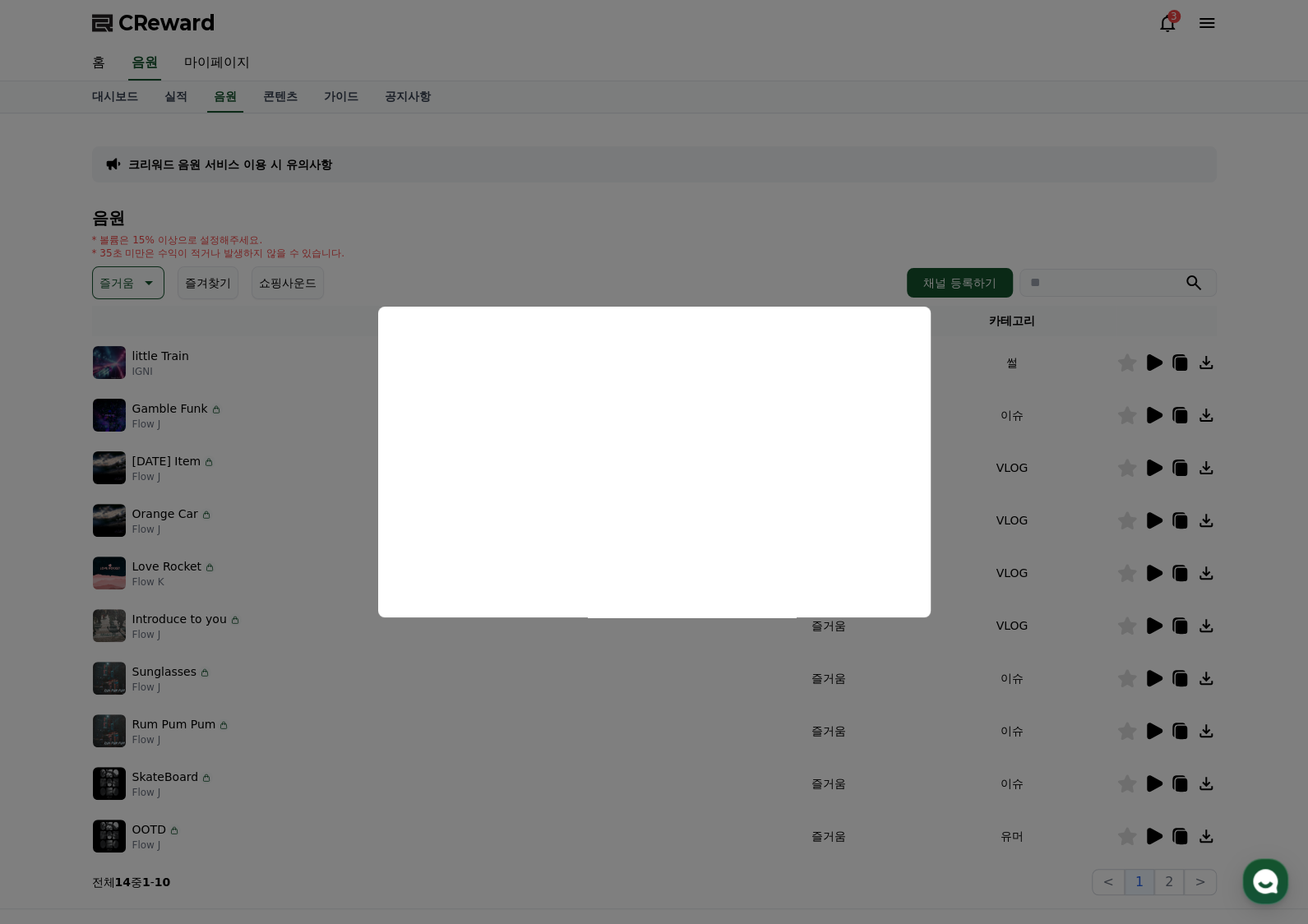
click at [1156, 833] on button "close modal" at bounding box center [654, 462] width 1308 height 924
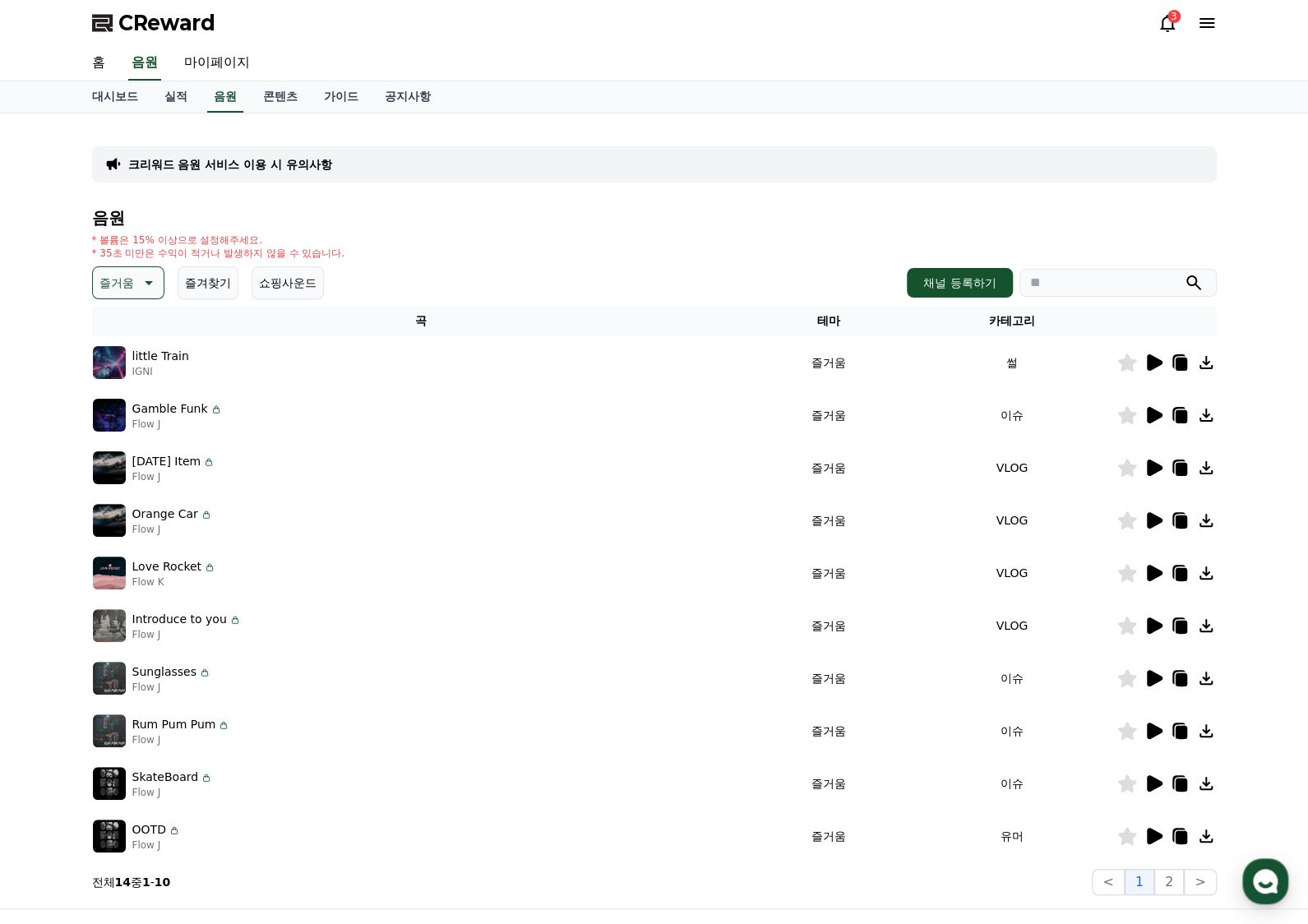
click at [1157, 836] on icon at bounding box center [1154, 835] width 15 height 16
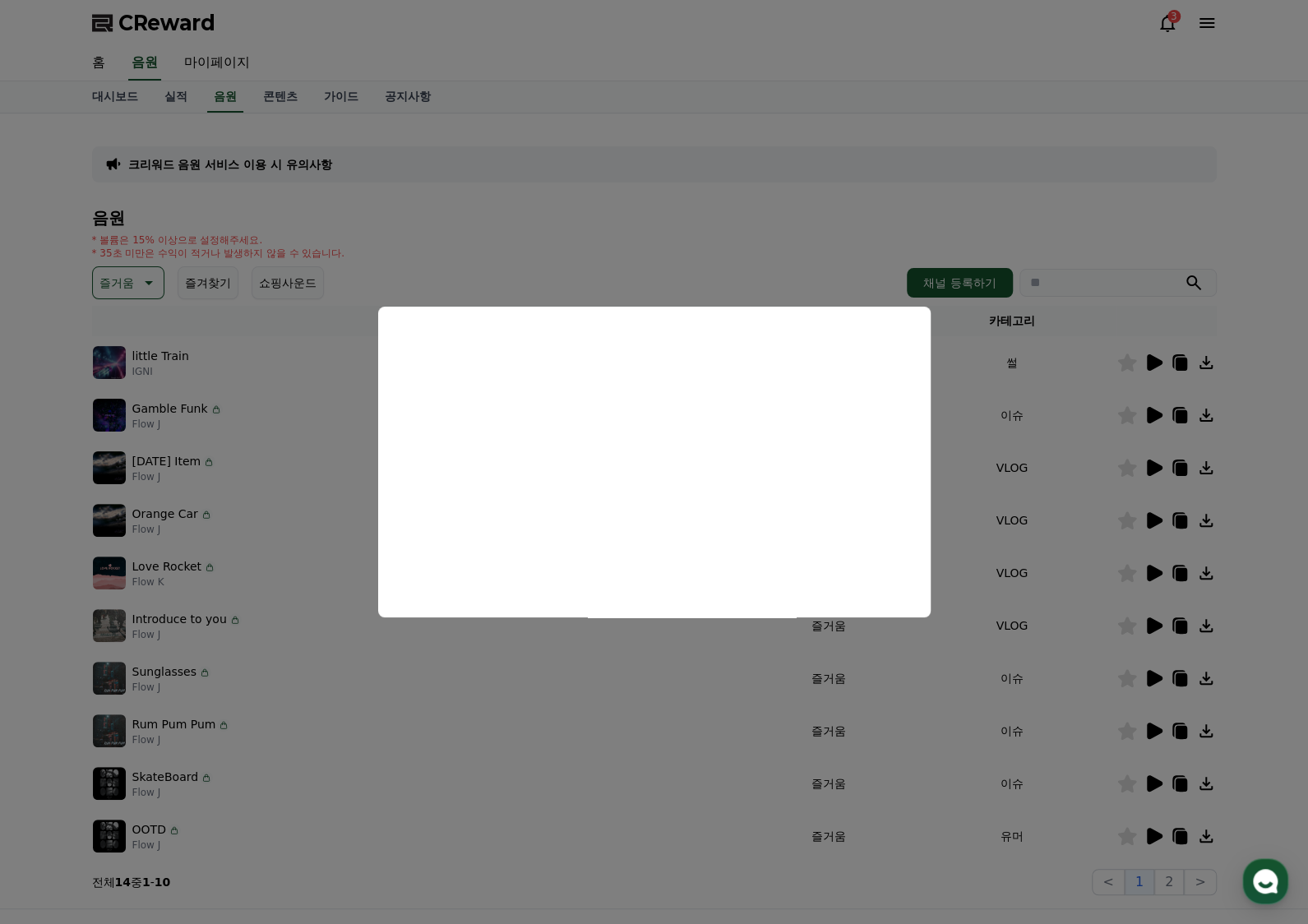
click at [498, 227] on button "close modal" at bounding box center [654, 462] width 1308 height 924
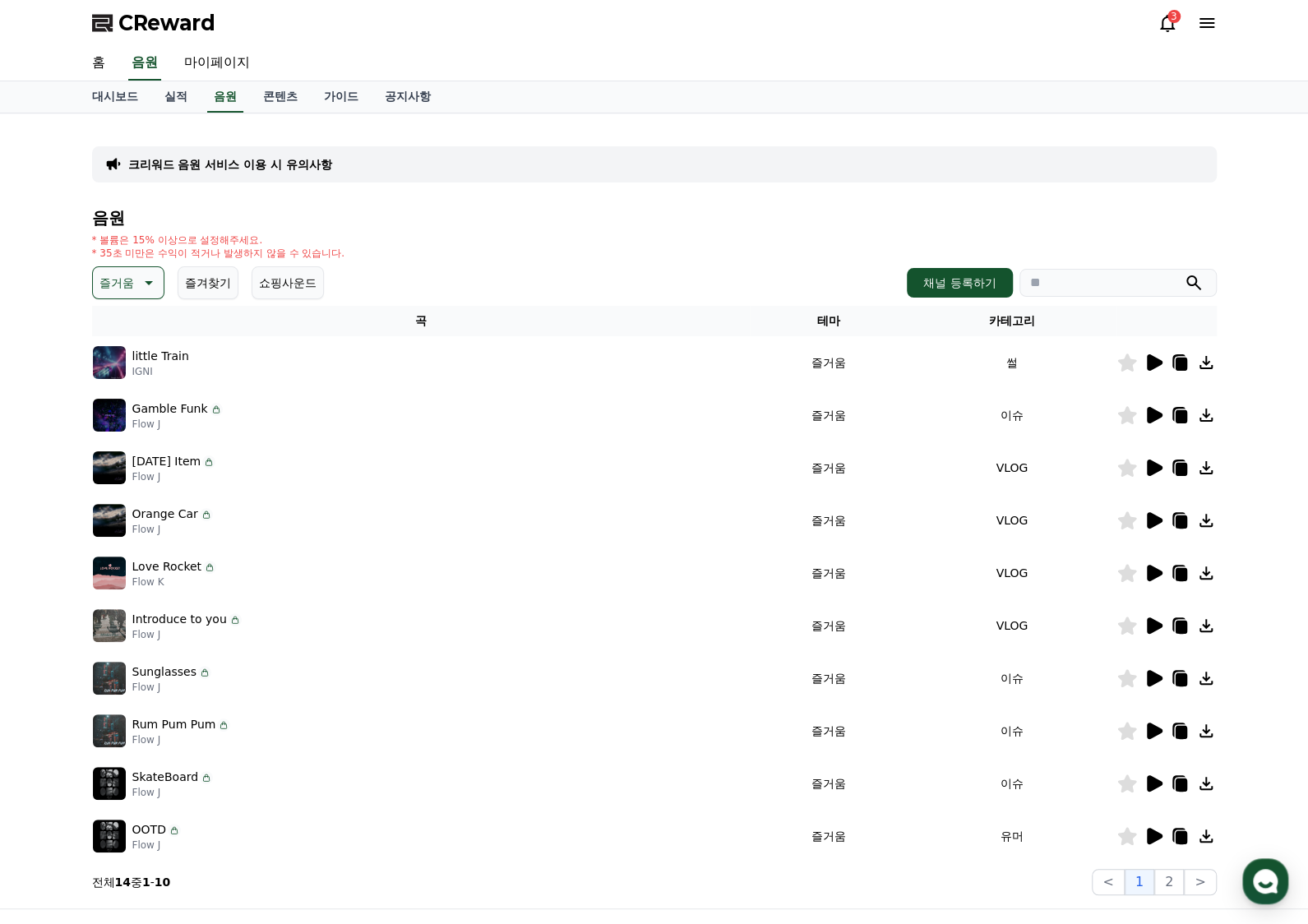
click at [95, 280] on button "즐거움" at bounding box center [128, 283] width 72 height 33
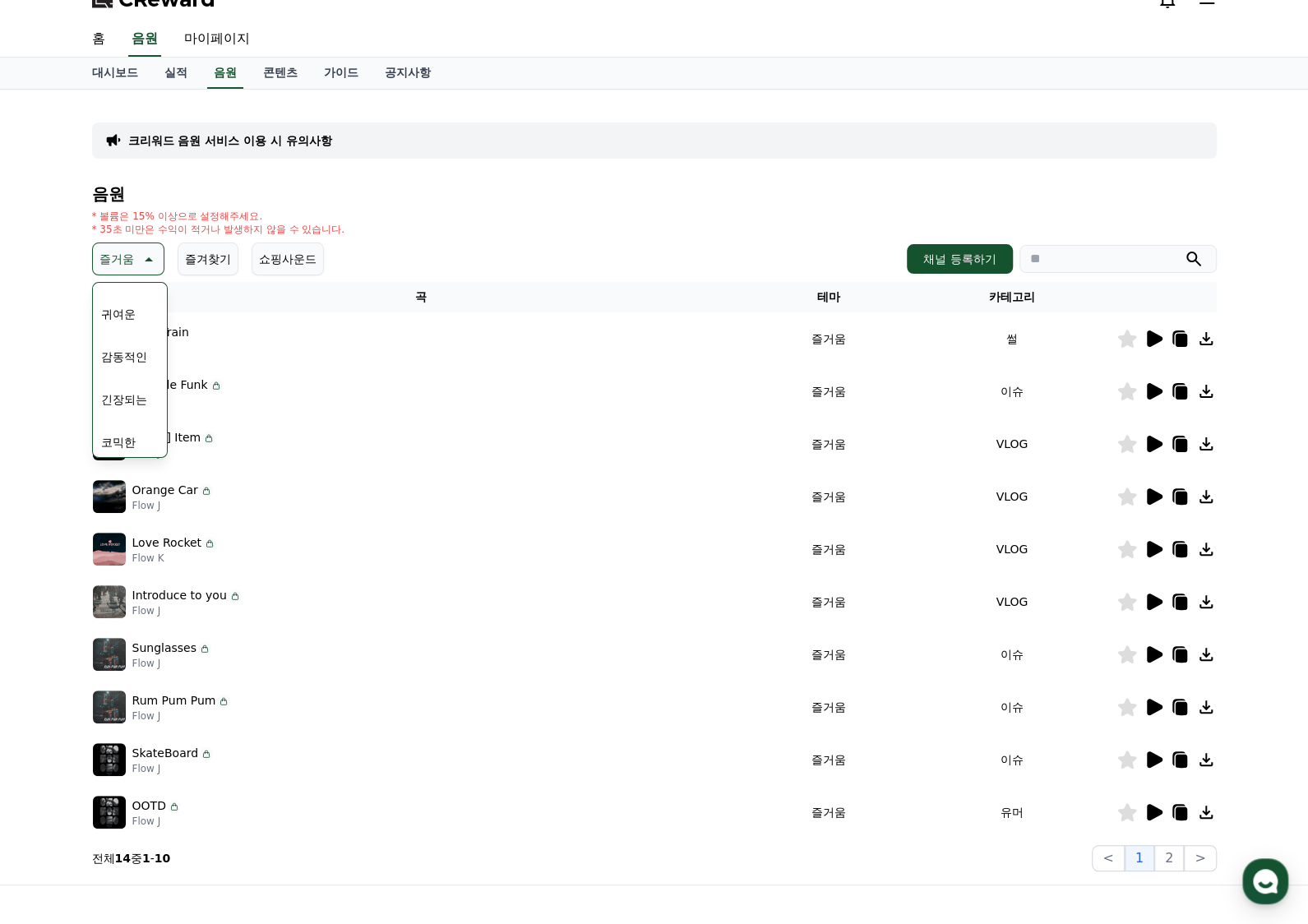
scroll to position [678, 0]
click at [121, 434] on button "코믹한" at bounding box center [118, 438] width 48 height 37
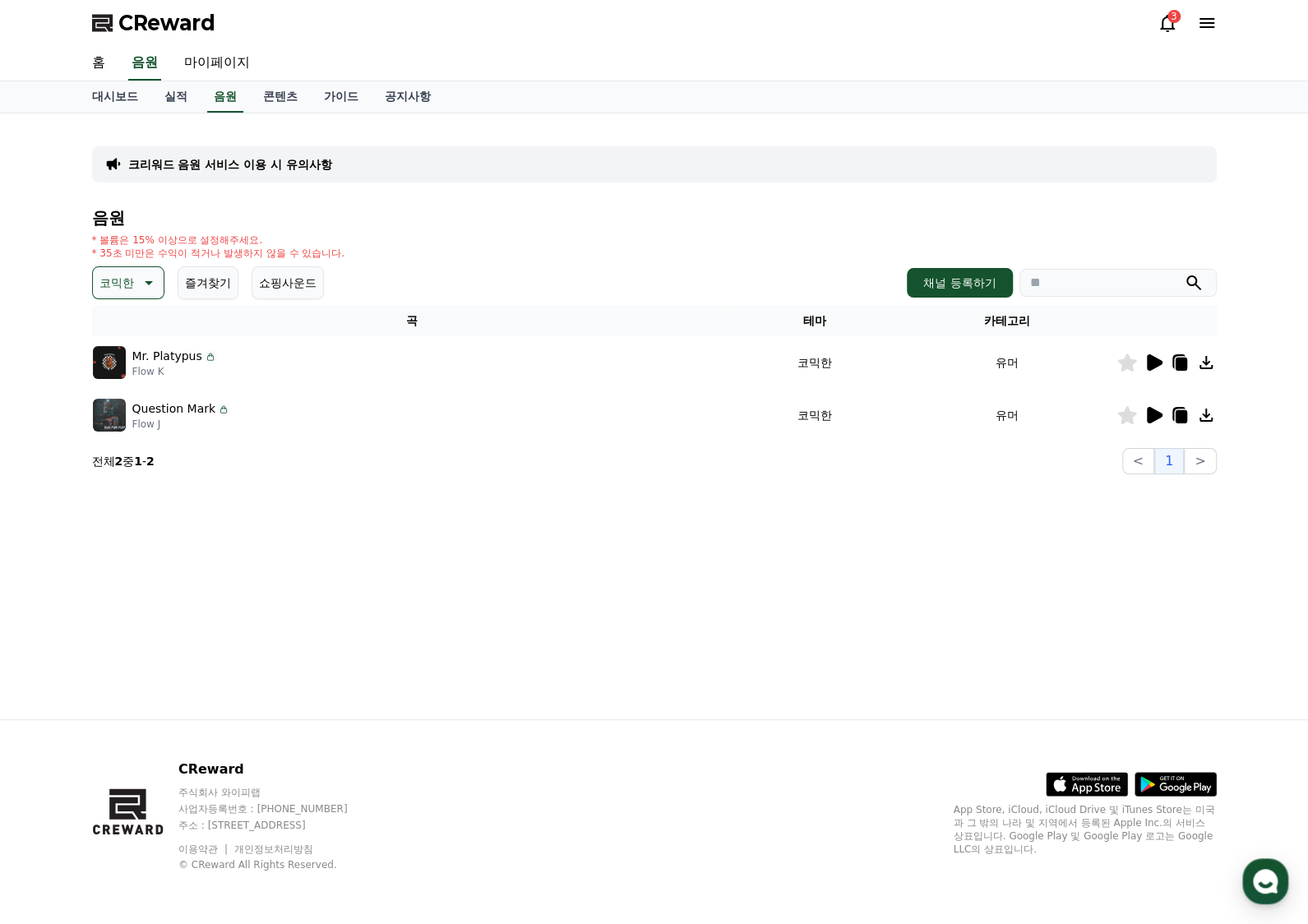
click at [1162, 369] on div at bounding box center [1167, 362] width 98 height 19
click at [1152, 361] on icon at bounding box center [1154, 362] width 15 height 16
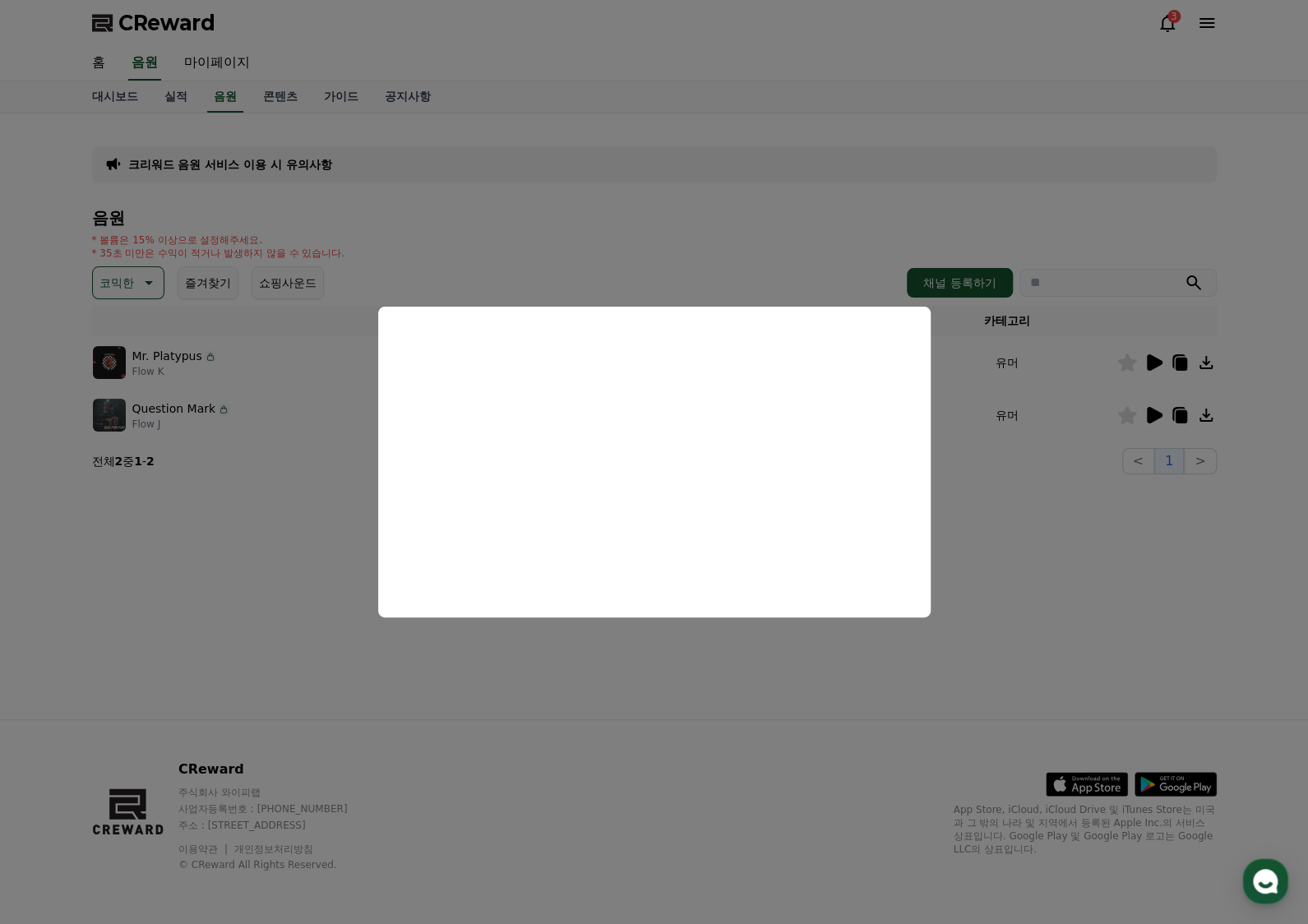
click at [1156, 416] on button "close modal" at bounding box center [654, 462] width 1308 height 924
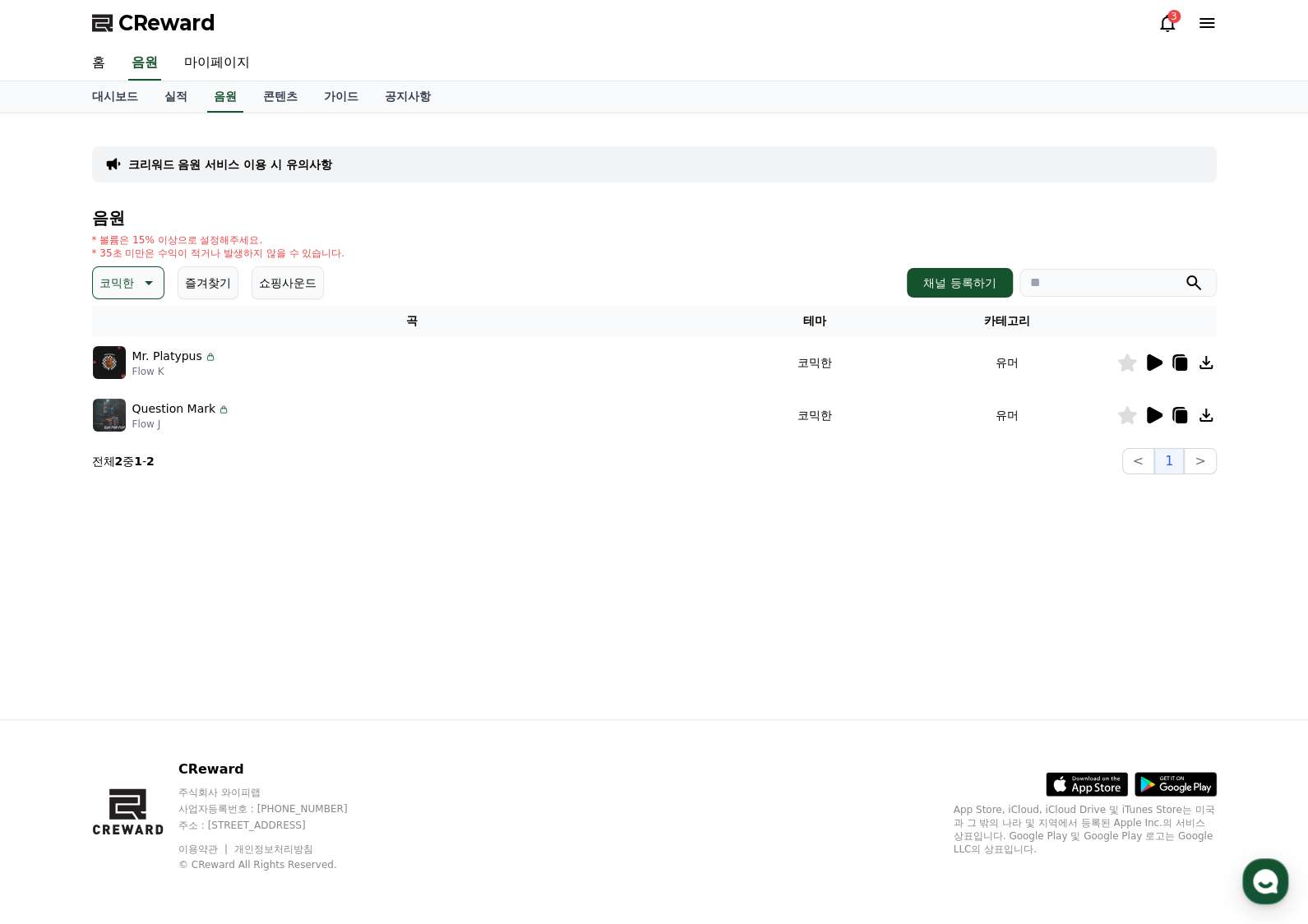
click at [1149, 418] on icon at bounding box center [1154, 415] width 15 height 16
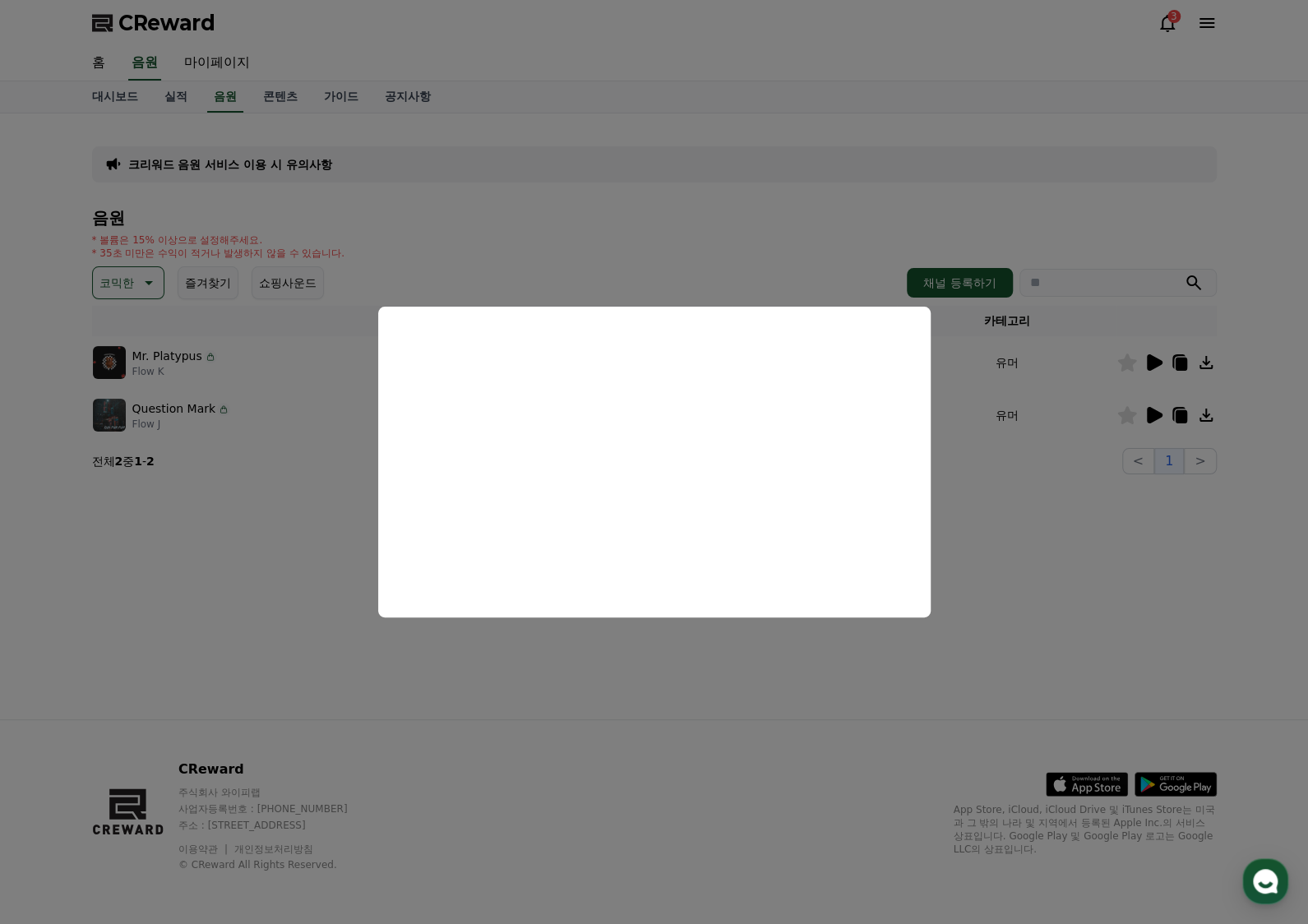
click at [1034, 493] on button "close modal" at bounding box center [654, 462] width 1308 height 924
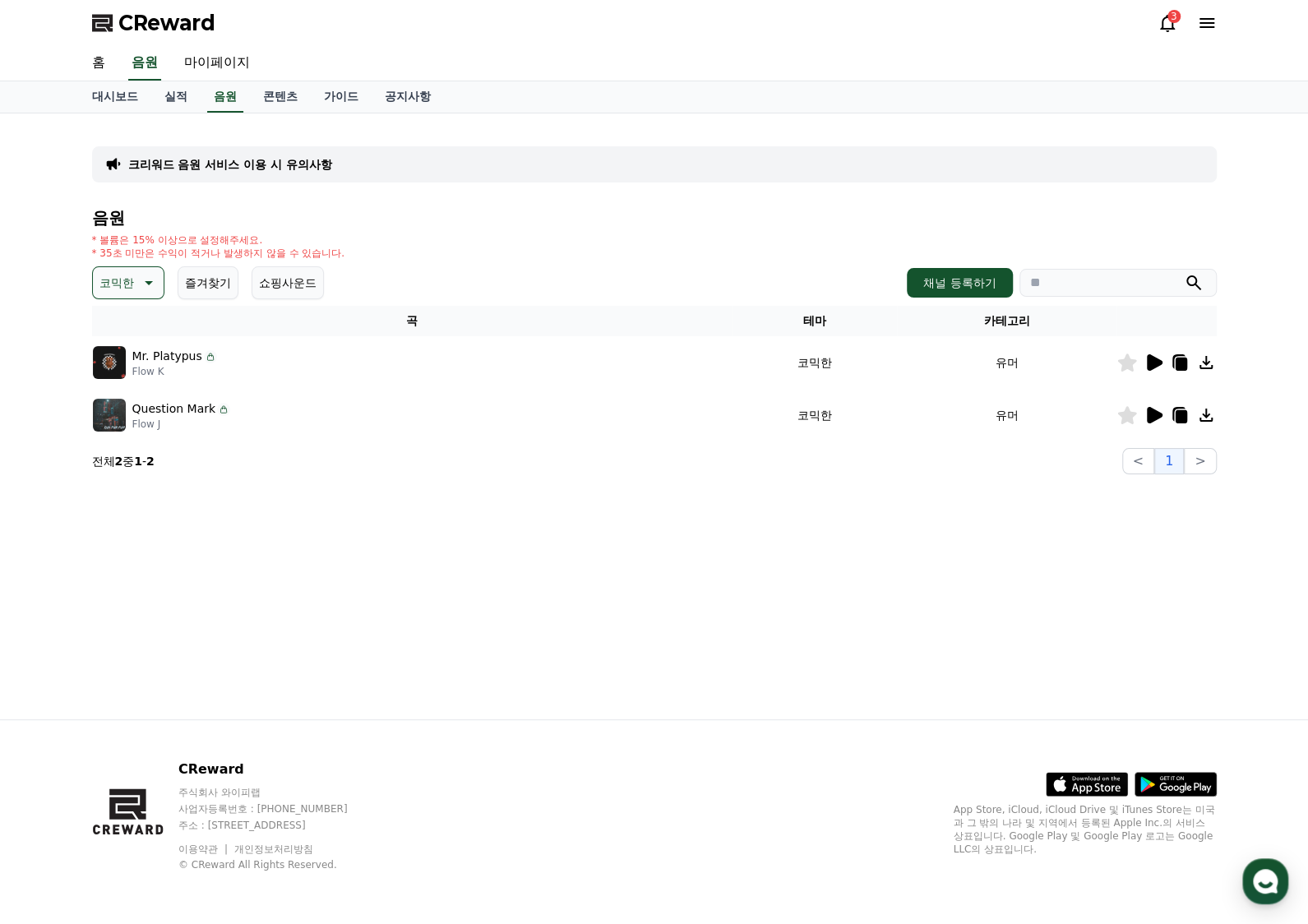
drag, startPoint x: 1208, startPoint y: 360, endPoint x: 1177, endPoint y: 362, distance: 31.1
click at [1177, 363] on div at bounding box center [1167, 362] width 98 height 19
click at [1175, 361] on icon at bounding box center [1180, 364] width 12 height 13
click at [1172, 419] on icon at bounding box center [1179, 414] width 13 height 14
click at [1182, 420] on icon at bounding box center [1180, 417] width 12 height 13
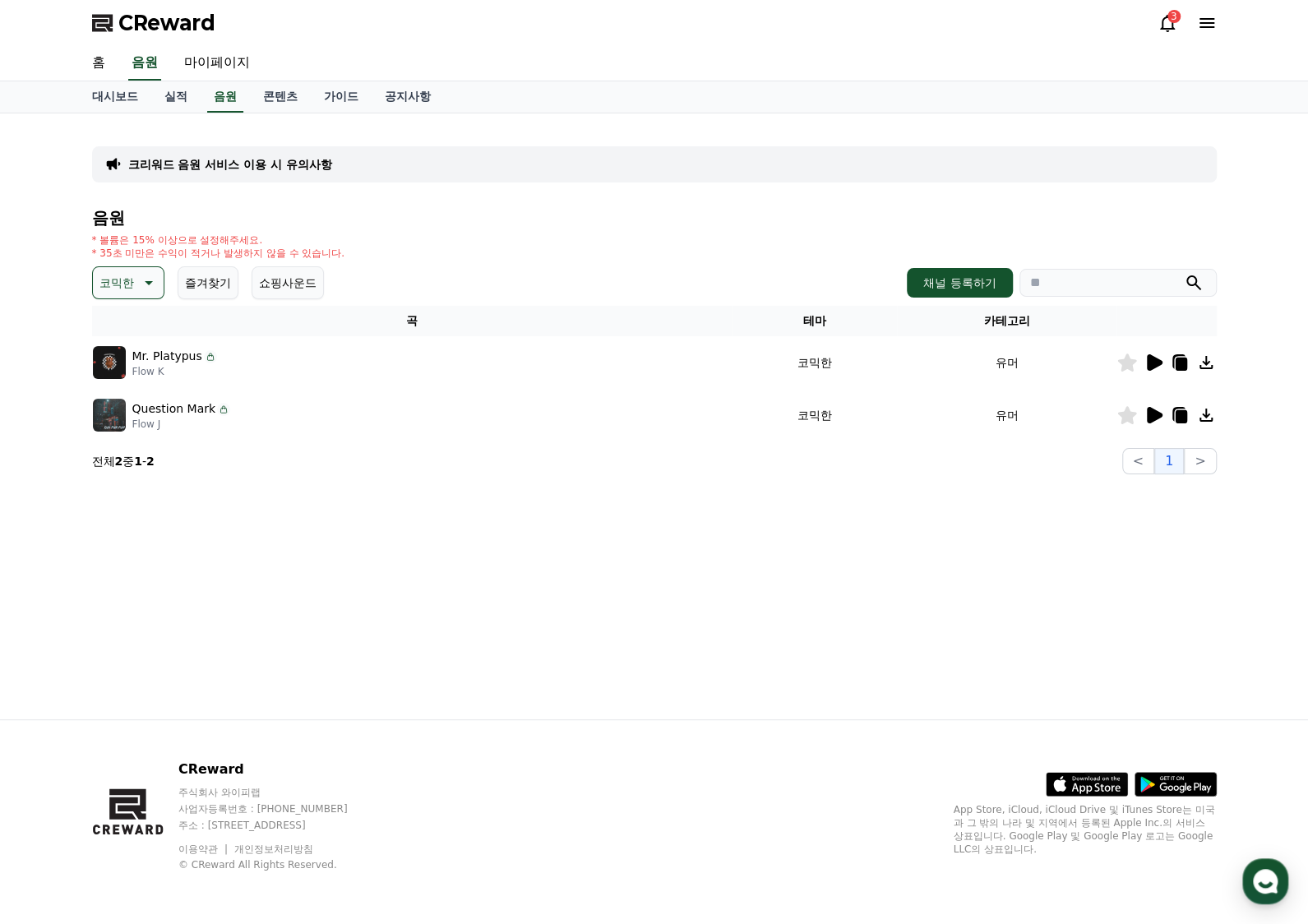
click at [125, 293] on p "코믹한" at bounding box center [116, 283] width 35 height 23
click at [109, 351] on button "귀여운" at bounding box center [118, 353] width 48 height 37
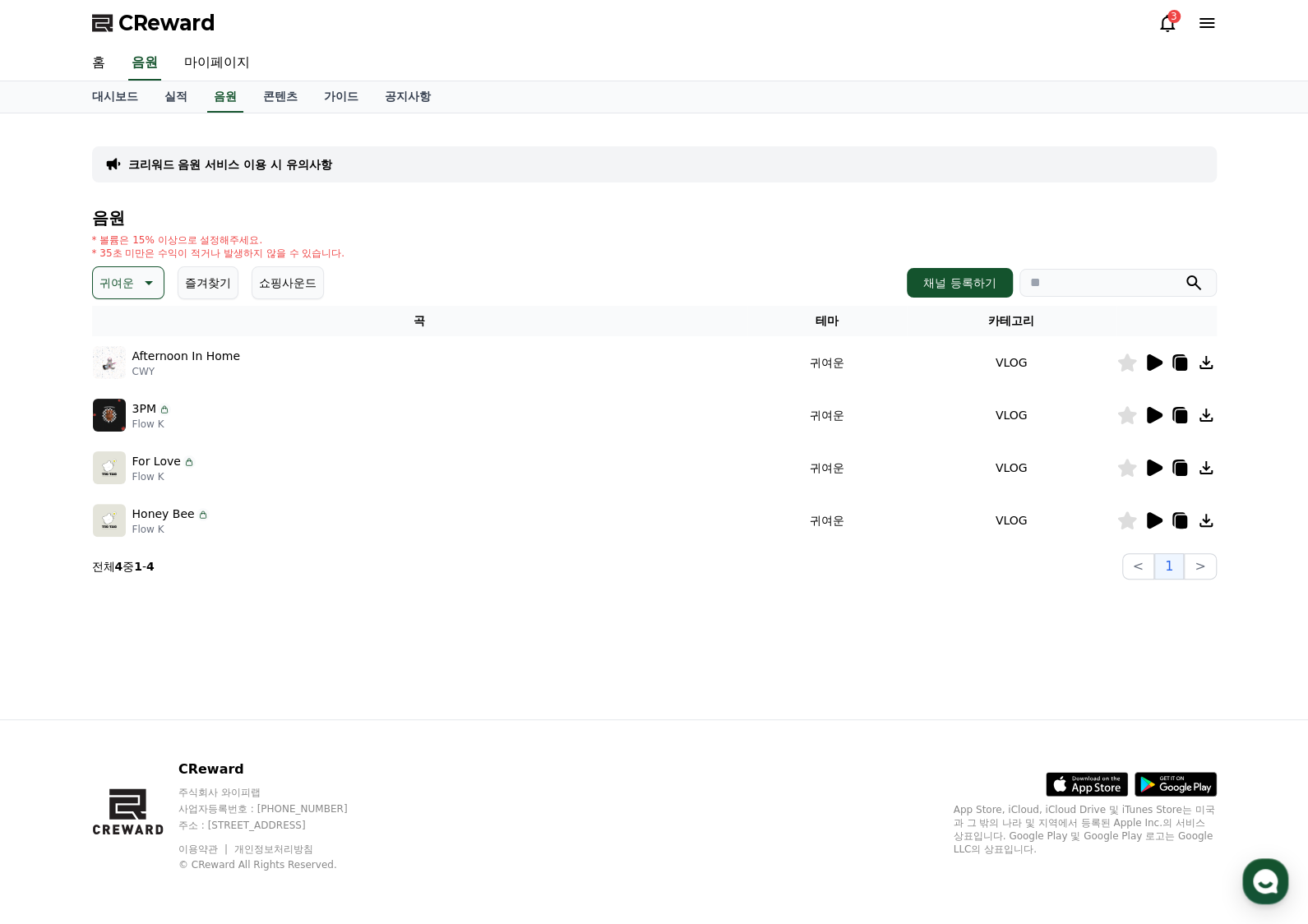
click at [1162, 363] on icon at bounding box center [1153, 362] width 19 height 19
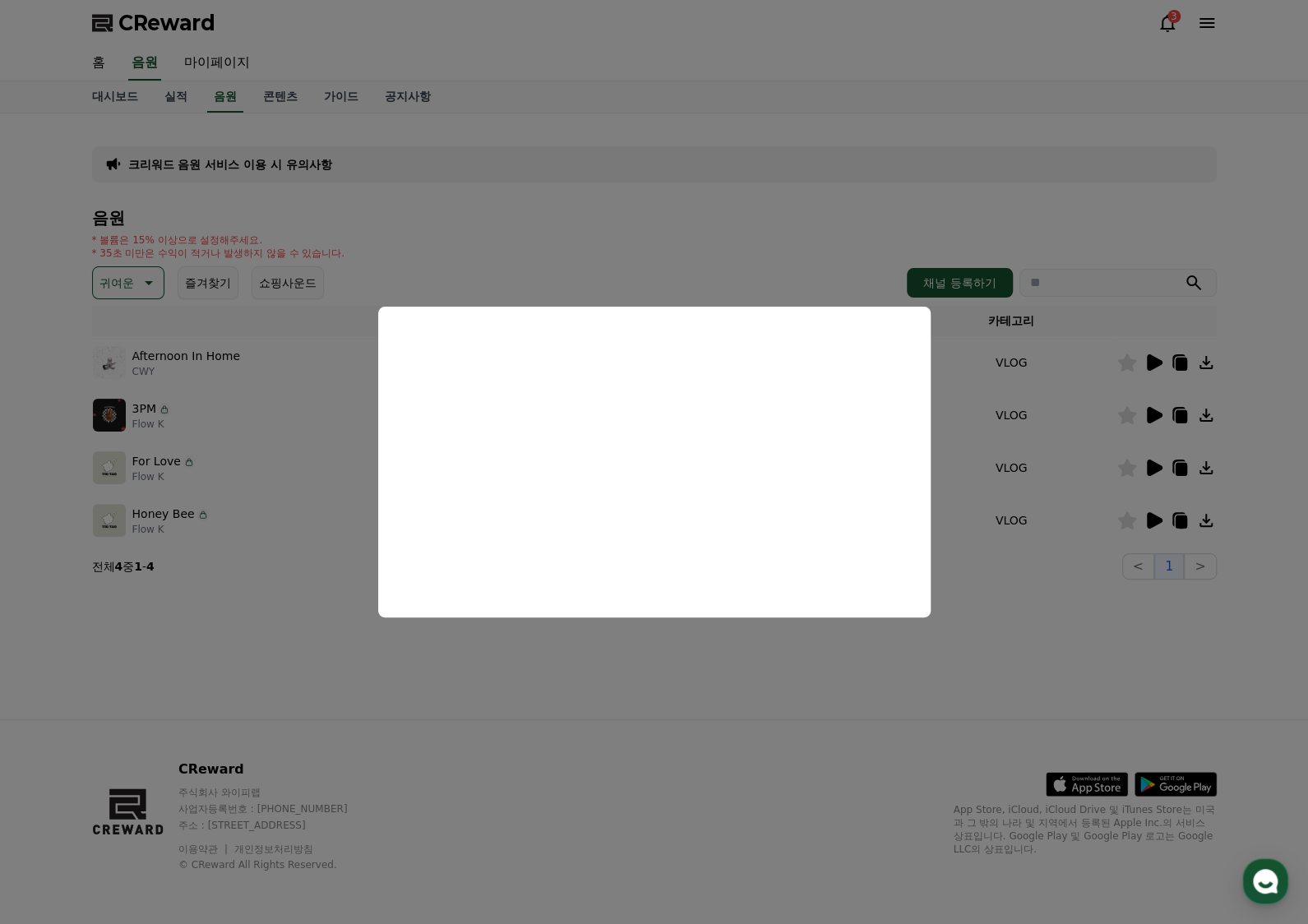
click at [840, 281] on button "close modal" at bounding box center [654, 462] width 1308 height 924
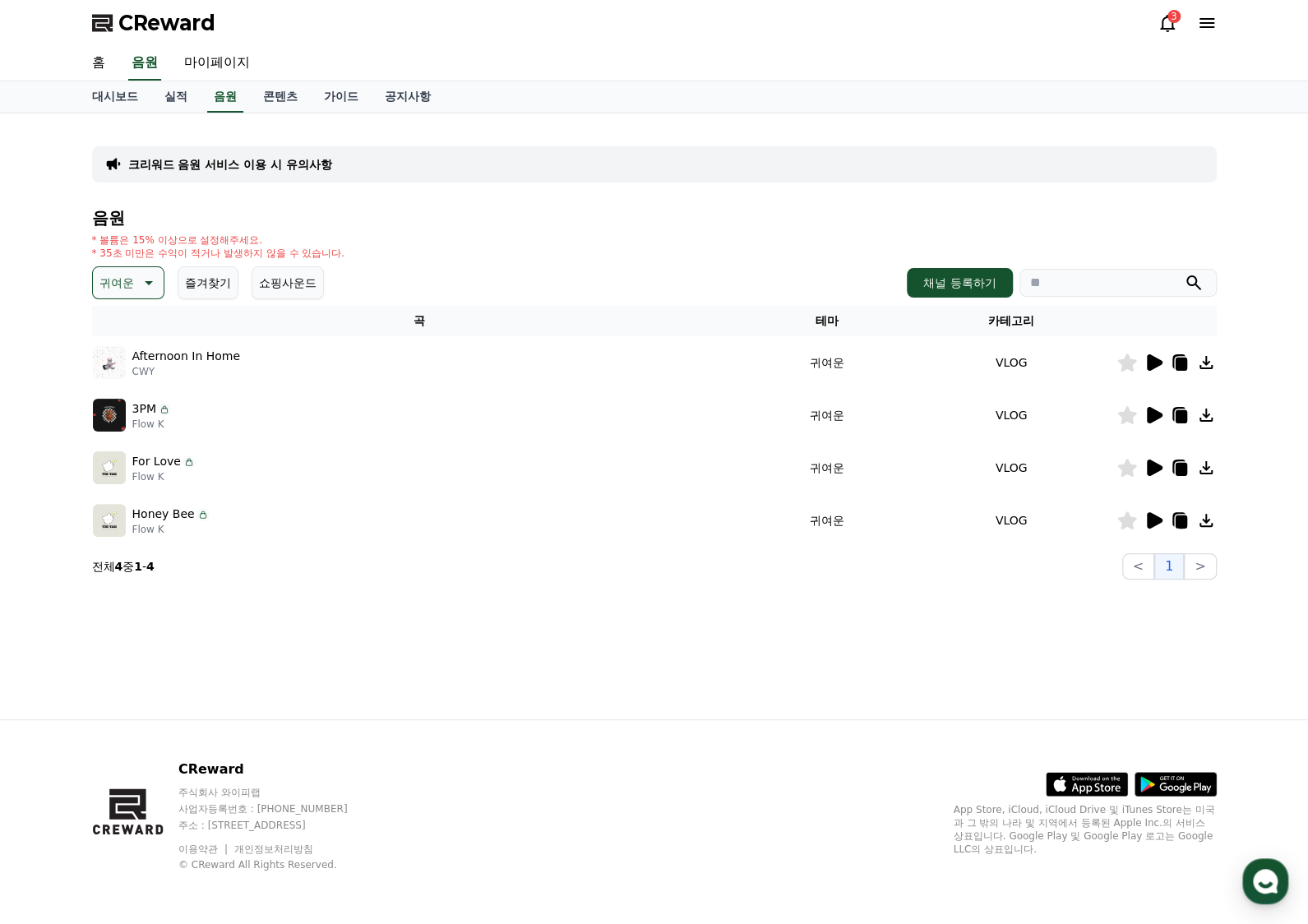
click at [1165, 415] on div at bounding box center [1167, 415] width 98 height 19
click at [1158, 415] on icon at bounding box center [1154, 415] width 15 height 16
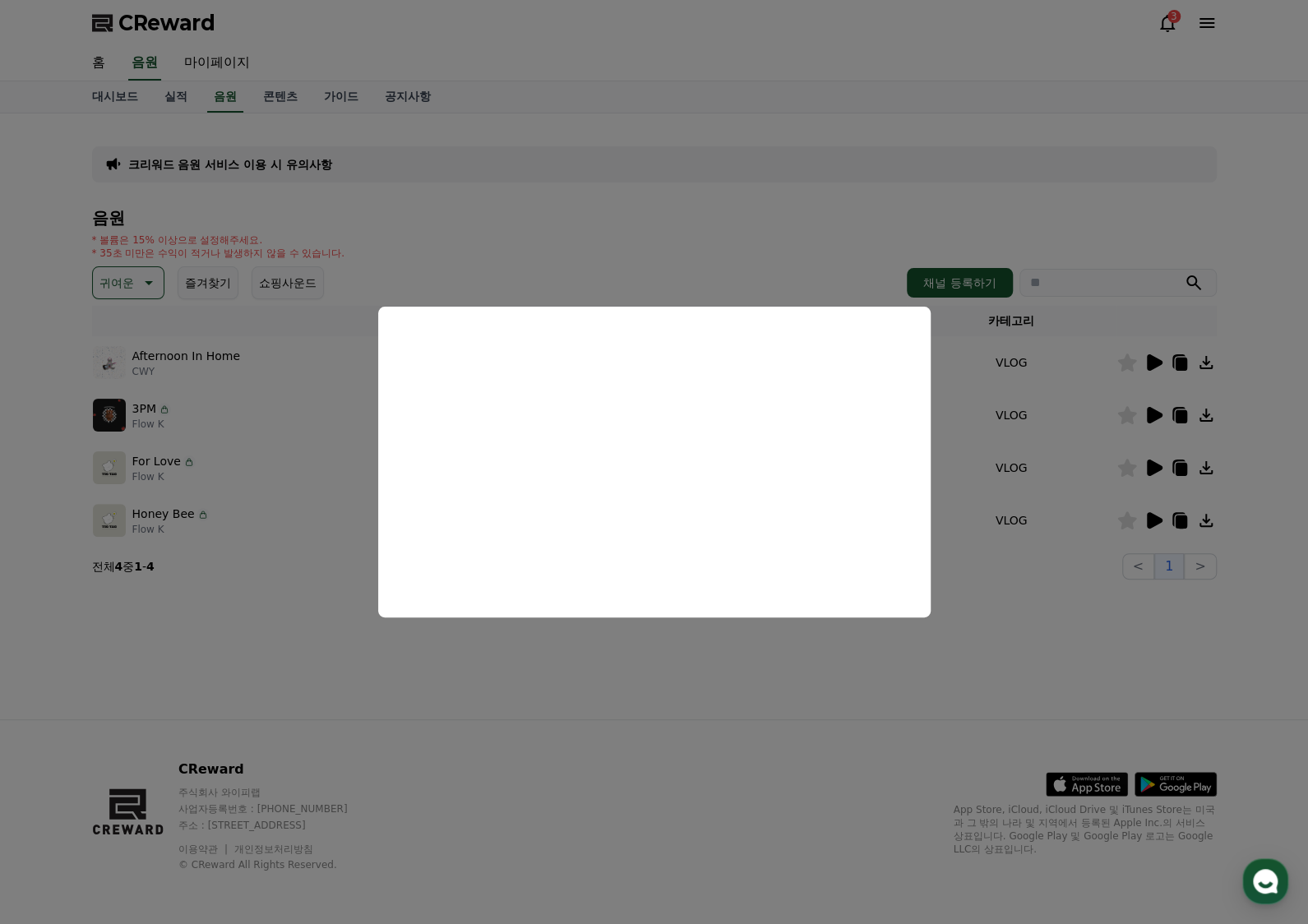
click at [1179, 417] on button "close modal" at bounding box center [654, 462] width 1308 height 924
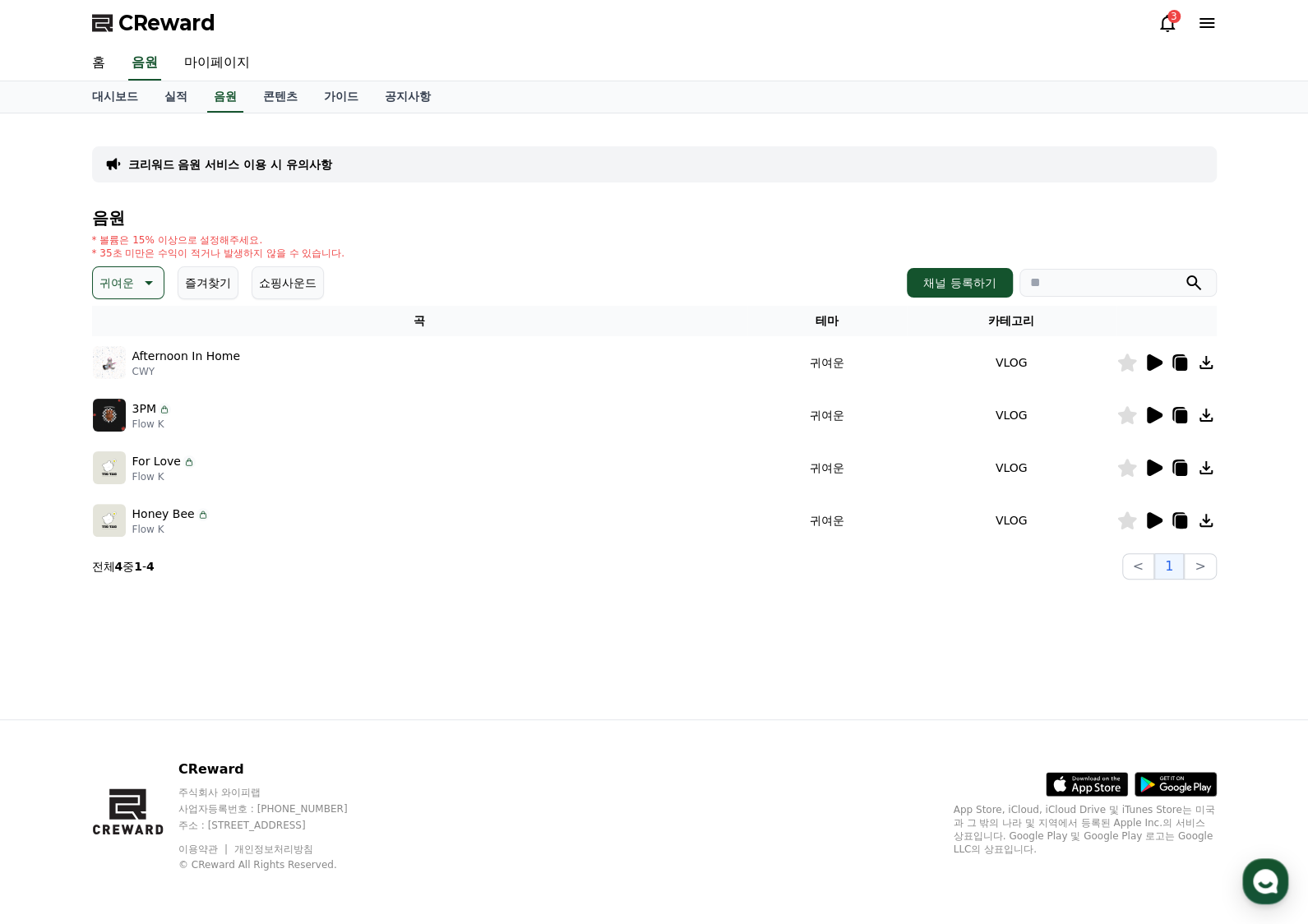
click at [1181, 419] on icon at bounding box center [1180, 417] width 12 height 13
click at [1177, 515] on icon at bounding box center [1180, 522] width 12 height 13
click at [1173, 526] on icon at bounding box center [1179, 520] width 19 height 19
